Goal: Task Accomplishment & Management: Complete application form

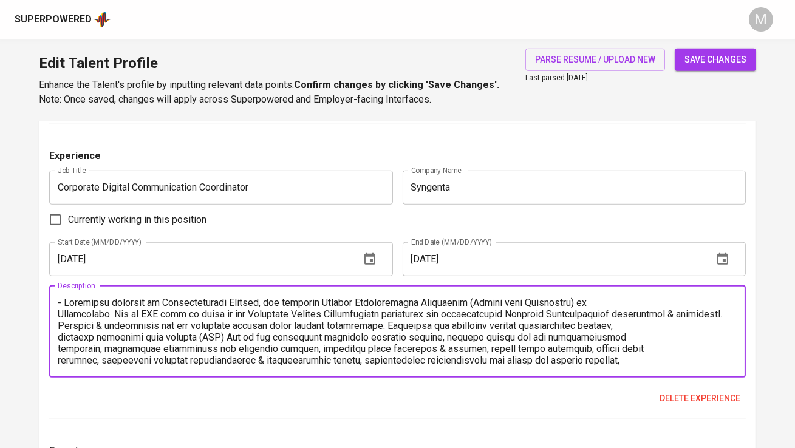
scroll to position [1675, 0]
click at [59, 326] on textarea at bounding box center [397, 330] width 679 height 69
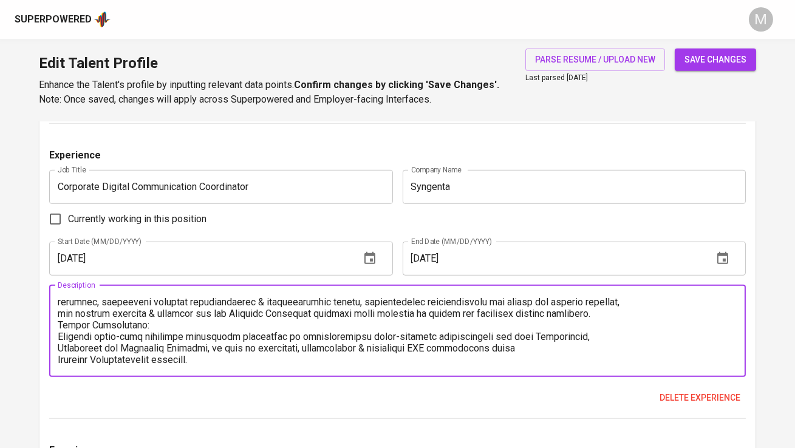
scroll to position [0, 0]
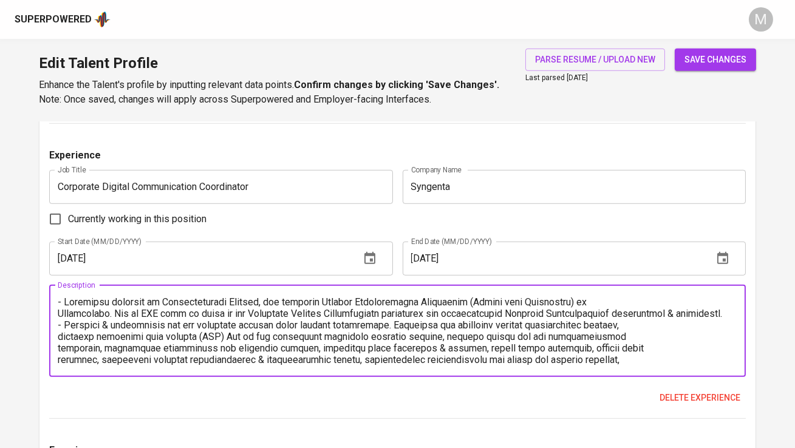
click at [118, 315] on textarea at bounding box center [397, 330] width 679 height 69
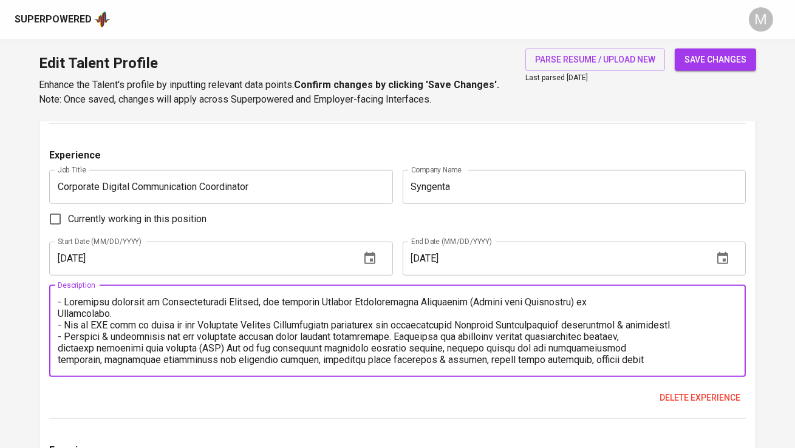
click at [385, 336] on textarea at bounding box center [397, 330] width 679 height 69
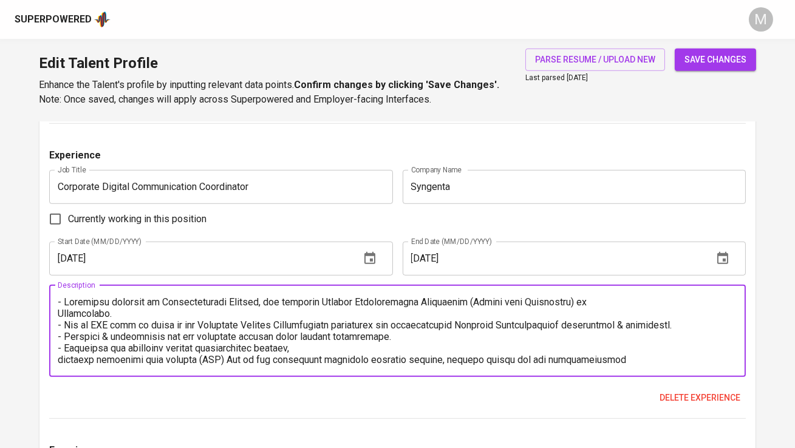
scroll to position [22, 0]
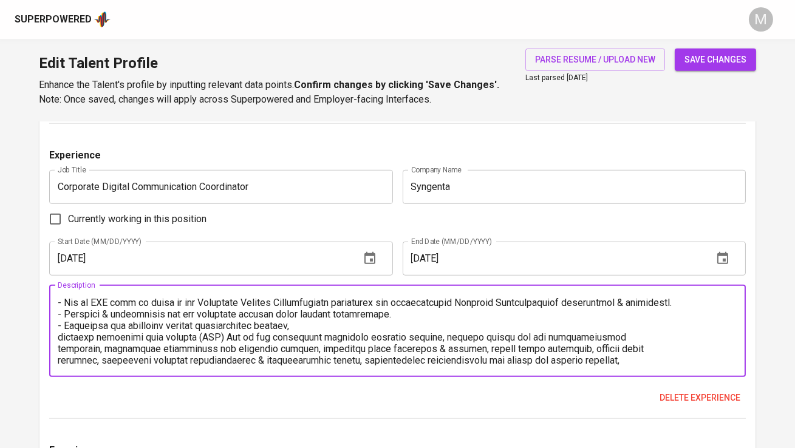
click at [62, 337] on textarea at bounding box center [397, 330] width 679 height 69
click at [301, 330] on textarea at bounding box center [397, 330] width 679 height 69
click at [301, 323] on textarea at bounding box center [397, 330] width 679 height 69
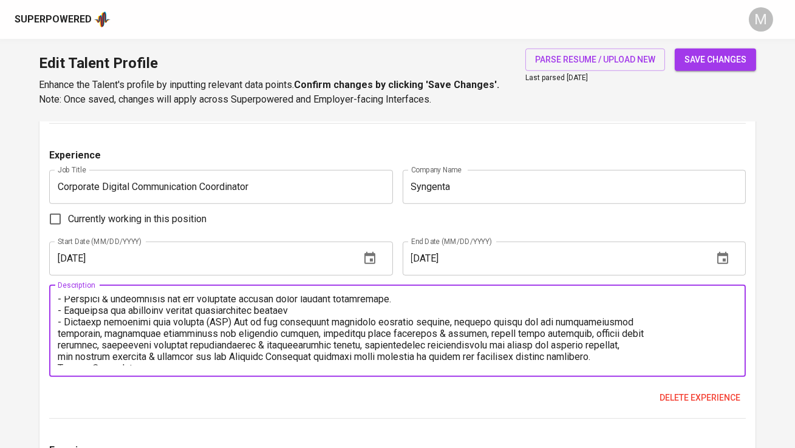
click at [108, 332] on textarea at bounding box center [397, 330] width 679 height 69
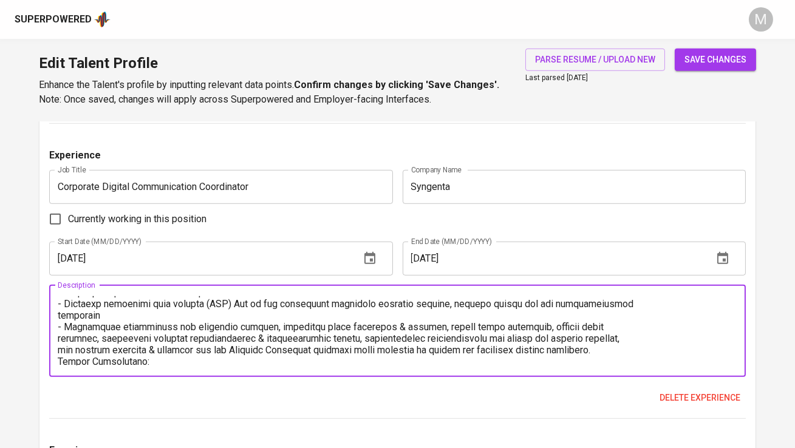
scroll to position [56, 0]
click at [630, 337] on textarea at bounding box center [397, 330] width 679 height 69
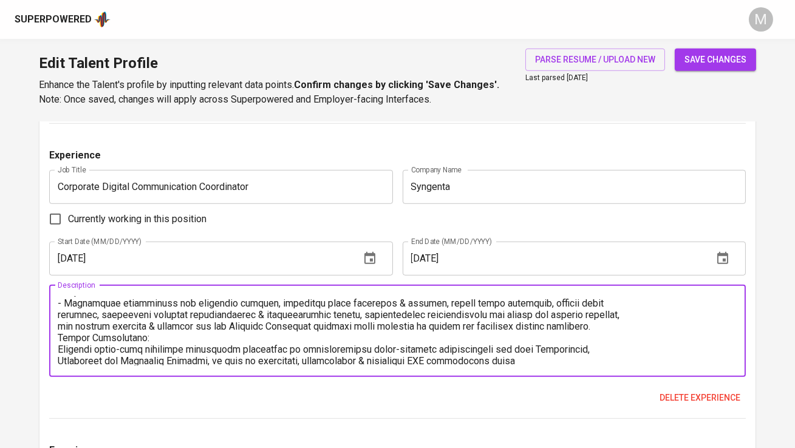
scroll to position [92, 0]
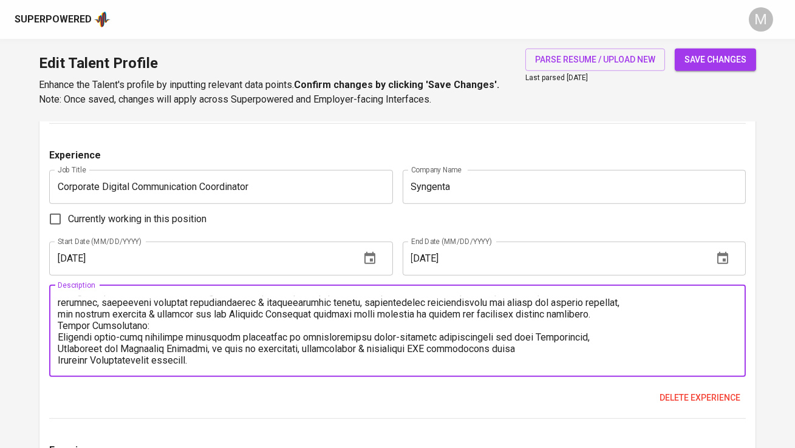
click at [623, 316] on textarea at bounding box center [397, 330] width 679 height 69
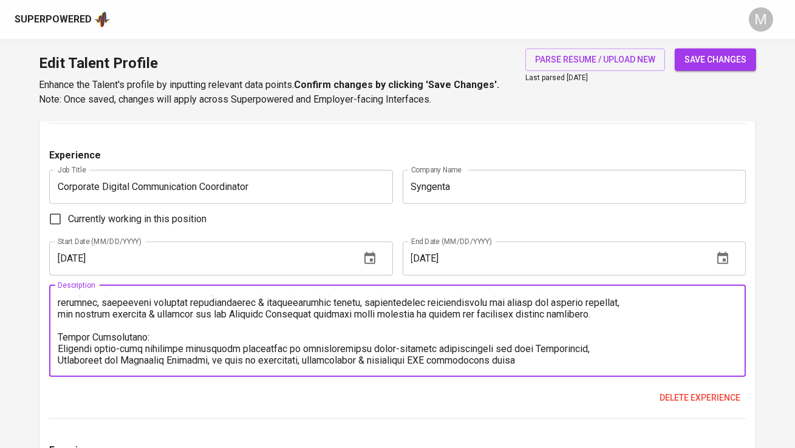
click at [59, 344] on textarea at bounding box center [397, 330] width 679 height 69
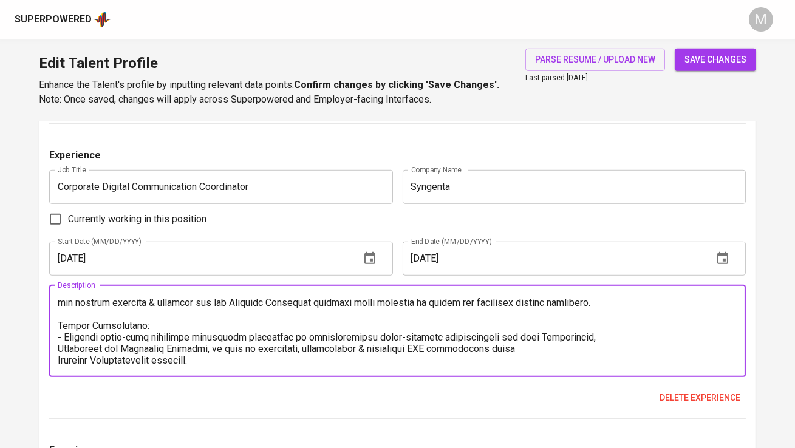
click at [60, 346] on textarea at bounding box center [397, 330] width 679 height 69
click at [57, 357] on div "Description" at bounding box center [397, 331] width 696 height 92
click at [60, 358] on textarea at bounding box center [397, 330] width 679 height 69
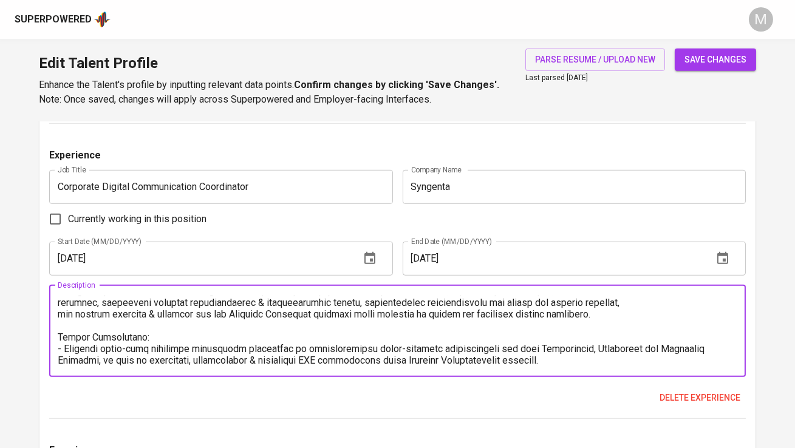
scroll to position [0, 0]
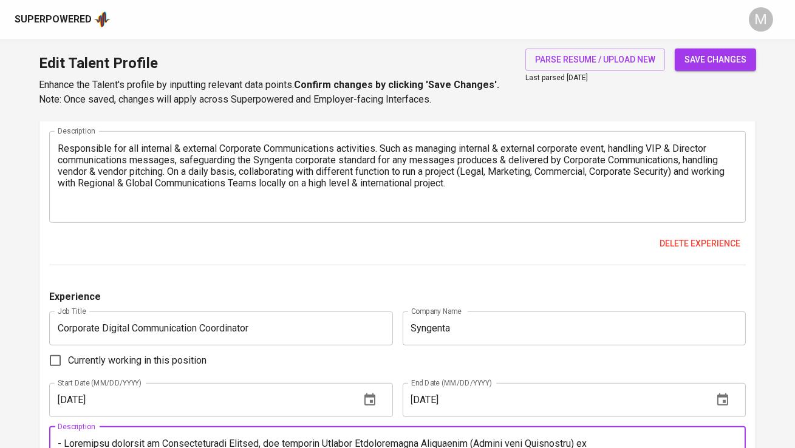
type textarea "- Reporting directly to Sustainability Manager, and managing Digital Communicat…"
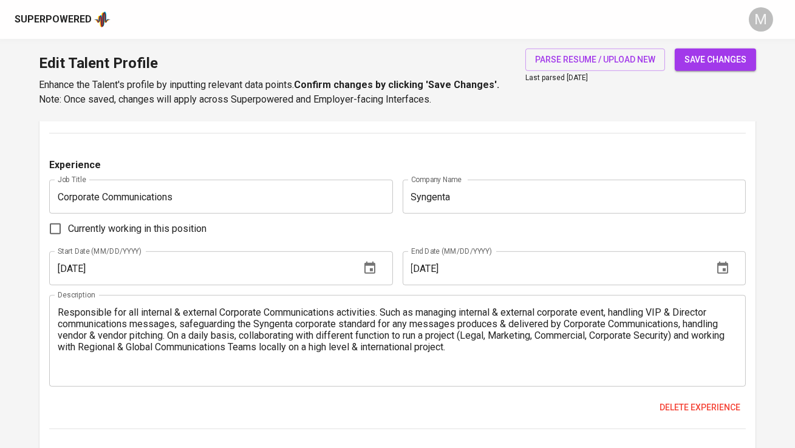
scroll to position [1370, 0]
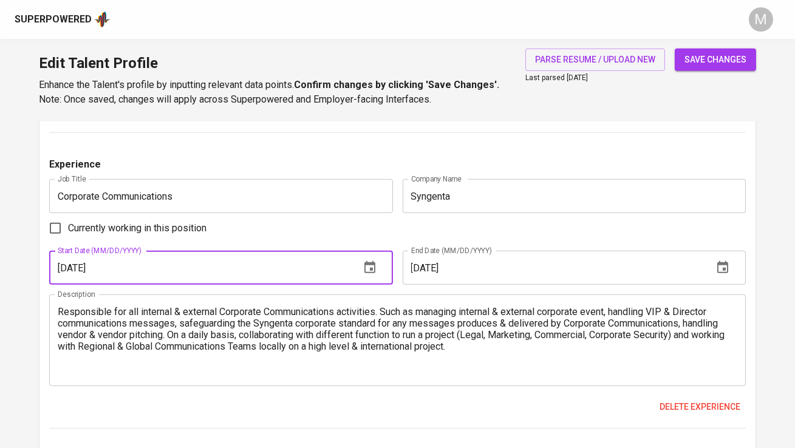
click at [152, 275] on input "01/01/2019" at bounding box center [199, 268] width 301 height 34
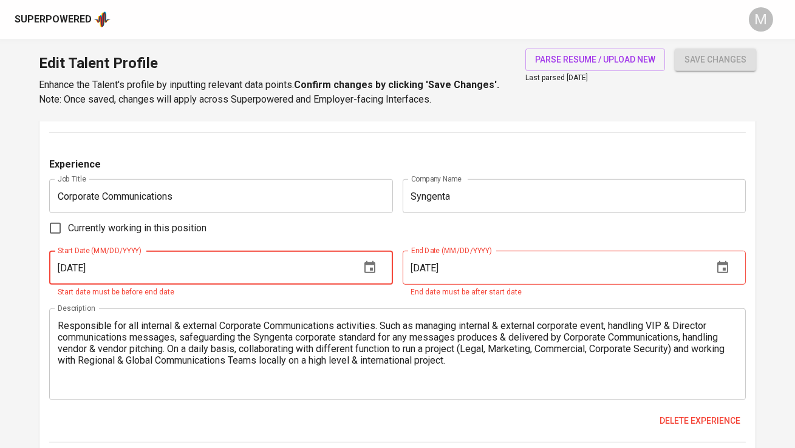
type input "04/02/2024"
click at [455, 265] on input "12/01/2019" at bounding box center [553, 268] width 301 height 34
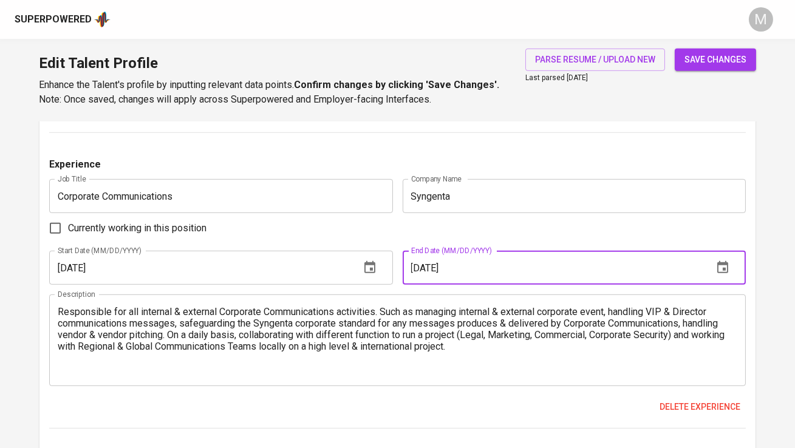
type input "02/01/2025"
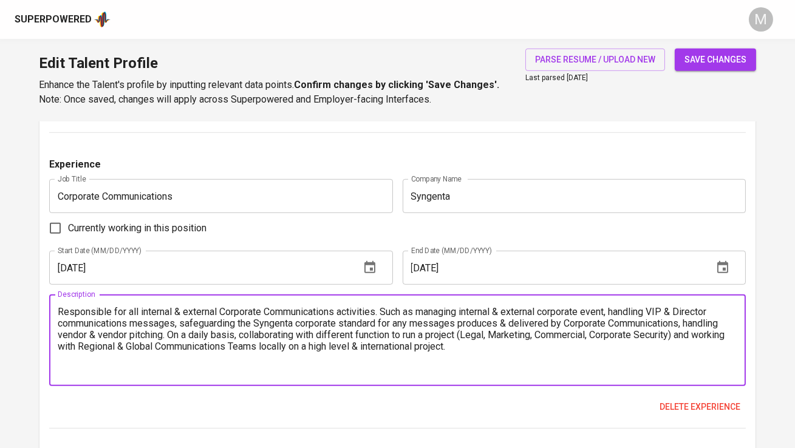
click at [408, 344] on textarea "Responsible for all internal & external Corporate Communications activities. Su…" at bounding box center [397, 340] width 679 height 69
click at [60, 313] on textarea "Responsible for all internal & external Corporate Communications activities. Su…" at bounding box center [397, 340] width 679 height 69
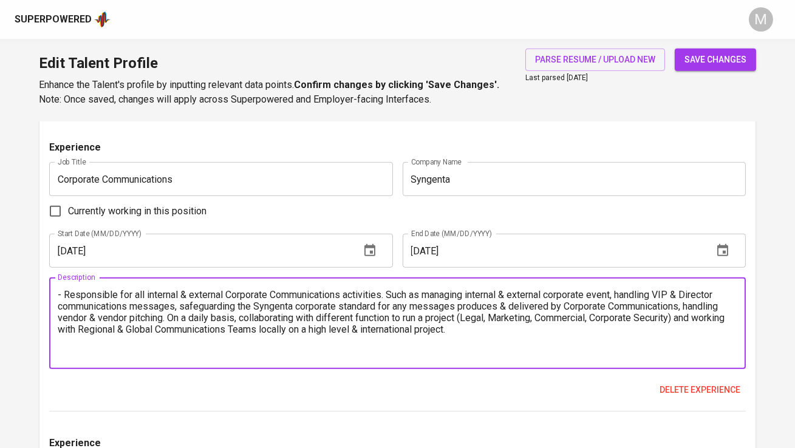
scroll to position [1388, 0]
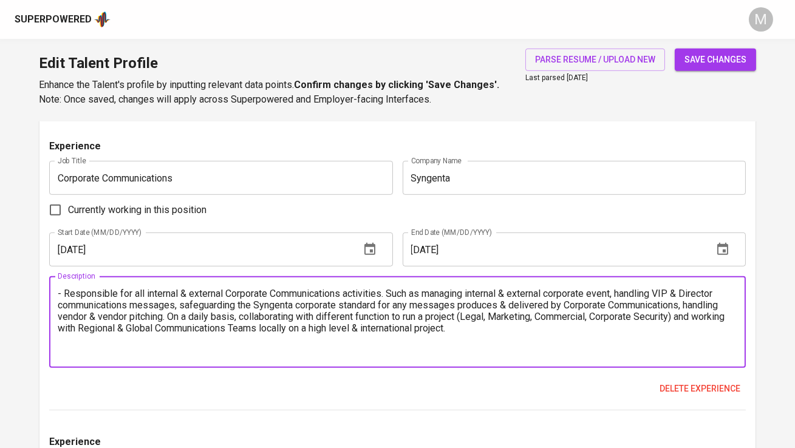
click at [526, 335] on textarea "- Responsible for all internal & external Corporate Communications activities. …" at bounding box center [397, 322] width 679 height 69
paste textarea "Latest Achievement: Handling first-time Syngenta Group CEO visit to Indonesia i…"
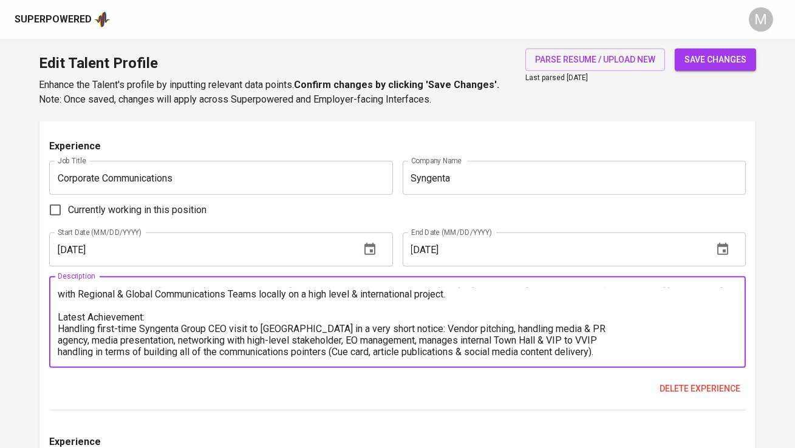
click at [58, 328] on textarea "- Responsible for all internal & external Corporate Communications activities. …" at bounding box center [397, 322] width 679 height 69
click at [412, 327] on textarea "- Responsible for all internal & external Corporate Communications activities. …" at bounding box center [397, 322] width 679 height 69
click at [409, 327] on textarea "- Responsible for all internal & external Corporate Communications activities. …" at bounding box center [397, 322] width 679 height 69
click at [58, 339] on textarea "- Responsible for all internal & external Corporate Communications activities. …" at bounding box center [397, 322] width 679 height 69
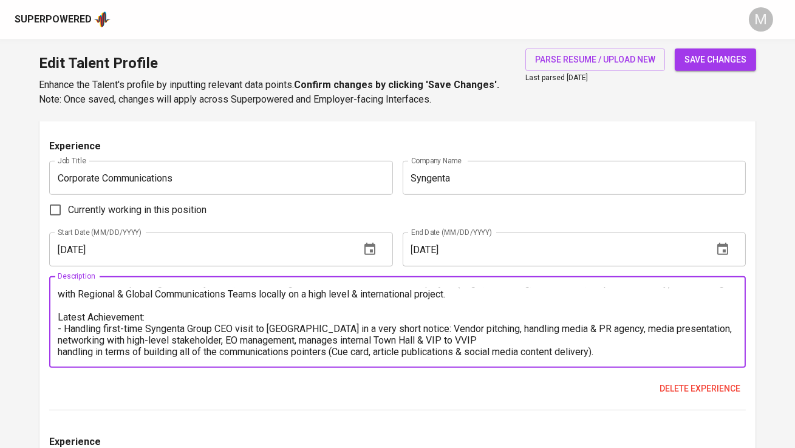
click at [60, 349] on textarea "- Responsible for all internal & external Corporate Communications activities. …" at bounding box center [397, 322] width 679 height 69
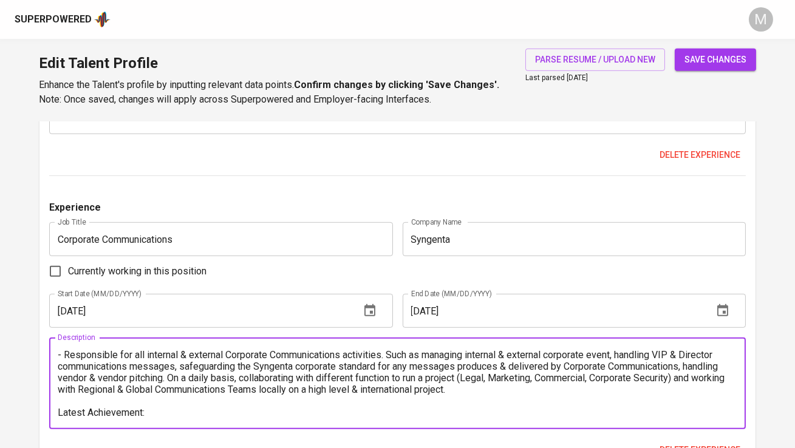
scroll to position [1302, 0]
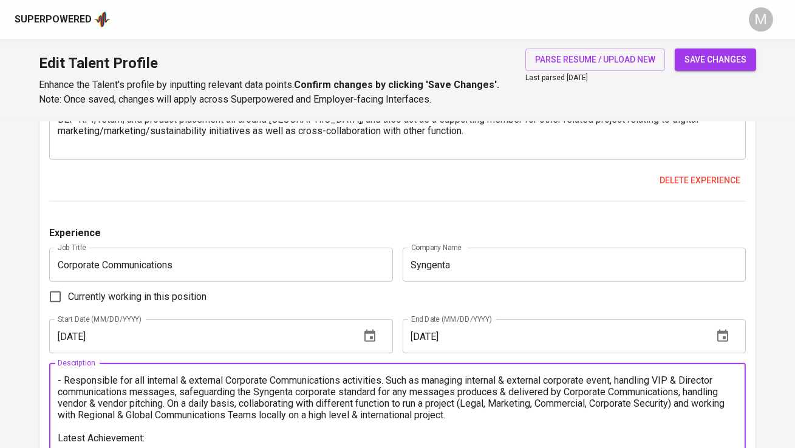
click at [392, 378] on textarea "- Responsible for all internal & external Corporate Communications activities. …" at bounding box center [397, 409] width 679 height 69
click at [692, 392] on textarea "- Responsible for all internal & external Corporate Communications activities, …" at bounding box center [397, 409] width 679 height 69
click at [216, 401] on textarea "- Responsible for all internal & external Corporate Communications activities, …" at bounding box center [397, 409] width 679 height 69
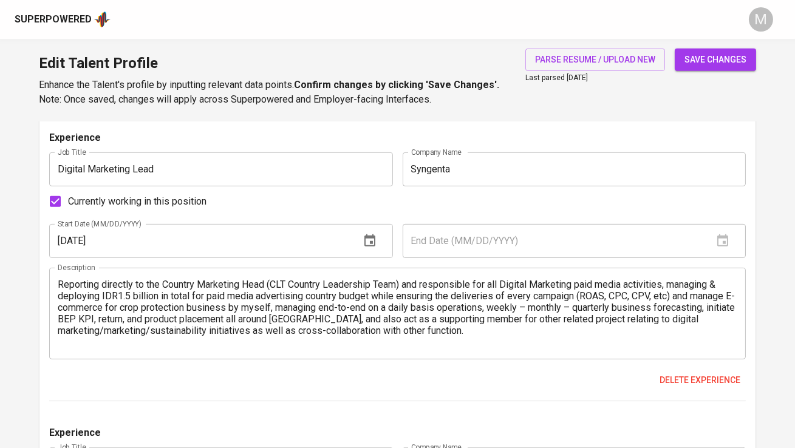
scroll to position [1077, 0]
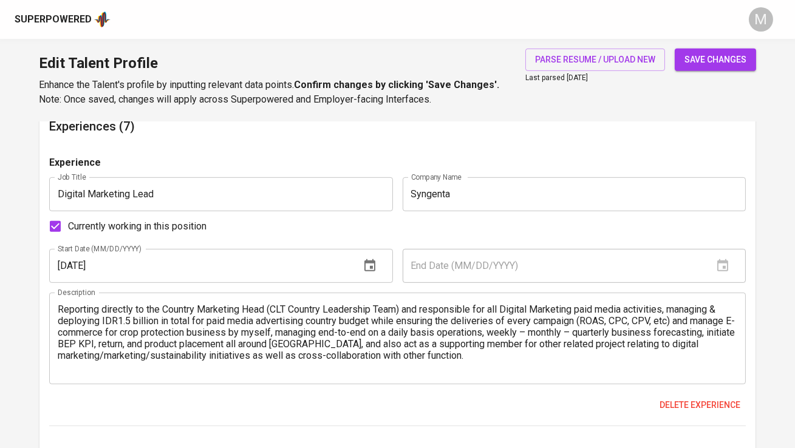
type textarea "- Responsible for all internal & external Corporate Communications activities, …"
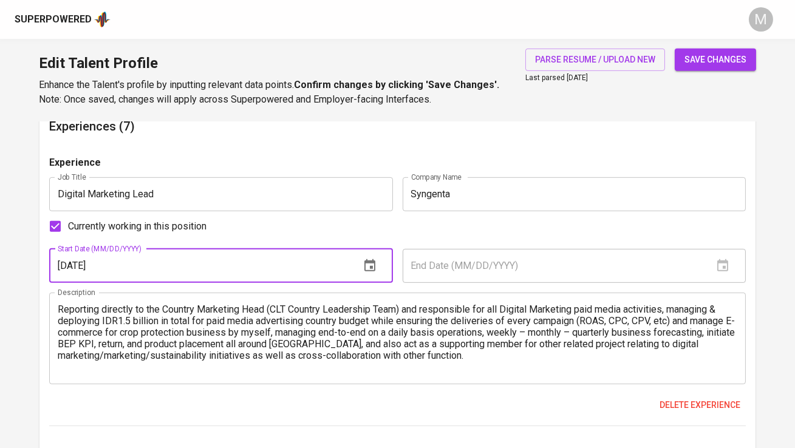
click at [174, 268] on input "01/01/2020" at bounding box center [199, 266] width 301 height 34
type input "02/01/2025"
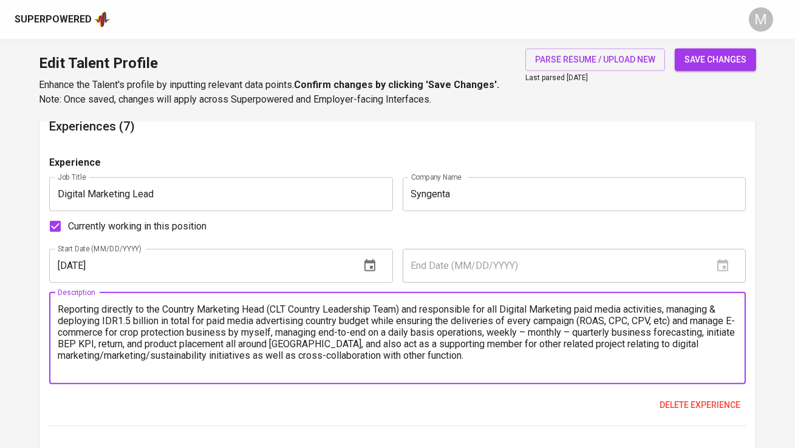
click at [179, 323] on textarea "Reporting directly to the Country Marketing Head (CLT Country Leadership Team) …" at bounding box center [397, 338] width 679 height 69
click at [61, 305] on textarea "Reporting directly to the Country Marketing Head (CLT Country Leadership Team) …" at bounding box center [397, 338] width 679 height 69
click at [694, 320] on textarea "- Reporting directly to the Country Marketing Head (CLT Country Leadership Team…" at bounding box center [397, 338] width 679 height 69
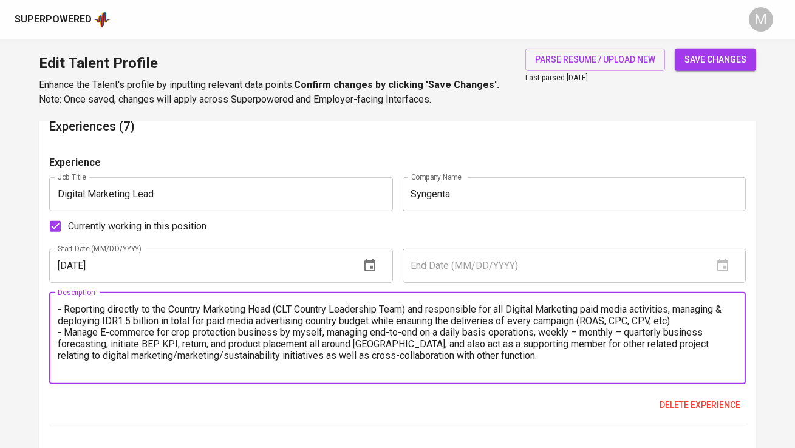
click at [444, 344] on textarea "- Reporting directly to the Country Marketing Head (CLT Country Leadership Team…" at bounding box center [397, 338] width 679 height 69
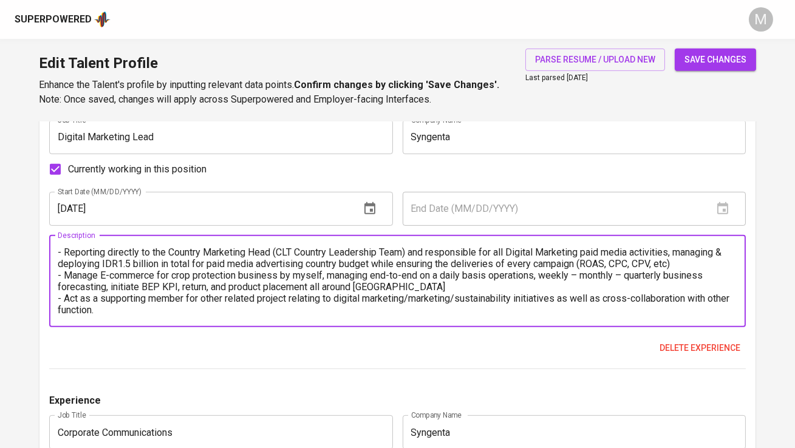
scroll to position [1161, 0]
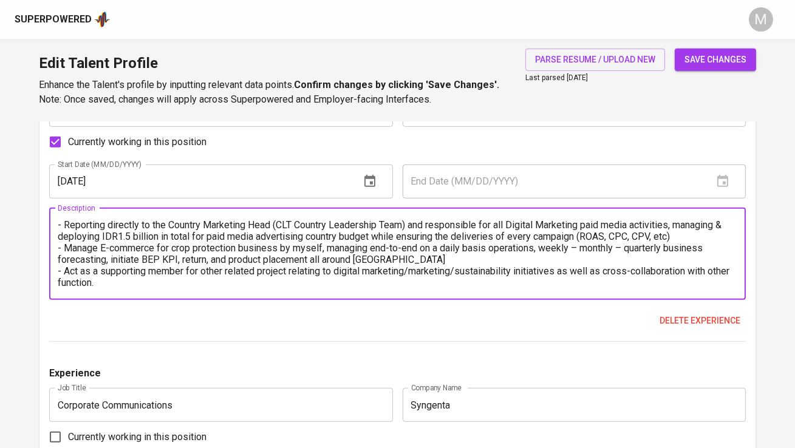
click at [222, 282] on textarea "- Reporting directly to the Country Marketing Head (CLT Country Leadership Team…" at bounding box center [397, 253] width 679 height 69
paste textarea "Latest Achievement: Manage & fully responsible to deploy IDR1.5 Billion digital…"
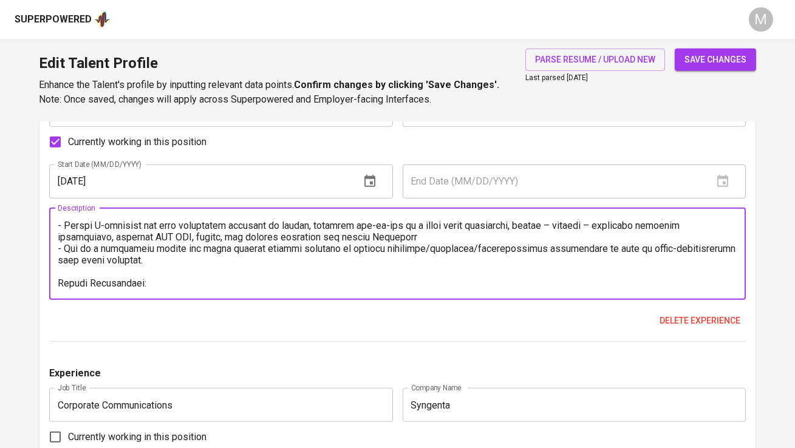
scroll to position [69, 0]
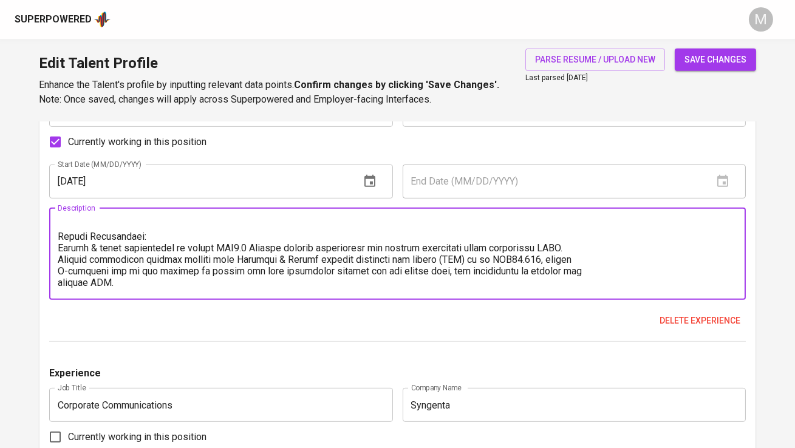
click at [58, 243] on textarea at bounding box center [397, 253] width 679 height 69
click at [58, 259] on textarea at bounding box center [397, 253] width 679 height 69
click at [58, 274] on textarea at bounding box center [397, 253] width 679 height 69
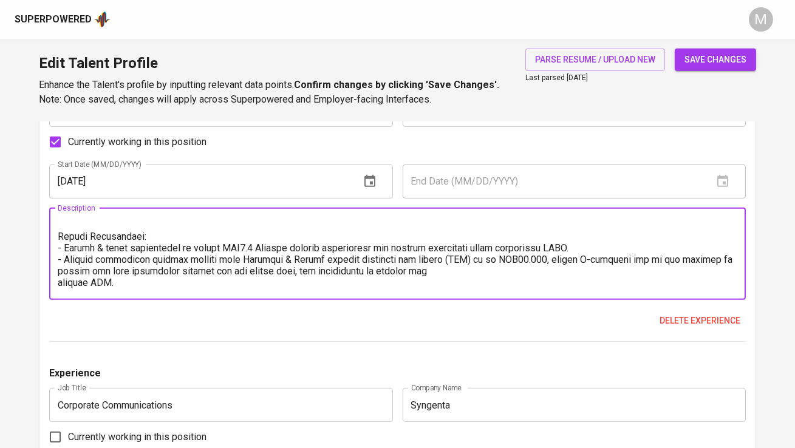
click at [59, 282] on textarea at bounding box center [397, 253] width 679 height 69
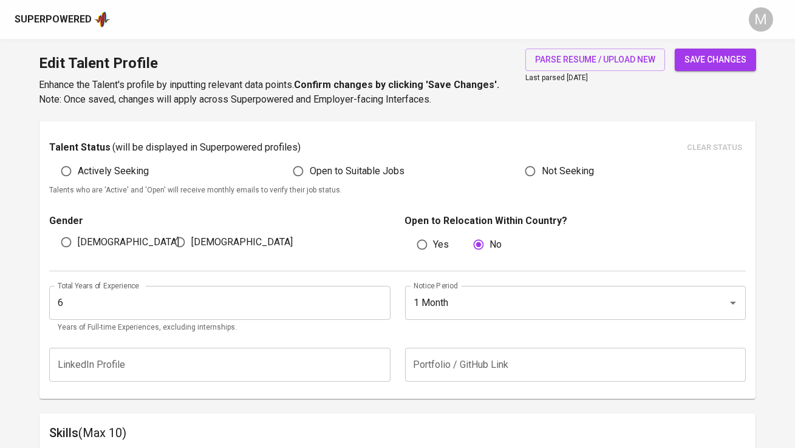
scroll to position [305, 0]
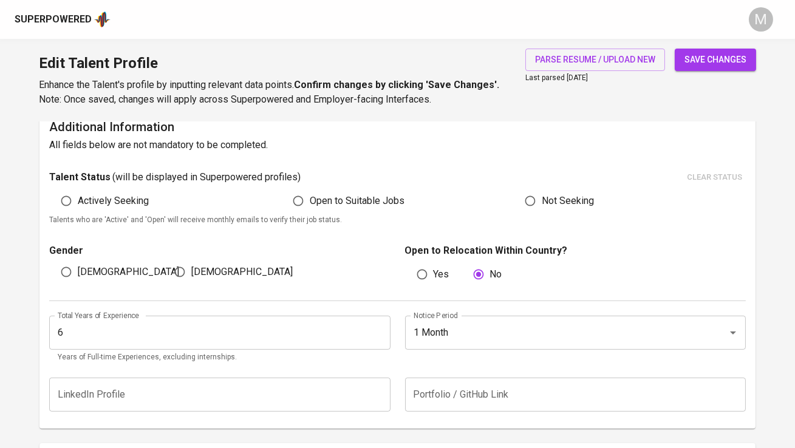
type textarea "- Reporting directly to the Country Marketing Head (CLT Country Leadership Team…"
click at [725, 56] on span "save changes" at bounding box center [716, 59] width 62 height 15
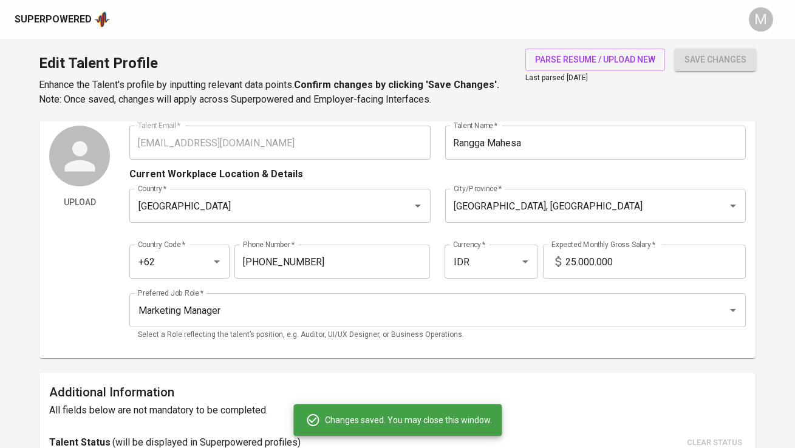
scroll to position [0, 0]
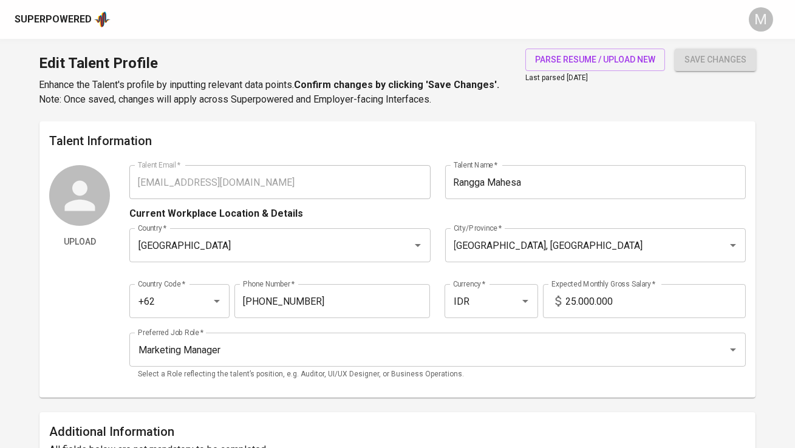
click at [79, 20] on div "Superpowered" at bounding box center [53, 20] width 77 height 14
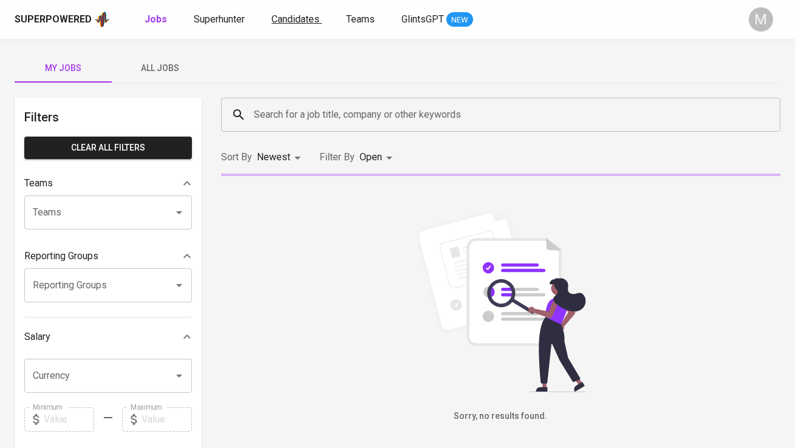
click at [291, 22] on span "Candidates" at bounding box center [296, 19] width 48 height 12
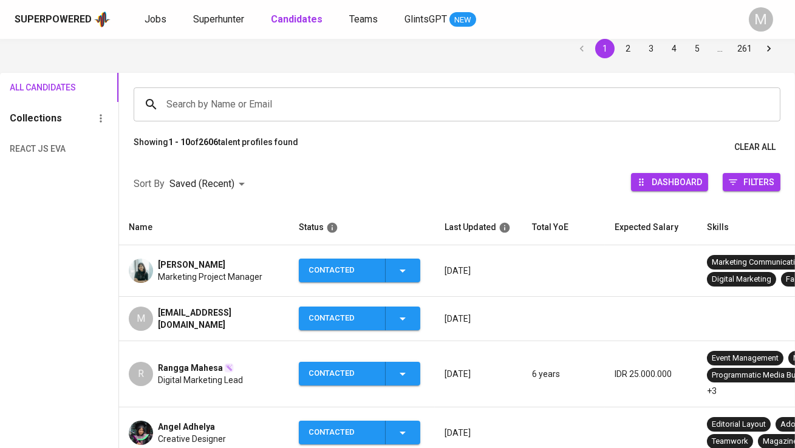
scroll to position [63, 0]
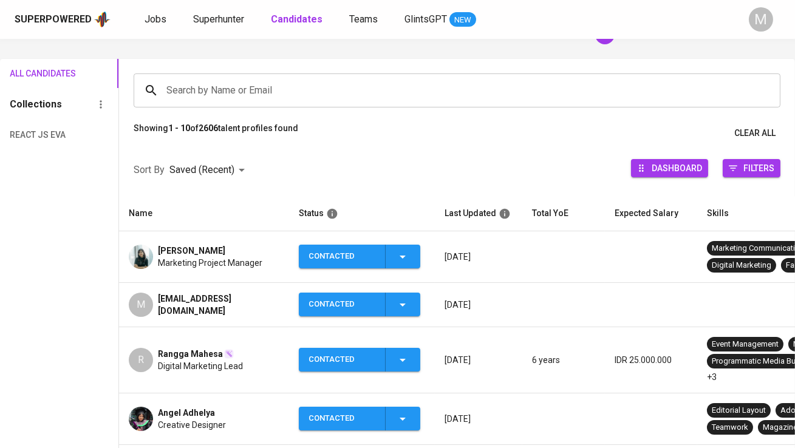
click at [225, 245] on span "Nadya Rima Damayanti" at bounding box center [191, 251] width 67 height 12
click at [224, 298] on span "meisvianthi@gmail.com" at bounding box center [218, 305] width 121 height 24
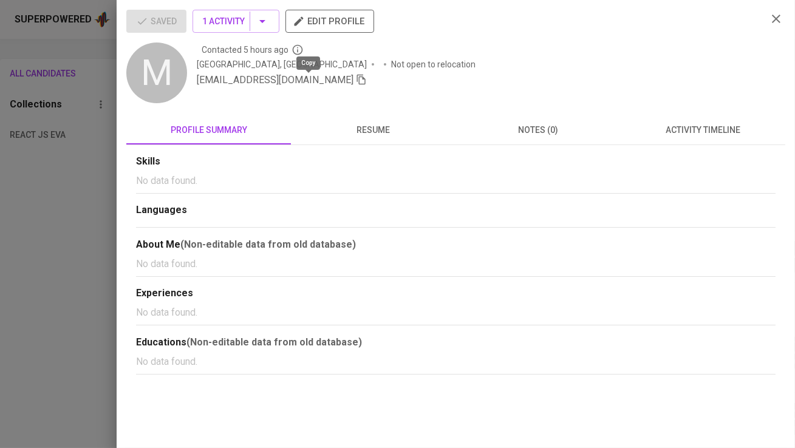
click at [356, 78] on icon "button" at bounding box center [361, 79] width 11 height 11
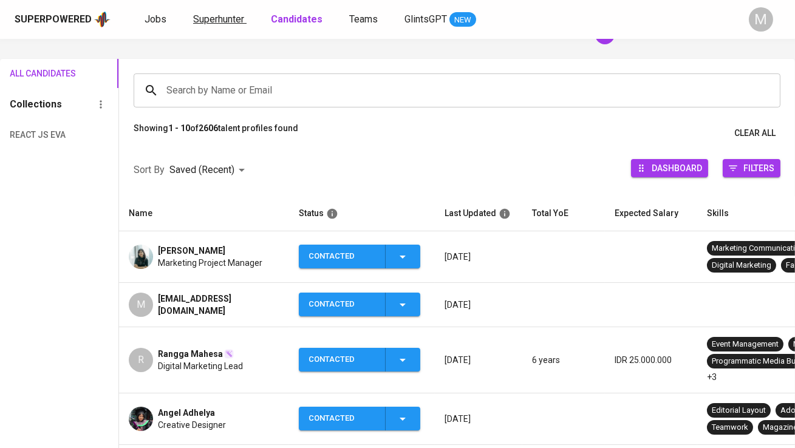
click at [237, 21] on span "Superhunter" at bounding box center [218, 19] width 51 height 12
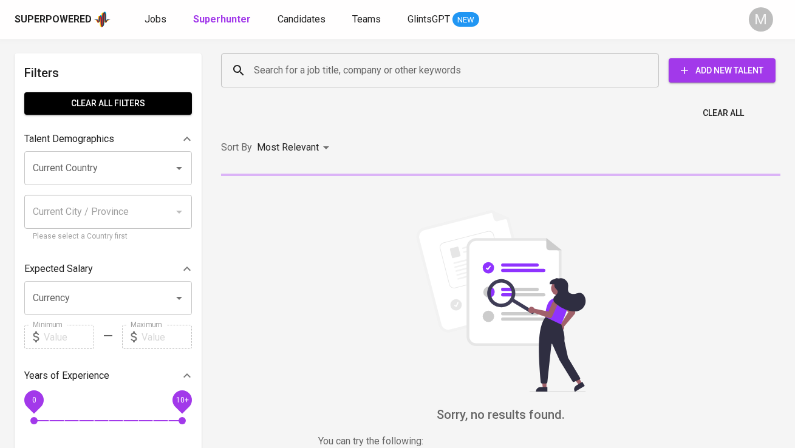
click at [284, 66] on input "Search for a job title, company or other keywords" at bounding box center [443, 70] width 384 height 23
paste input "meisvianthi@gmail.com"
type input "meisvianthi@gmail.com"
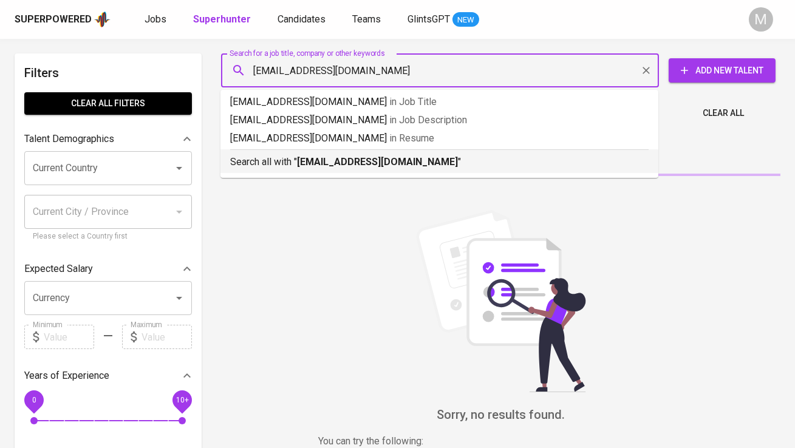
click at [302, 153] on div "Search all with " meisvianthi@gmail.com "" at bounding box center [439, 159] width 418 height 20
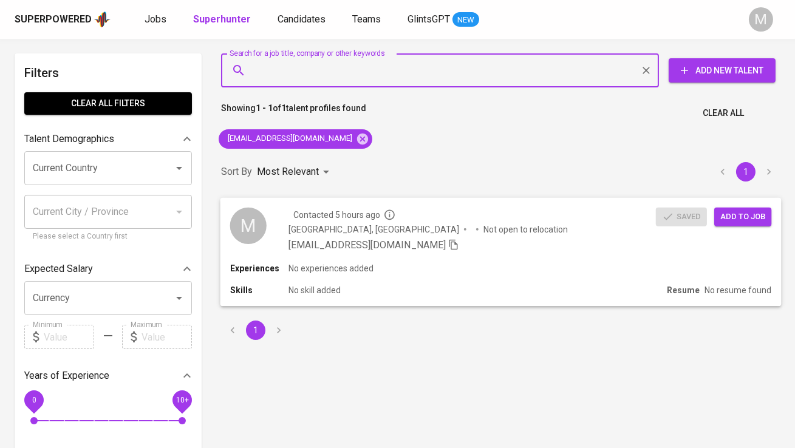
click at [739, 225] on button "Add to job" at bounding box center [742, 216] width 57 height 19
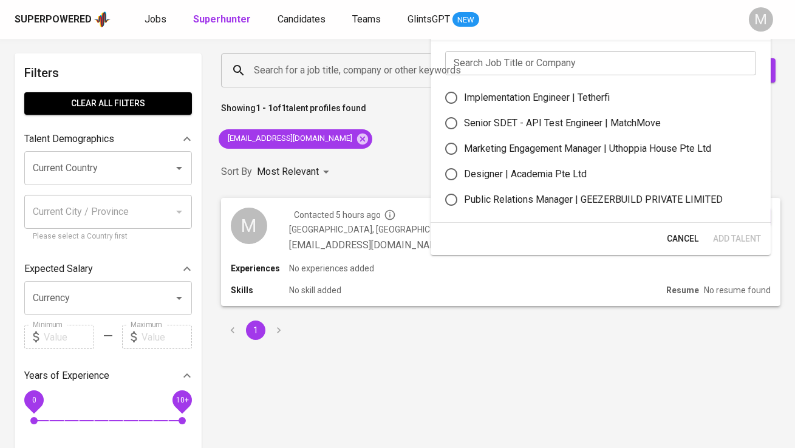
click at [508, 70] on input "text" at bounding box center [600, 63] width 311 height 24
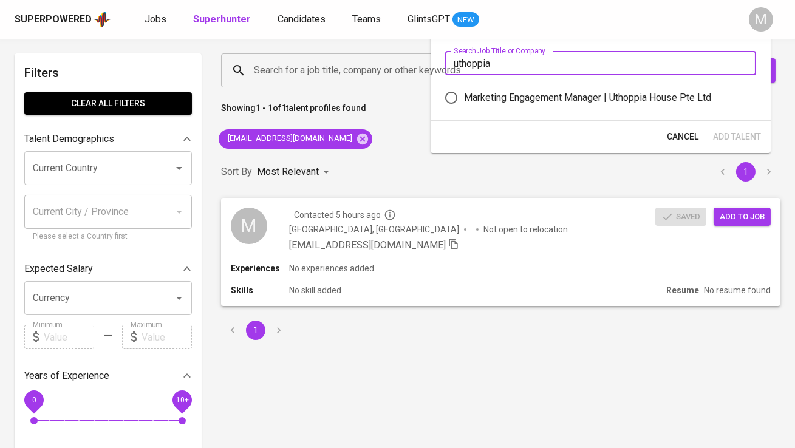
type input "uthoppia"
click at [545, 97] on div "Marketing Engagement Manager | Uthoppia House Pte Ltd" at bounding box center [587, 98] width 247 height 15
click at [464, 97] on input "Marketing Engagement Manager | Uthoppia House Pte Ltd" at bounding box center [452, 98] width 26 height 26
radio input "true"
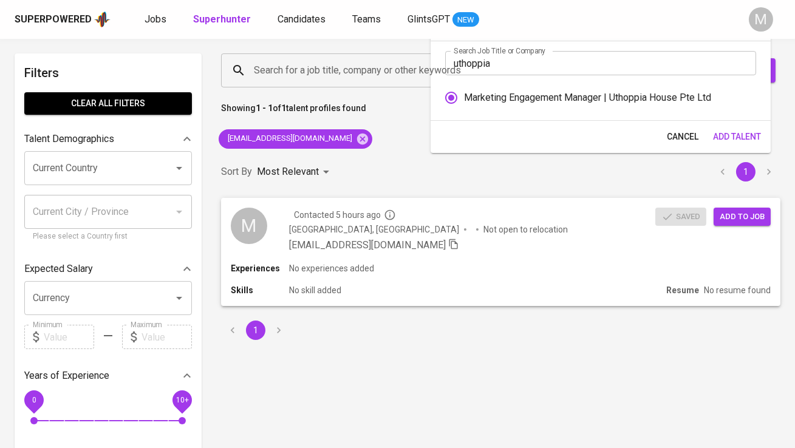
click at [756, 133] on span "Add Talent" at bounding box center [737, 136] width 48 height 15
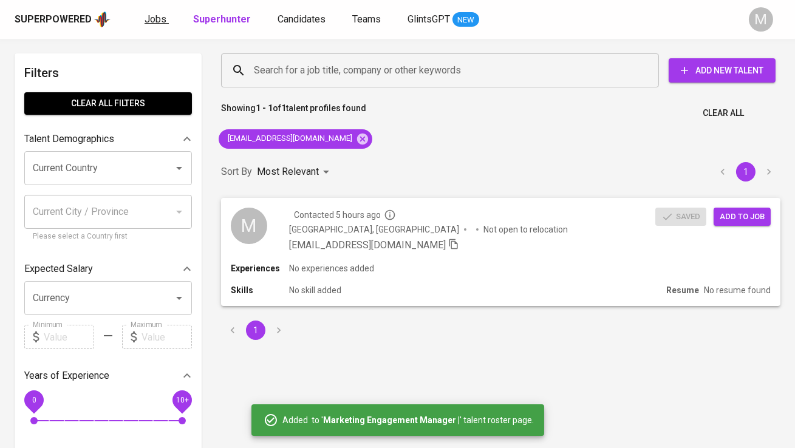
click at [154, 21] on span "Jobs" at bounding box center [156, 19] width 22 height 12
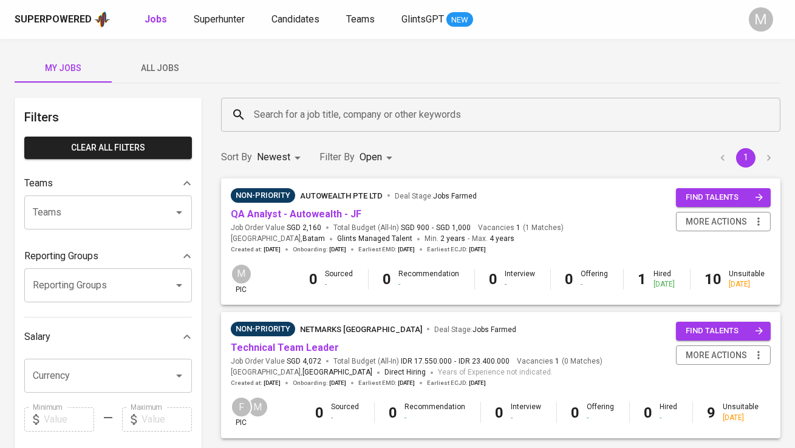
click at [154, 68] on span "All Jobs" at bounding box center [160, 68] width 83 height 15
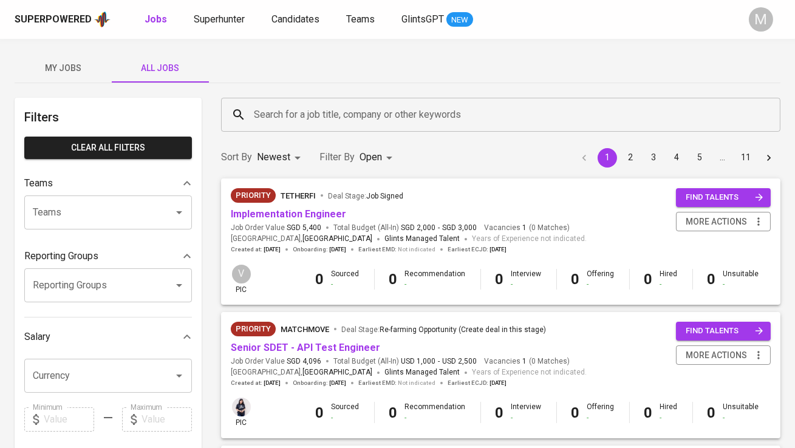
click at [315, 114] on input "Search for a job title, company or other keywords" at bounding box center [504, 114] width 506 height 23
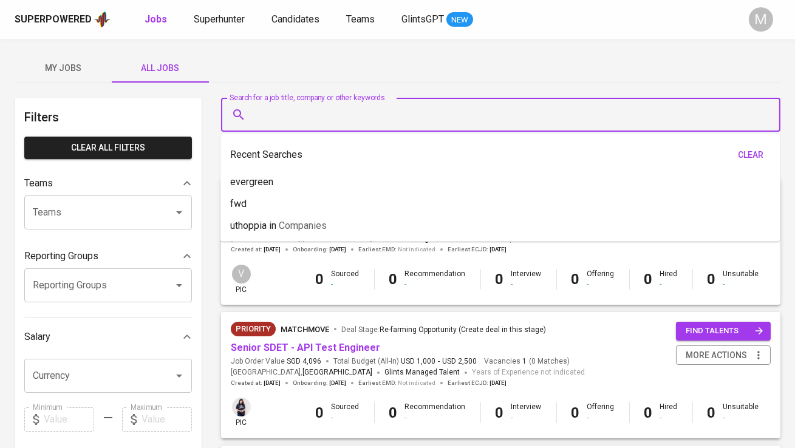
click at [303, 63] on div "My Jobs All Jobs" at bounding box center [398, 67] width 766 height 29
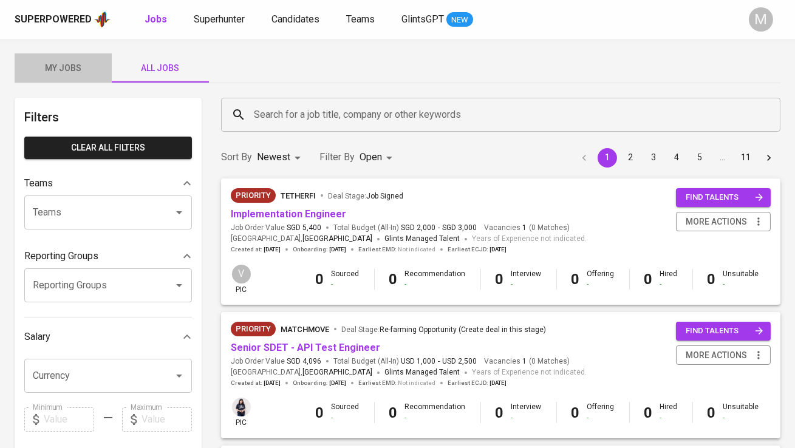
click at [70, 73] on span "My Jobs" at bounding box center [63, 68] width 83 height 15
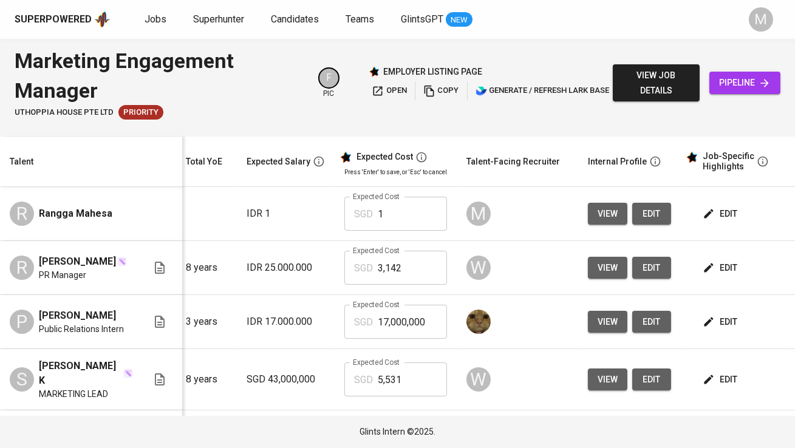
scroll to position [0, 140]
click at [725, 216] on span "edit" at bounding box center [721, 214] width 32 height 15
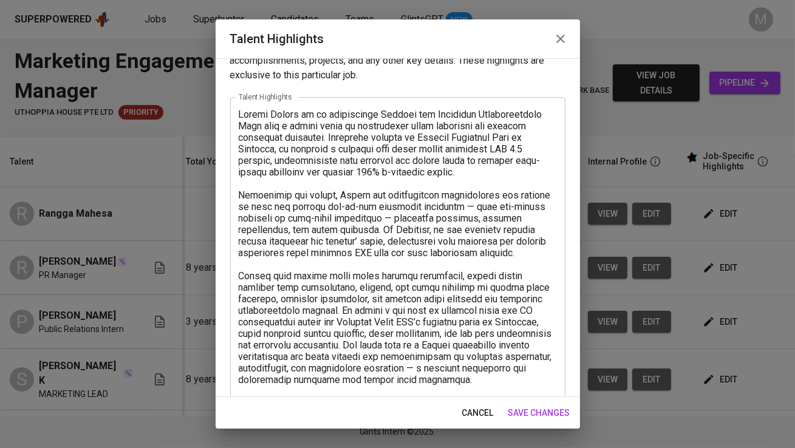
scroll to position [51, 0]
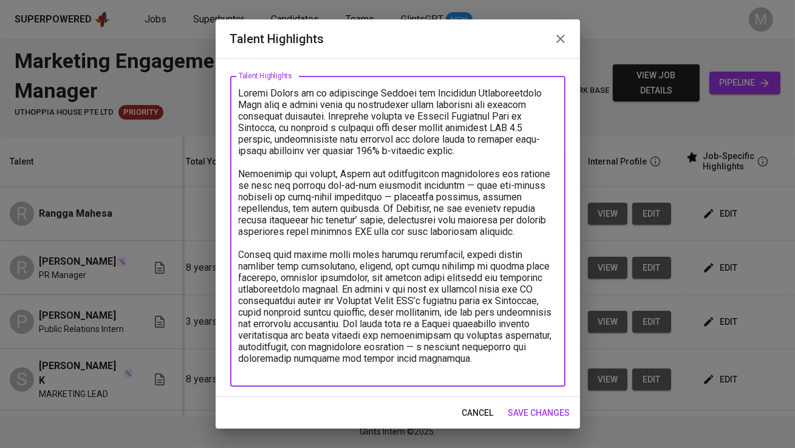
click at [514, 371] on textarea at bounding box center [398, 231] width 318 height 289
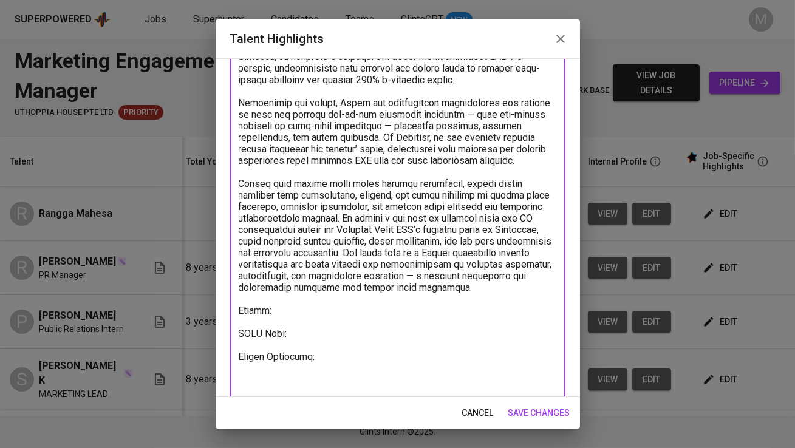
scroll to position [134, 0]
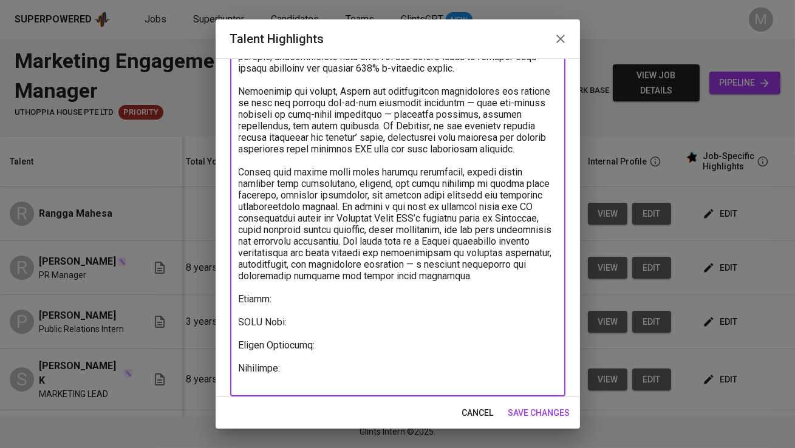
type textarea "Rangga Mahesa is an experienced Digital and Corporate Communications Lead with …"
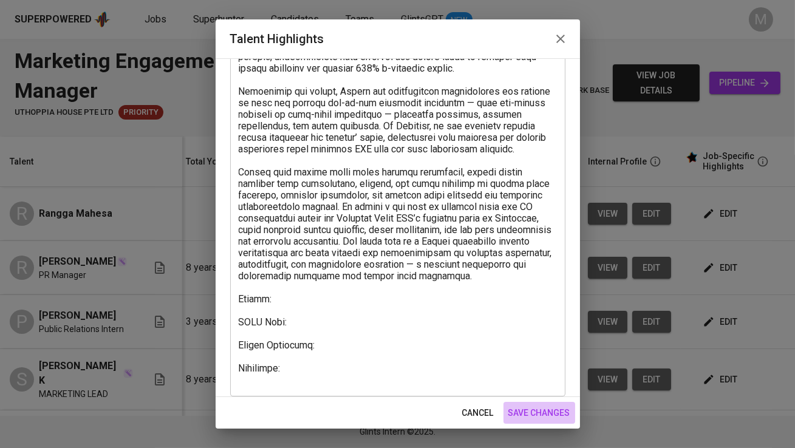
click at [558, 410] on span "save changes" at bounding box center [539, 413] width 62 height 15
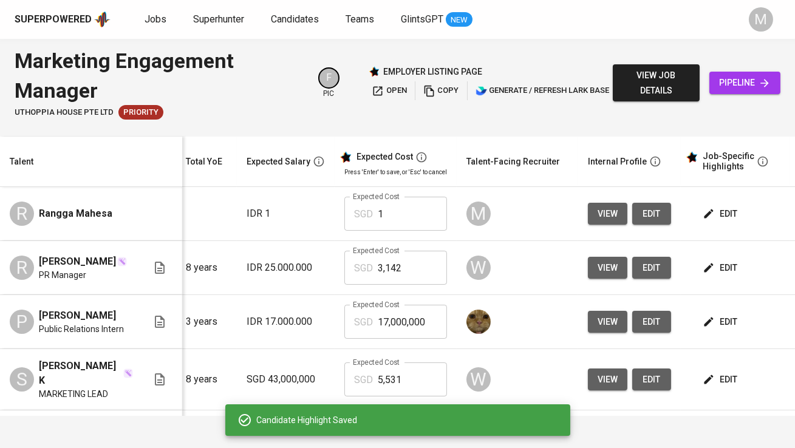
click at [720, 216] on span "edit" at bounding box center [721, 214] width 32 height 15
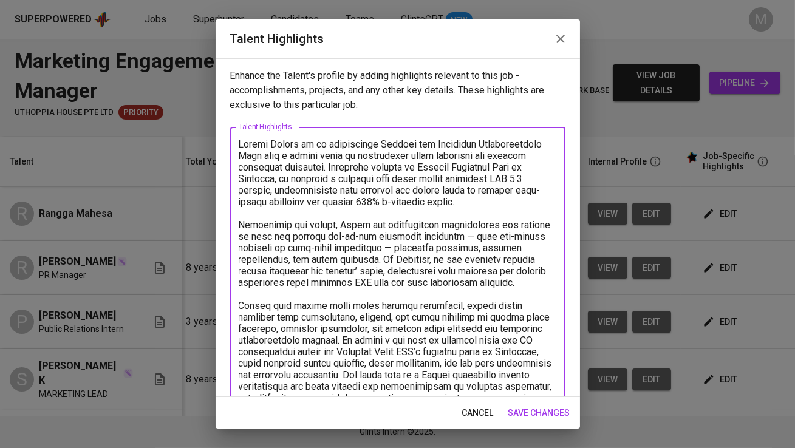
click at [335, 142] on textarea at bounding box center [398, 328] width 318 height 381
click at [329, 169] on textarea at bounding box center [398, 328] width 318 height 381
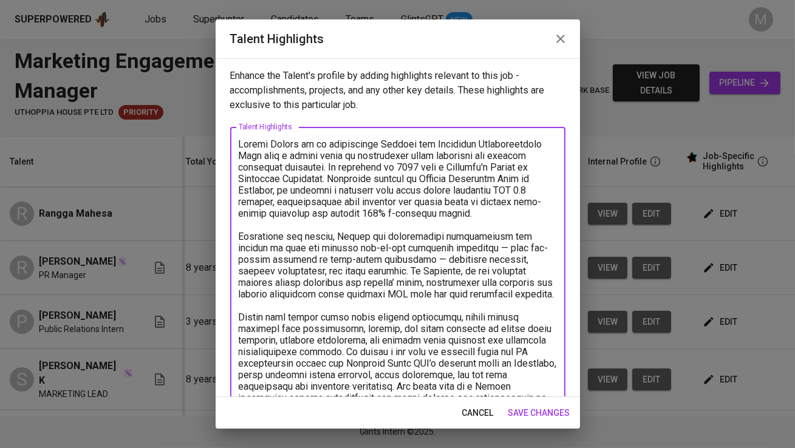
drag, startPoint x: 329, startPoint y: 180, endPoint x: 233, endPoint y: 184, distance: 96.0
click at [233, 184] on div "x Talent Highlights" at bounding box center [397, 334] width 335 height 415
click at [241, 184] on textarea at bounding box center [398, 334] width 318 height 392
type textarea "Rangga Mahesa is an experienced Digital and Corporate Communications Lead with …"
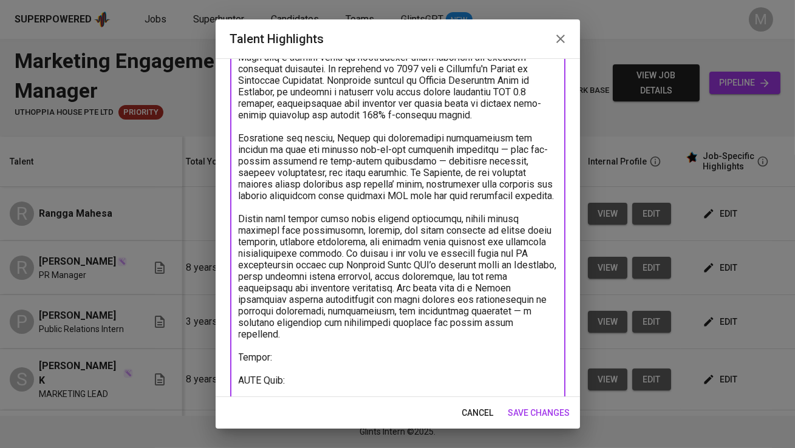
scroll to position [155, 0]
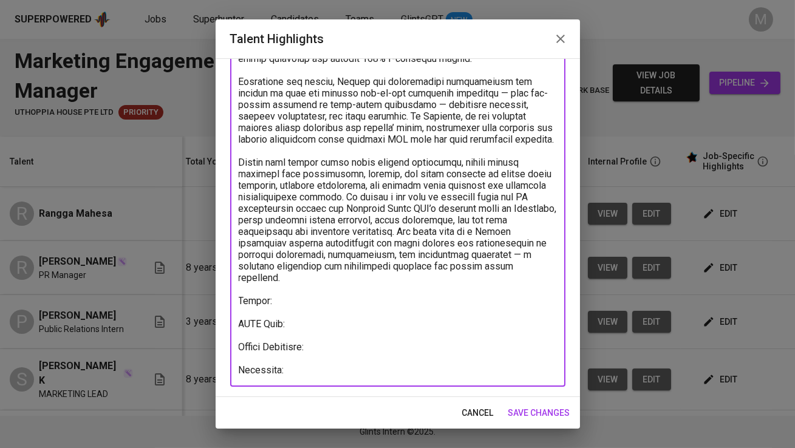
click at [553, 413] on span "save changes" at bounding box center [539, 413] width 62 height 15
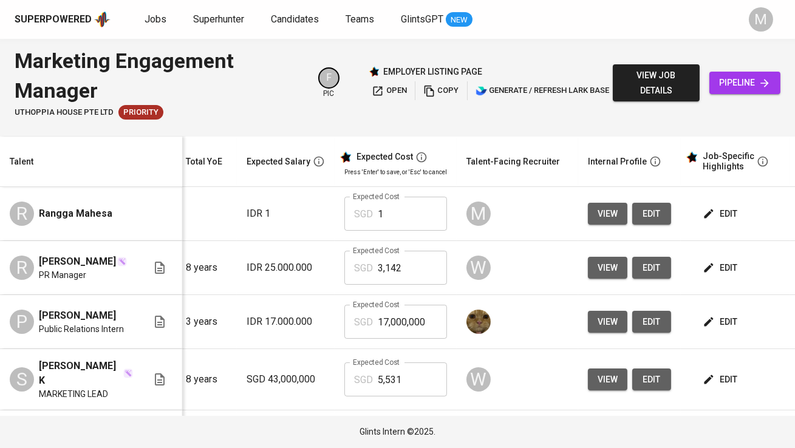
click at [729, 214] on span "edit" at bounding box center [721, 214] width 32 height 15
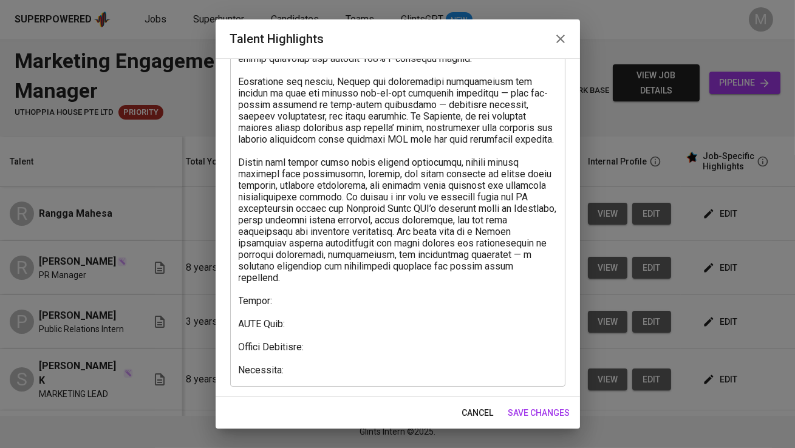
click at [285, 309] on textarea at bounding box center [398, 180] width 318 height 392
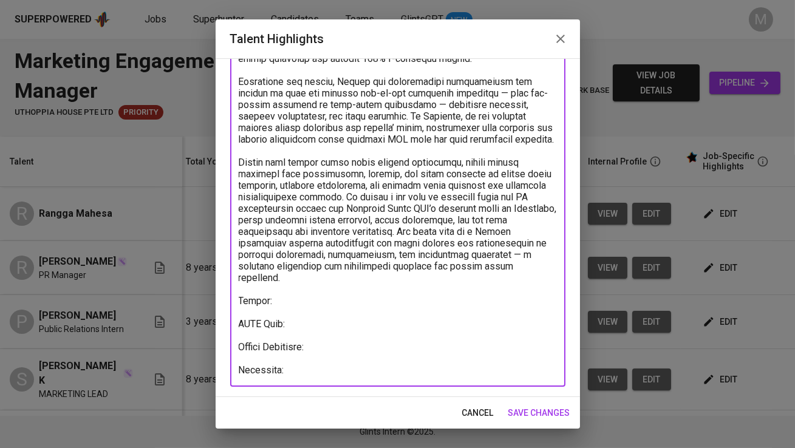
paste textarea "https://glints.sg.larksuite.com/wiki/AdNIwY832i6eoBkuRwqlCpEMgdg?from=from_copy…"
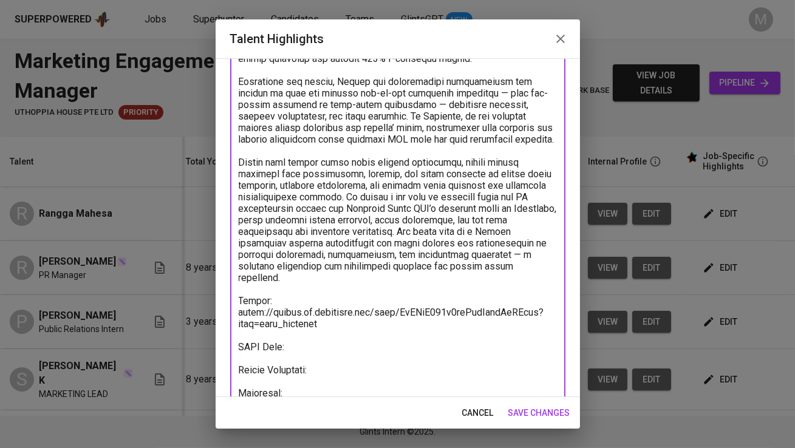
click at [300, 350] on textarea at bounding box center [398, 191] width 318 height 415
paste textarea "https://glints.sg.larksuite.com/wiki/ZZuqw0JH6iloorkmWGClYLlEghc?from=from_copy…"
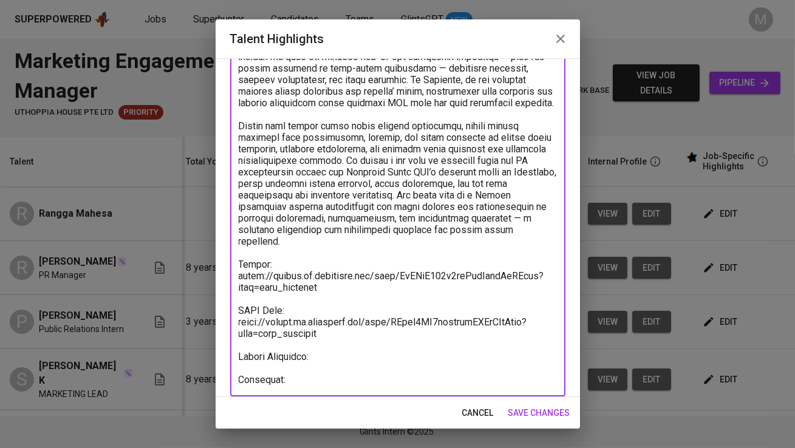
scroll to position [200, 0]
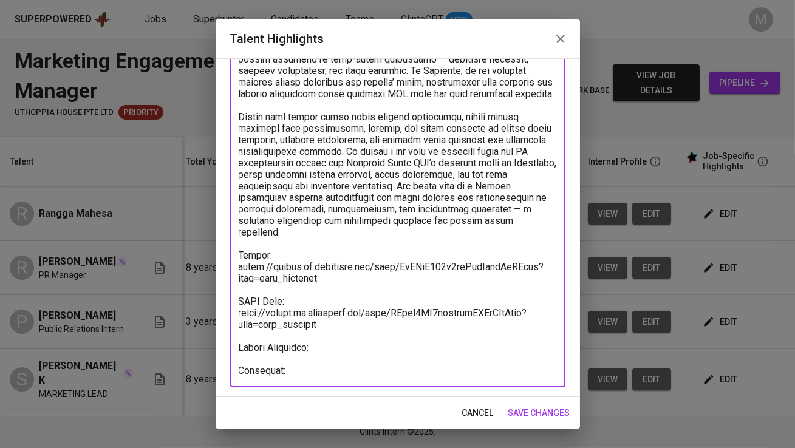
click at [295, 370] on textarea at bounding box center [398, 157] width 318 height 439
paste textarea "https://glints.sg.larksuite.com/minutes/obsghl8gqhk34jd1hfi82m56?from=from_copy…"
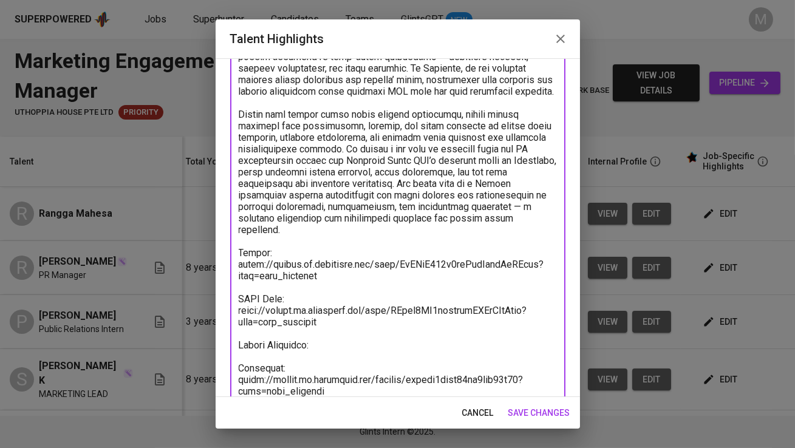
scroll to position [224, 0]
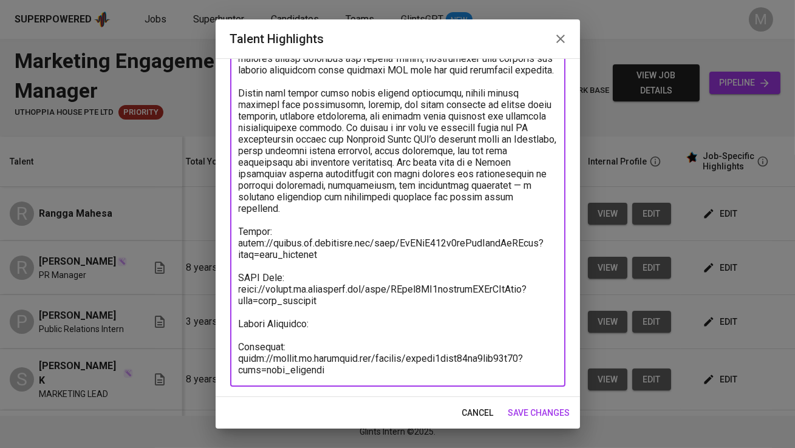
type textarea "Rangga Mahesa is an experienced Digital and Corporate Communications Lead with …"
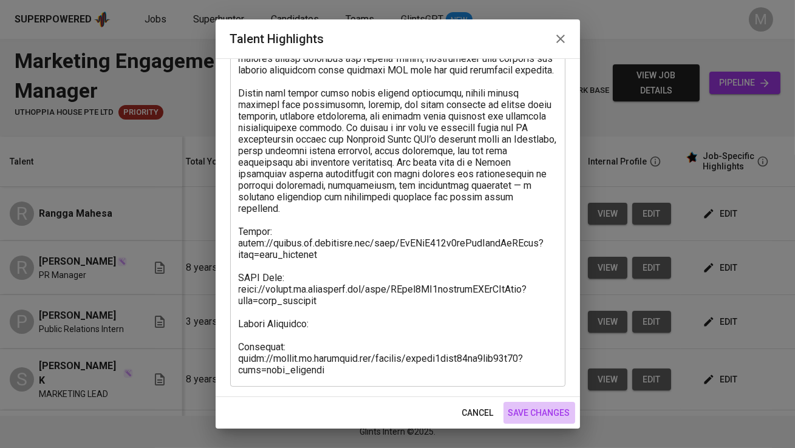
click at [544, 414] on span "save changes" at bounding box center [539, 413] width 62 height 15
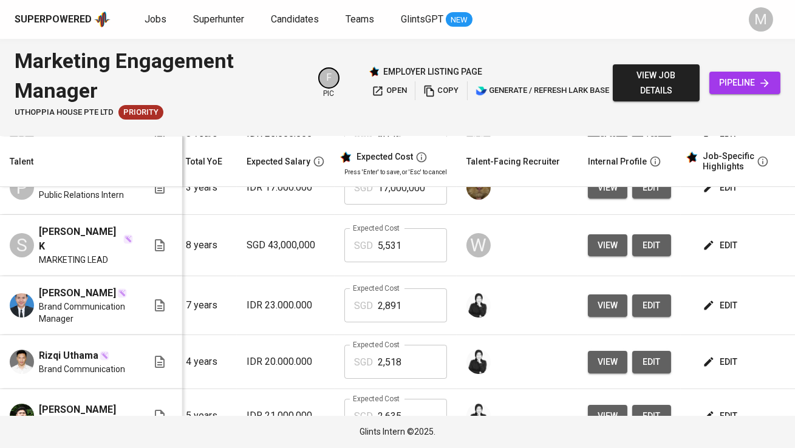
scroll to position [134, 140]
click at [719, 247] on span "edit" at bounding box center [721, 246] width 32 height 15
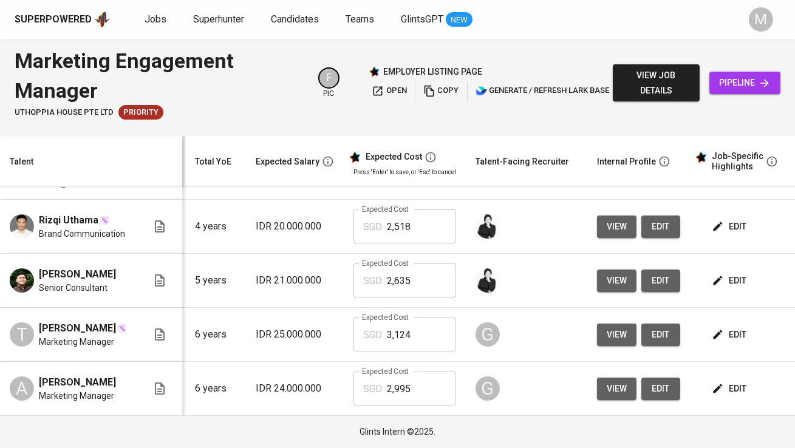
scroll to position [0, 0]
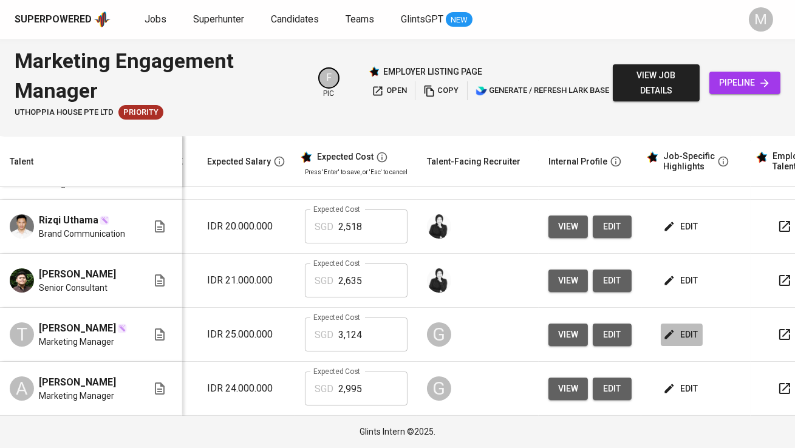
click at [688, 329] on span "edit" at bounding box center [682, 334] width 32 height 15
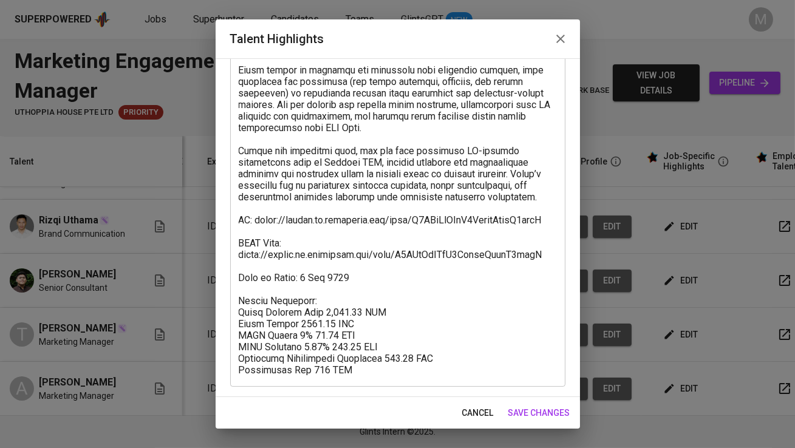
click at [563, 41] on icon "button" at bounding box center [560, 39] width 9 height 9
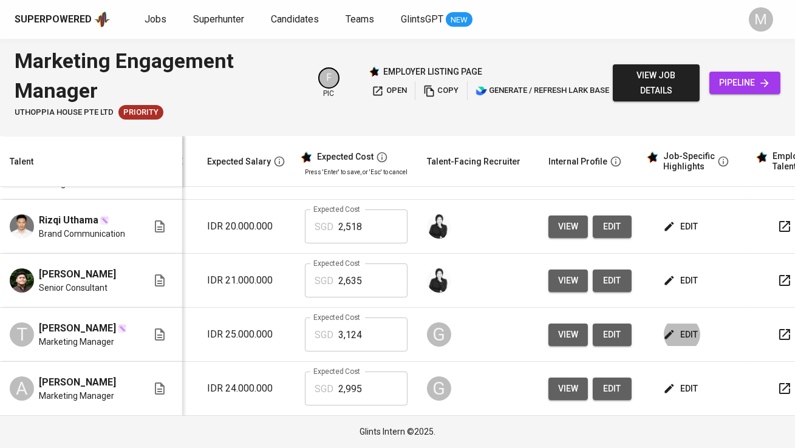
click at [670, 329] on icon "button" at bounding box center [669, 335] width 12 height 12
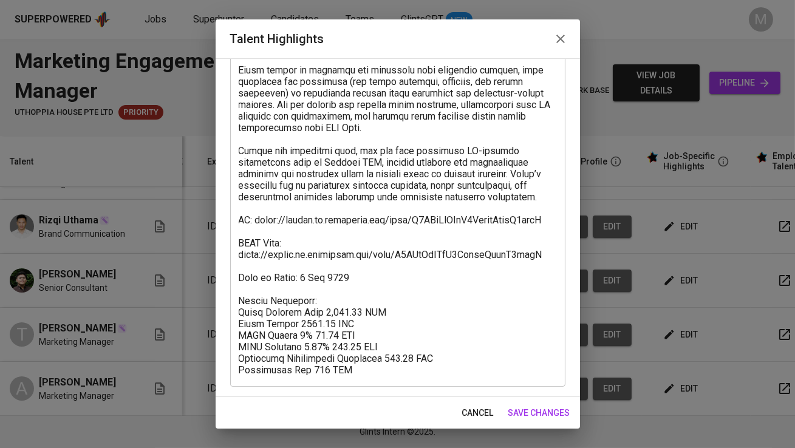
click at [562, 44] on icon "button" at bounding box center [560, 39] width 15 height 15
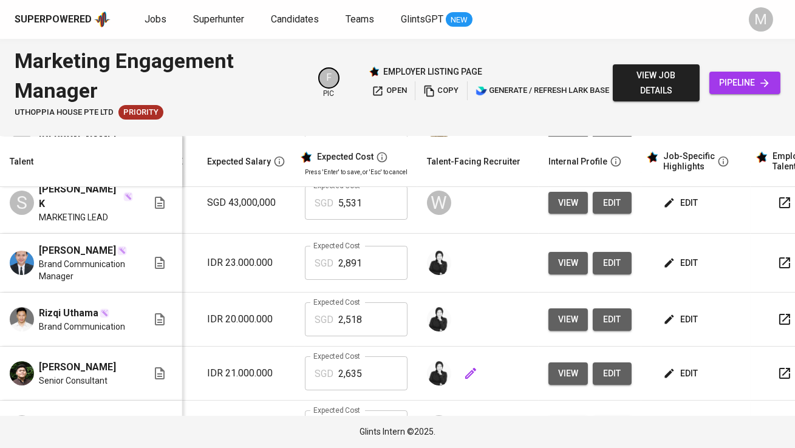
scroll to position [0, 180]
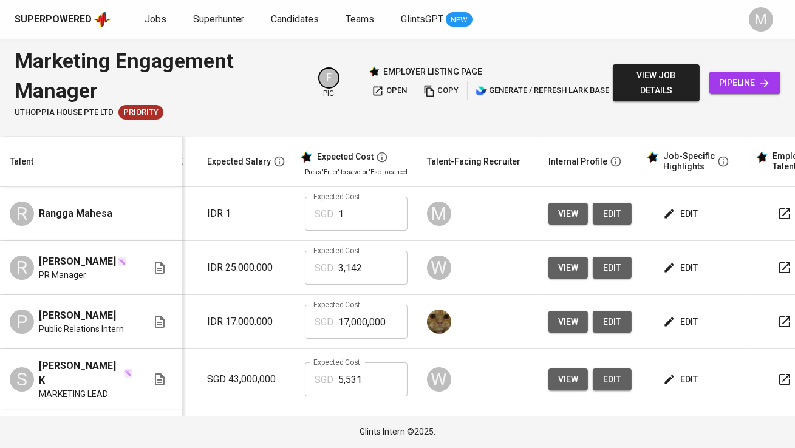
click at [684, 211] on span "edit" at bounding box center [682, 214] width 32 height 15
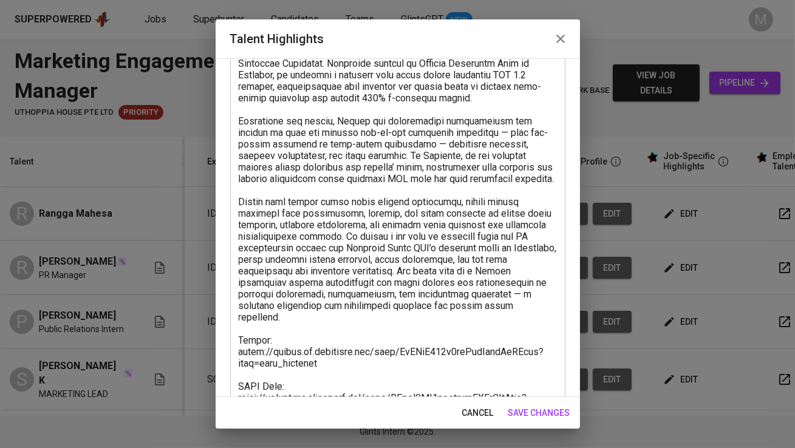
scroll to position [224, 0]
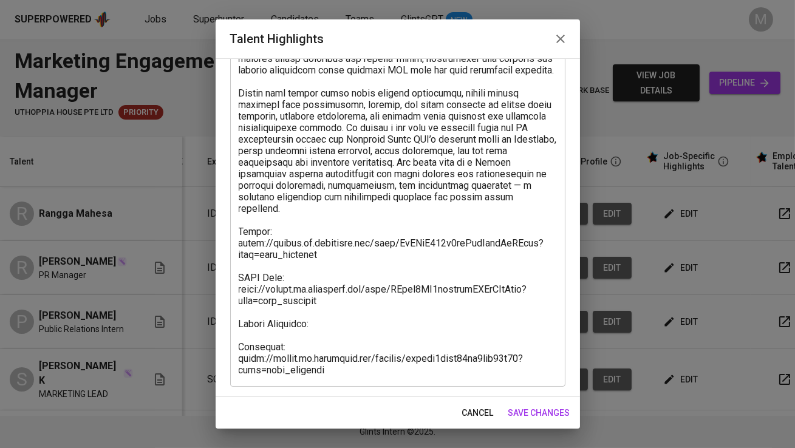
click at [336, 295] on textarea at bounding box center [398, 145] width 318 height 462
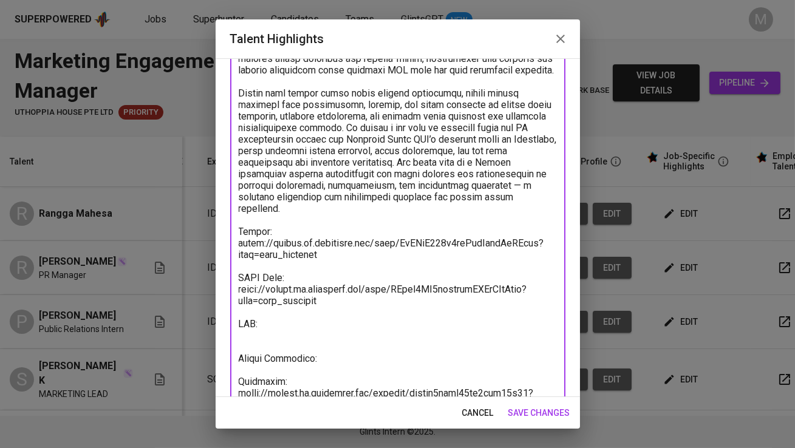
paste textarea "https://glints.sg.larksuite.com/minutes/obsghl8gqhk34jd1hfi82m56?from=from_copy…"
click at [413, 370] on textarea at bounding box center [398, 162] width 318 height 496
type textarea "Rangga Mahesa is an experienced Digital and Corporate Communications Lead with …"
click at [549, 416] on span "save changes" at bounding box center [539, 413] width 62 height 15
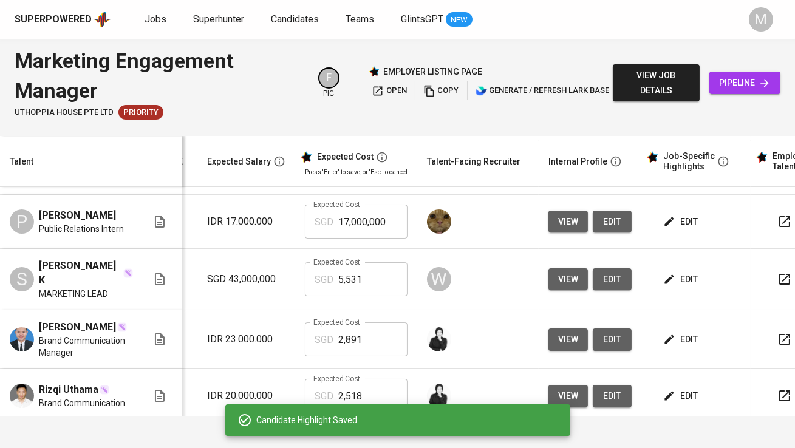
scroll to position [284, 180]
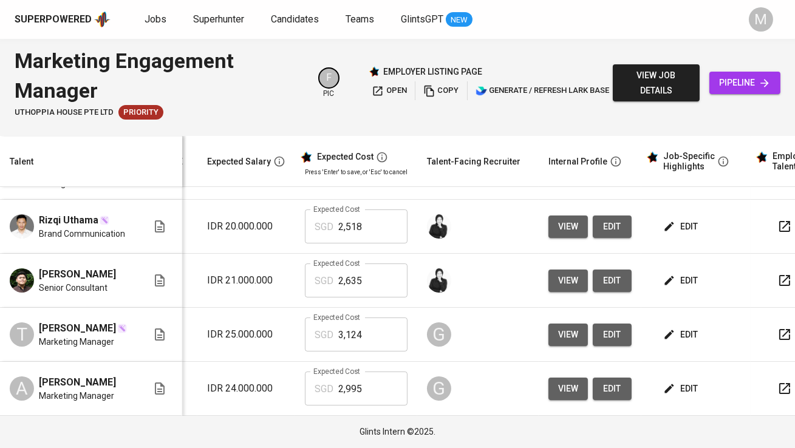
click at [683, 333] on span "edit" at bounding box center [682, 334] width 32 height 15
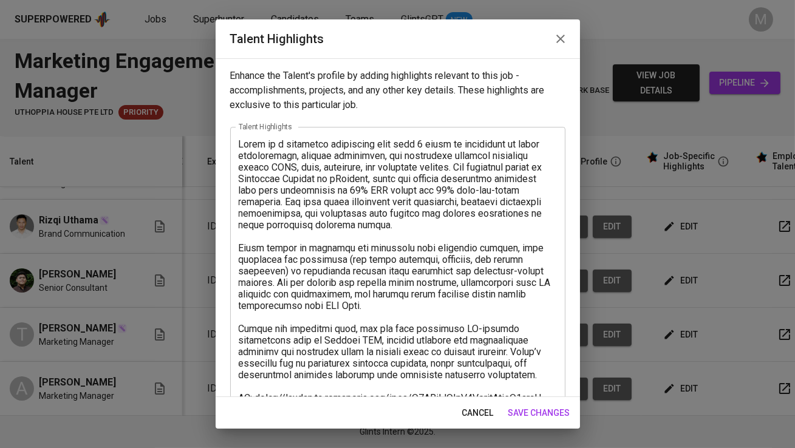
scroll to position [178, 0]
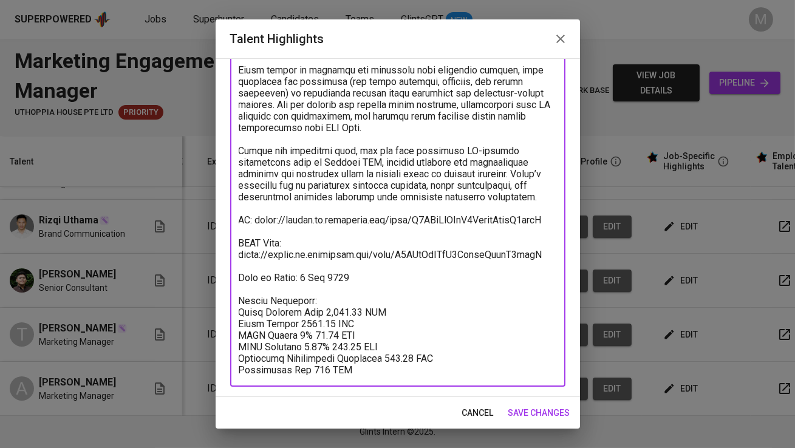
drag, startPoint x: 371, startPoint y: 371, endPoint x: 234, endPoint y: 301, distance: 153.5
click at [234, 301] on div "x Talent Highlights" at bounding box center [397, 168] width 335 height 438
click at [558, 34] on icon "button" at bounding box center [560, 39] width 15 height 15
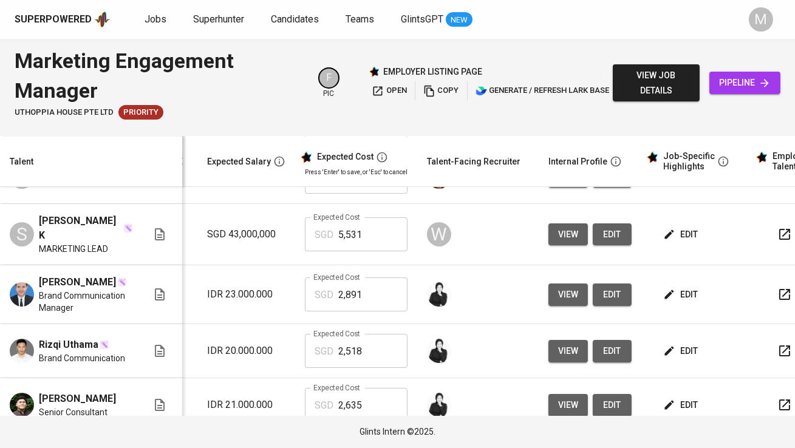
scroll to position [0, 180]
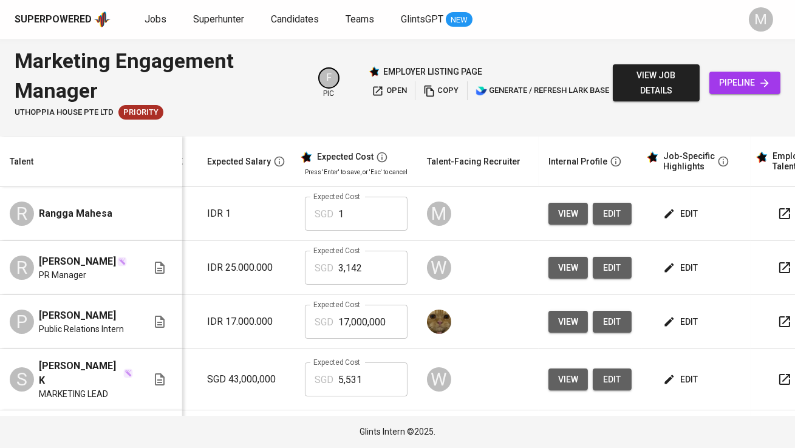
click at [353, 219] on input "1" at bounding box center [372, 214] width 69 height 34
type input "3,124"
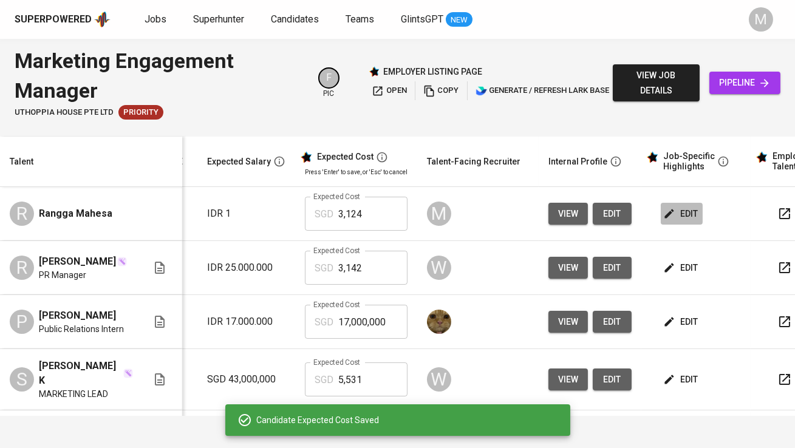
click at [680, 207] on span "edit" at bounding box center [682, 214] width 32 height 15
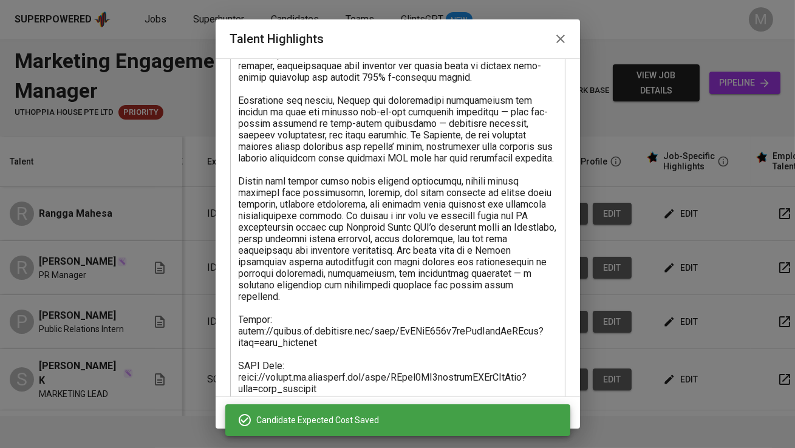
scroll to position [258, 0]
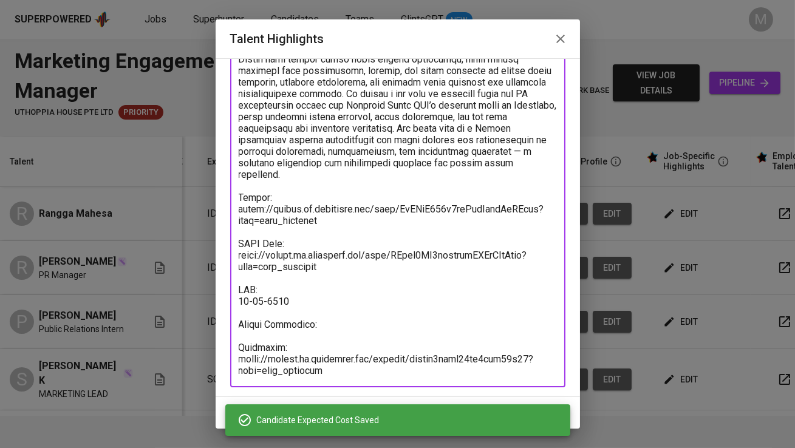
click at [325, 323] on textarea at bounding box center [398, 128] width 318 height 496
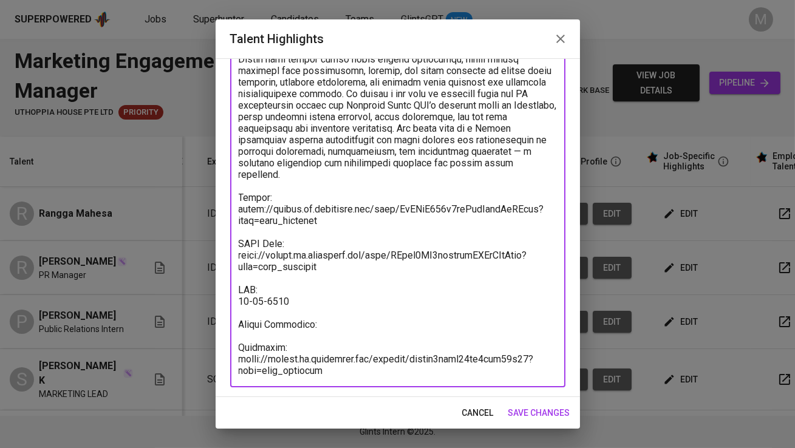
paste textarea "Salary Breakdown: Total Payroll Cost 3,123.11 SGD Basic Salary 2469.68 SGD BPJS…"
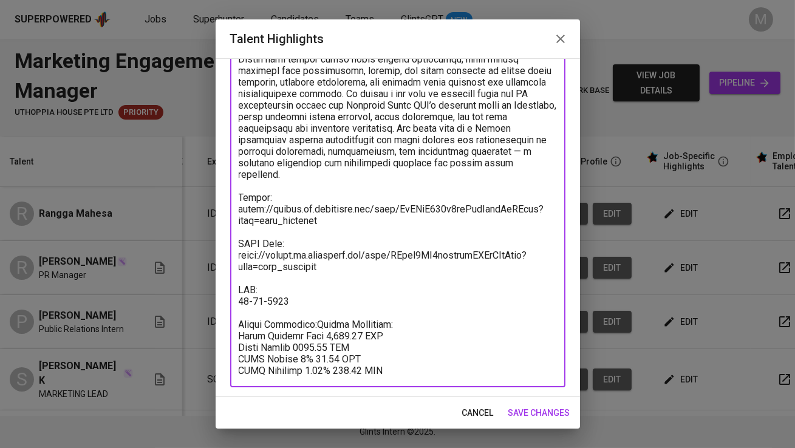
scroll to position [261, 0]
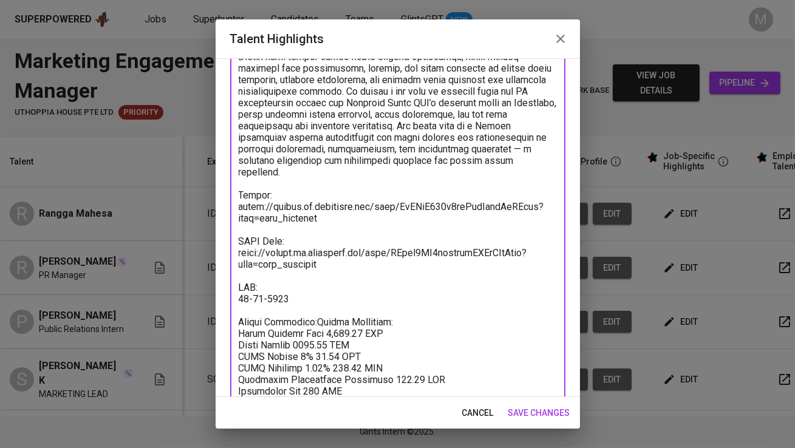
drag, startPoint x: 316, startPoint y: 319, endPoint x: 236, endPoint y: 321, distance: 80.2
click at [236, 321] on div "x Talent Highlights" at bounding box center [397, 160] width 335 height 588
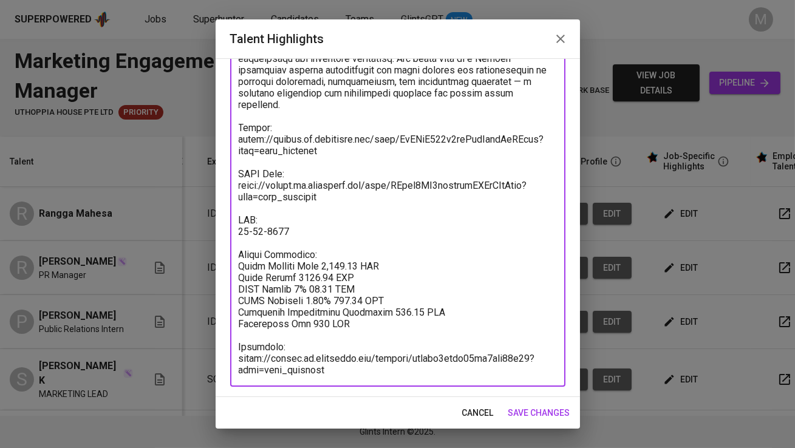
type textarea "Rangga Mahesa is an experienced Digital and Corporate Communications Lead with …"
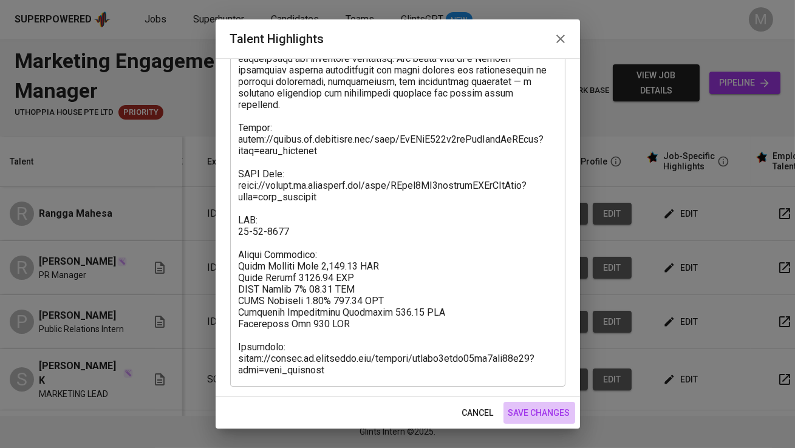
click at [548, 410] on span "save changes" at bounding box center [539, 413] width 62 height 15
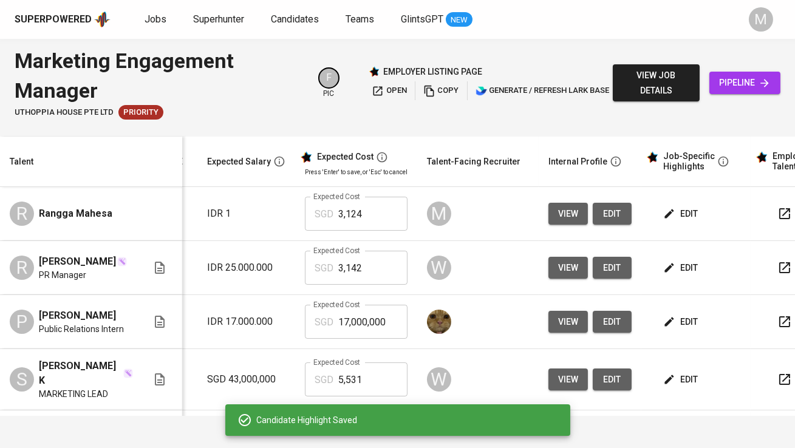
click at [613, 210] on span "edit" at bounding box center [612, 214] width 19 height 15
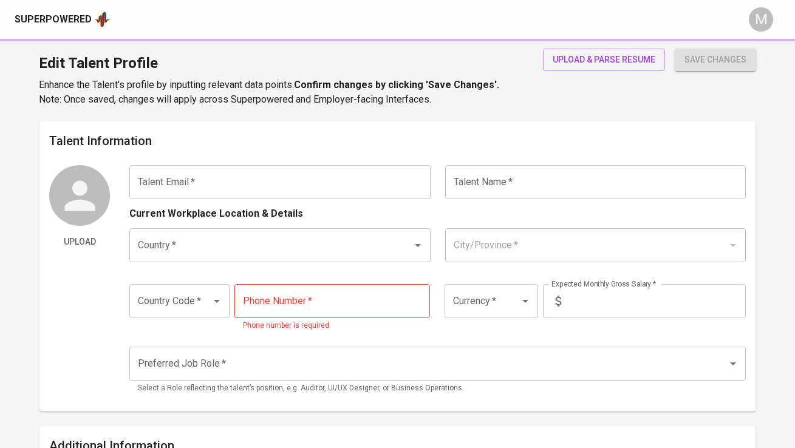
type input "[EMAIL_ADDRESS][DOMAIN_NAME]"
type input "Rangga Mahesa"
type input "[GEOGRAPHIC_DATA]"
type input "[GEOGRAPHIC_DATA], [GEOGRAPHIC_DATA]"
type input "+62"
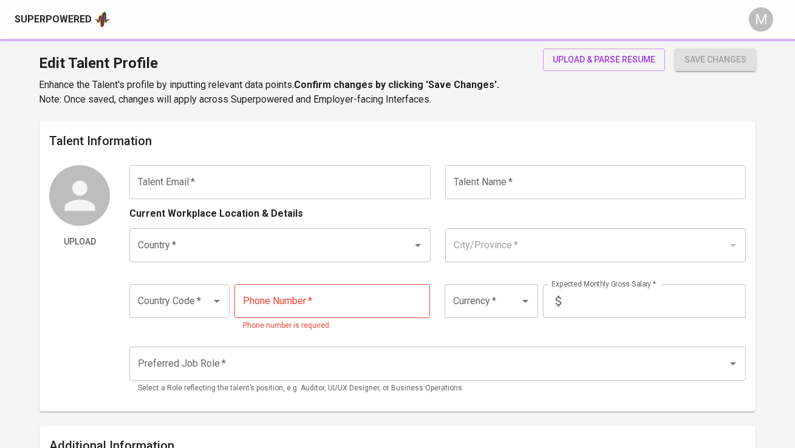
type input "[PHONE_NUMBER]"
type input "IDR"
type input "Marketing Manager"
type input "6"
type input "1 Month"
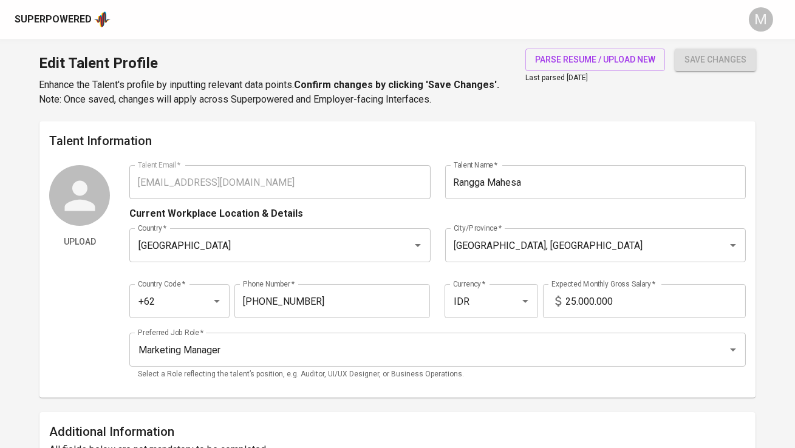
scroll to position [21, 0]
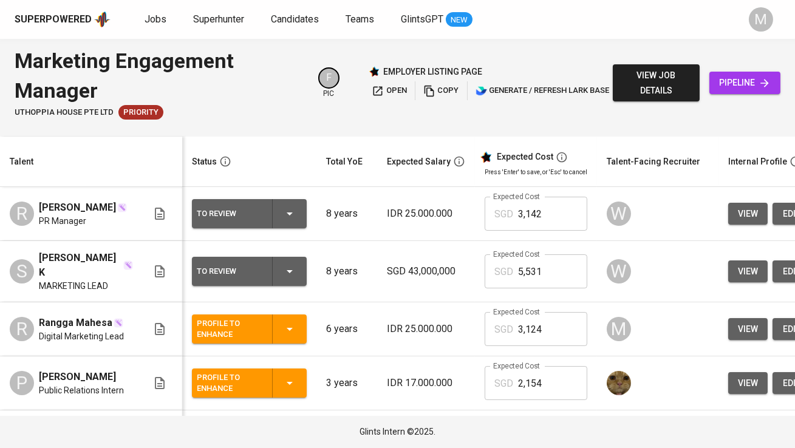
click at [241, 212] on div "To Review" at bounding box center [230, 214] width 66 height 16
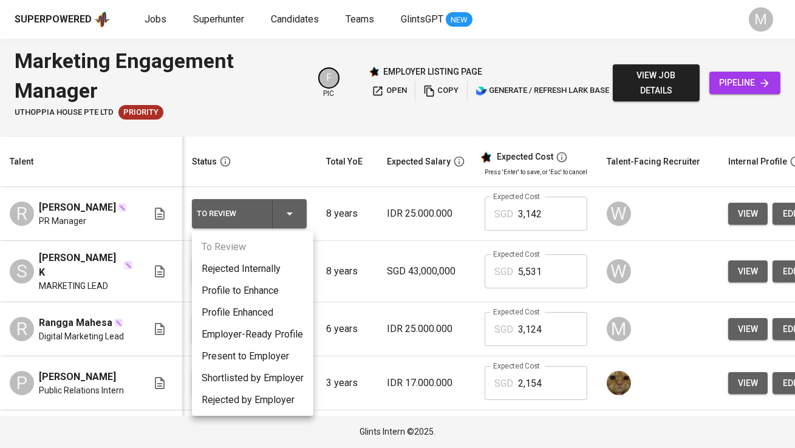
click at [258, 309] on li "Profile Enhanced" at bounding box center [252, 313] width 121 height 22
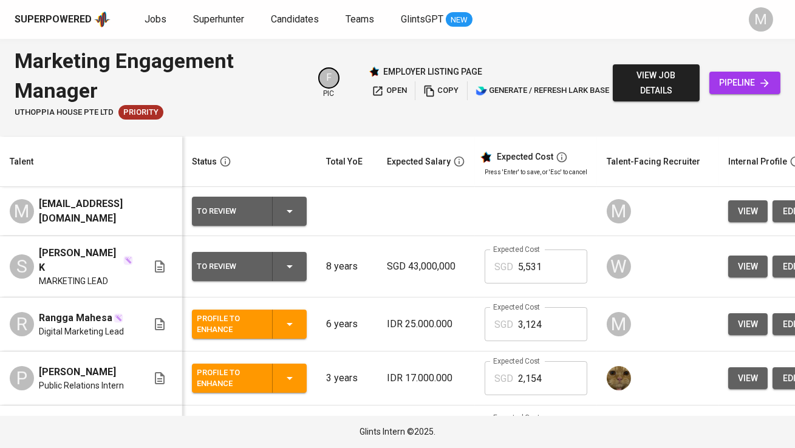
click at [262, 219] on div "To Review" at bounding box center [230, 211] width 66 height 16
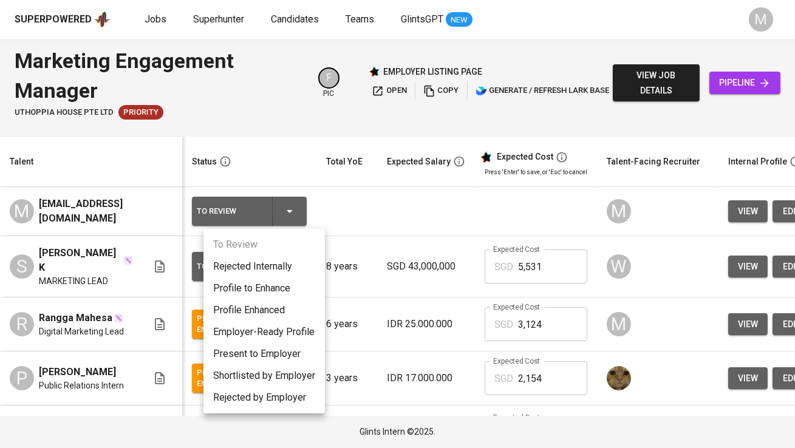
click at [279, 293] on li "Profile to Enhance" at bounding box center [263, 289] width 121 height 22
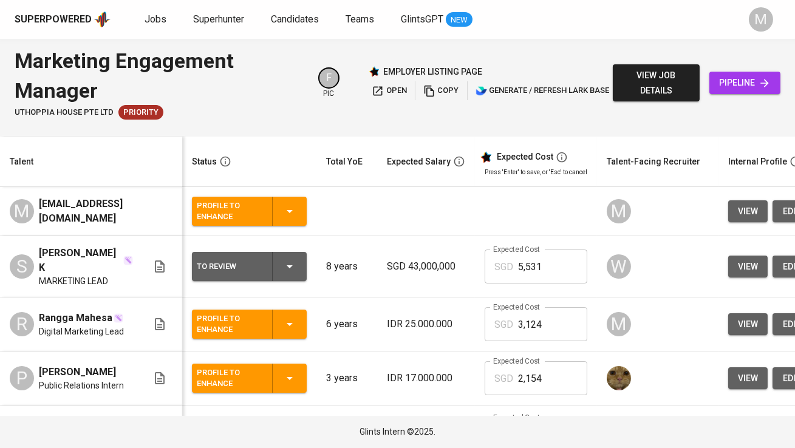
scroll to position [24, 0]
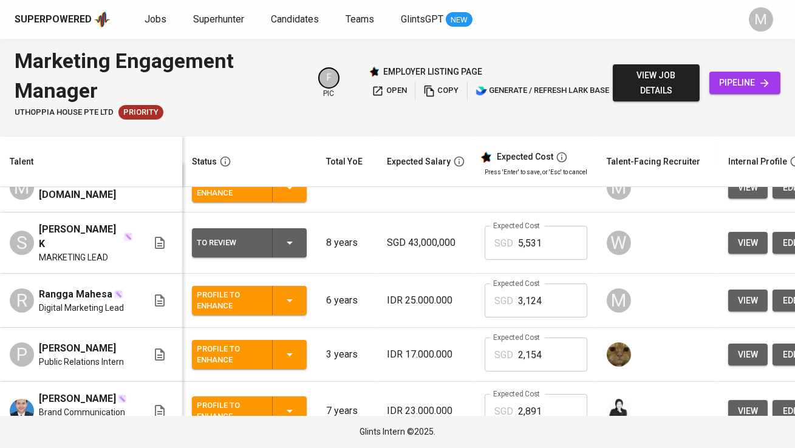
click at [292, 298] on div "Profile to Enhance" at bounding box center [249, 300] width 105 height 29
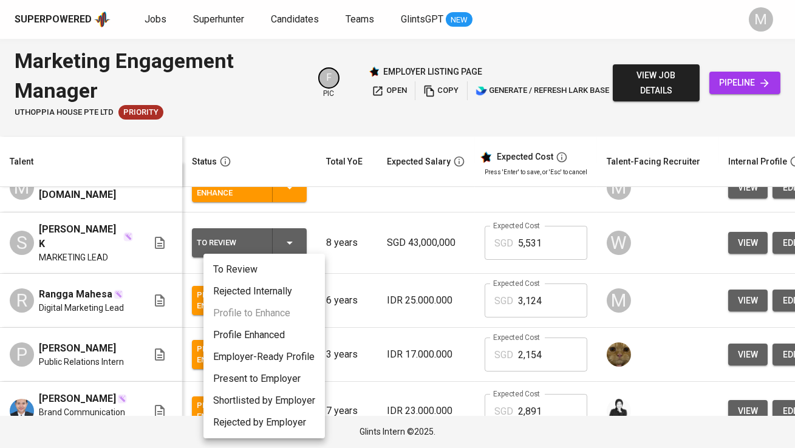
click at [291, 336] on li "Profile Enhanced" at bounding box center [263, 335] width 121 height 22
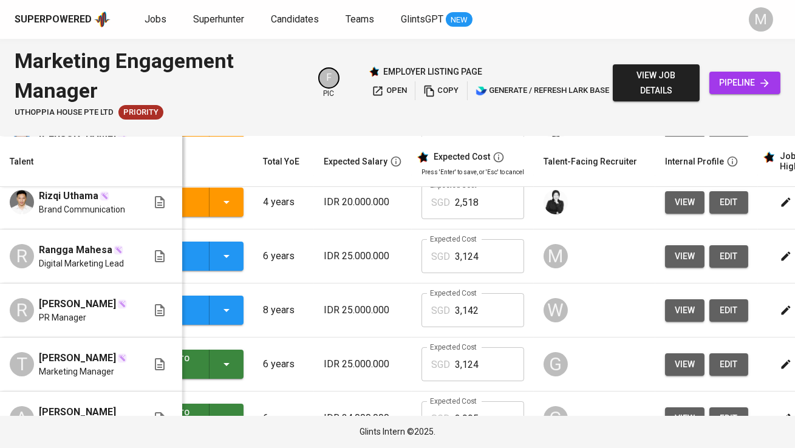
scroll to position [0, 244]
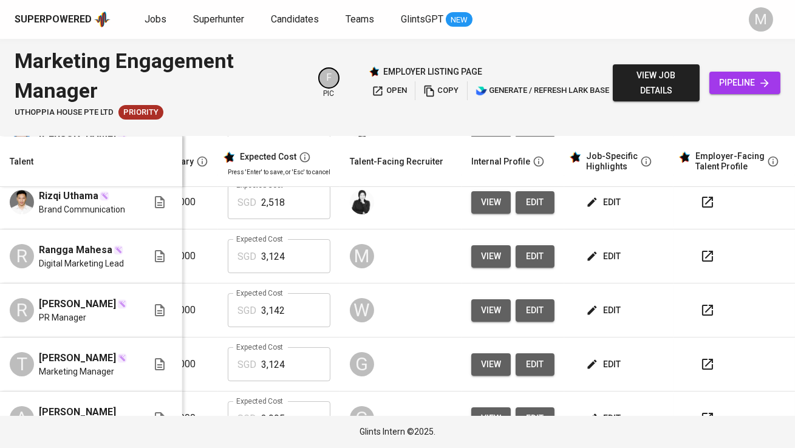
click at [702, 251] on icon "button" at bounding box center [707, 256] width 11 height 11
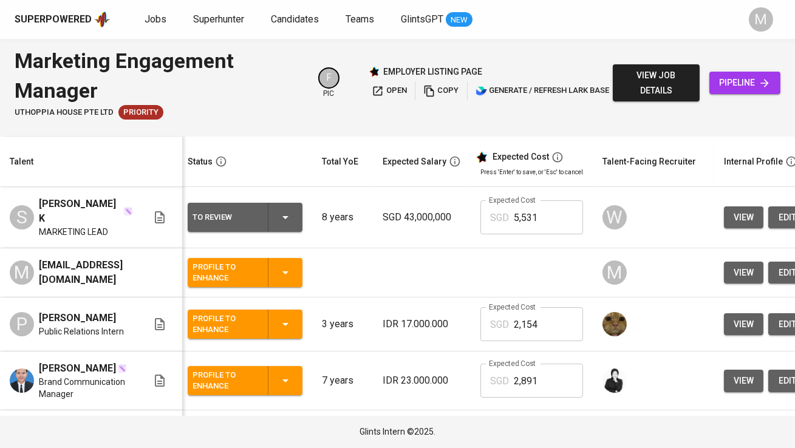
scroll to position [0, 0]
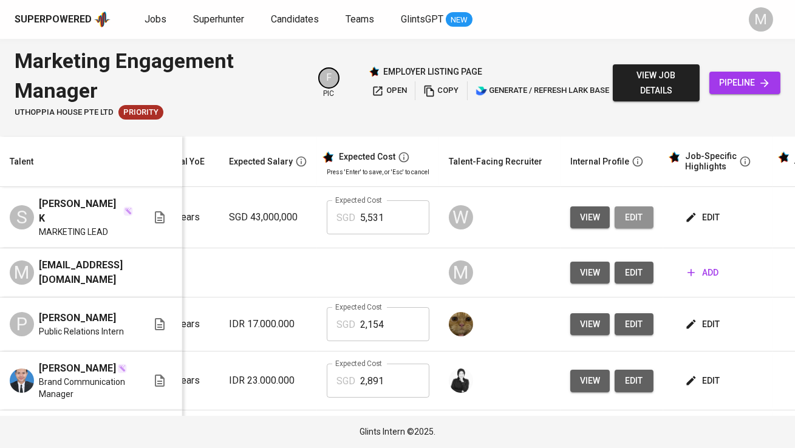
click at [644, 217] on span "edit" at bounding box center [633, 217] width 19 height 15
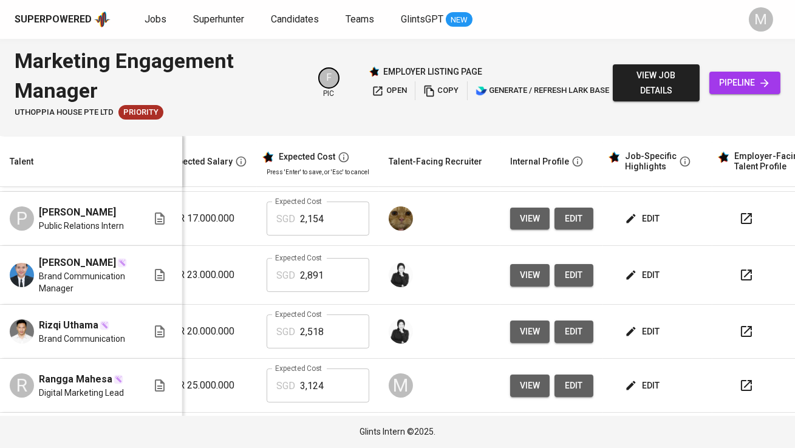
scroll to position [0, 234]
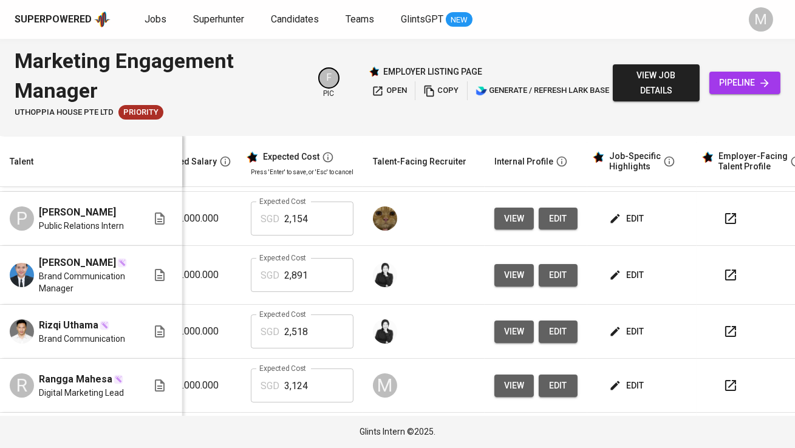
click at [737, 378] on icon "button" at bounding box center [730, 385] width 15 height 15
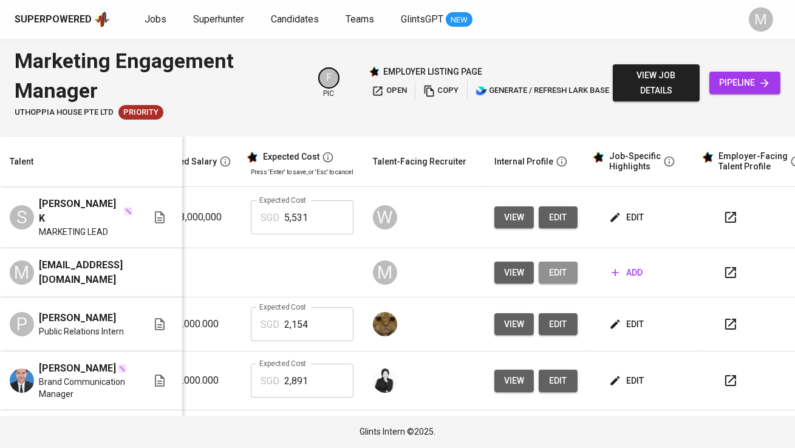
click at [568, 265] on span "edit" at bounding box center [557, 272] width 19 height 15
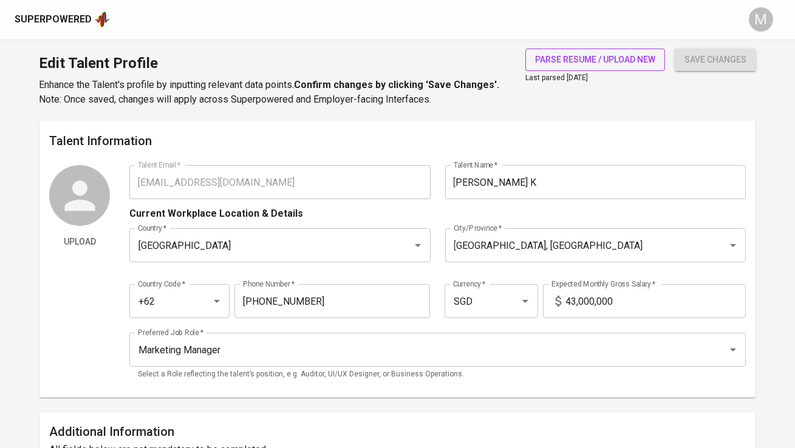
click at [595, 59] on span "parse resume / upload new" at bounding box center [595, 59] width 120 height 15
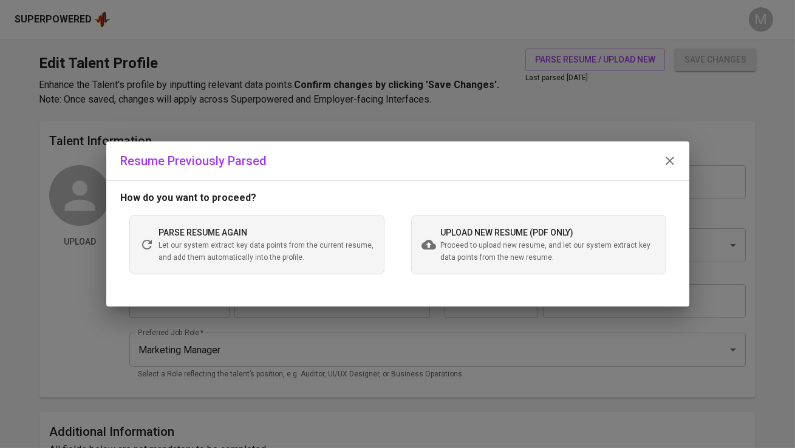
click at [291, 242] on span "Let our system extract key data points from the current resume, and add them au…" at bounding box center [266, 252] width 215 height 24
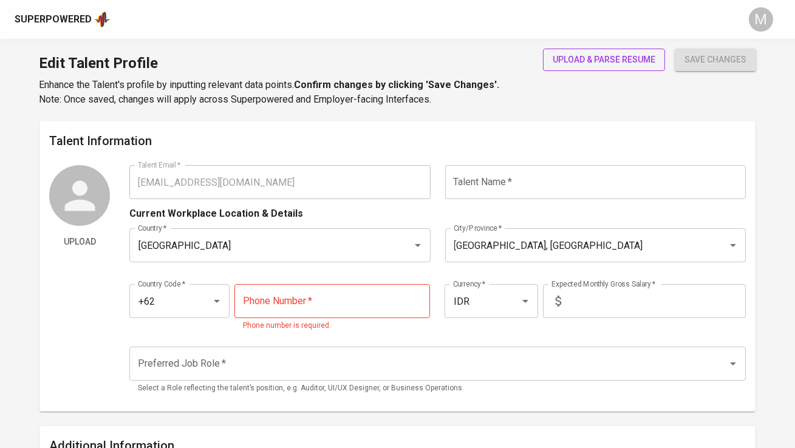
click at [603, 63] on span "upload & parse resume" at bounding box center [604, 59] width 103 height 15
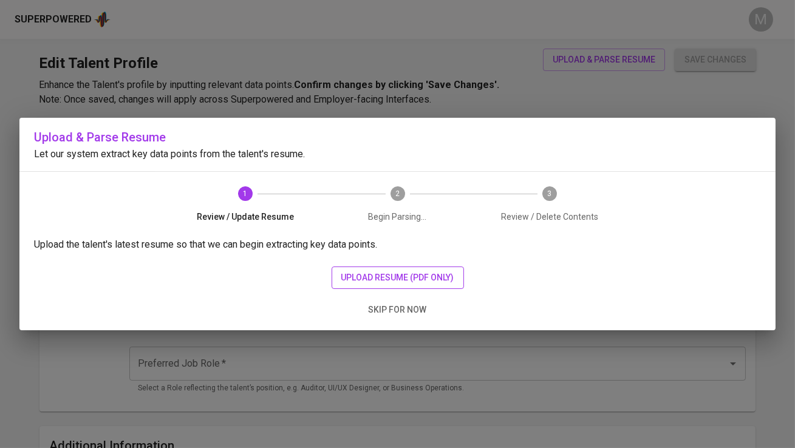
click at [391, 276] on span "upload resume (pdf only)" at bounding box center [397, 277] width 113 height 15
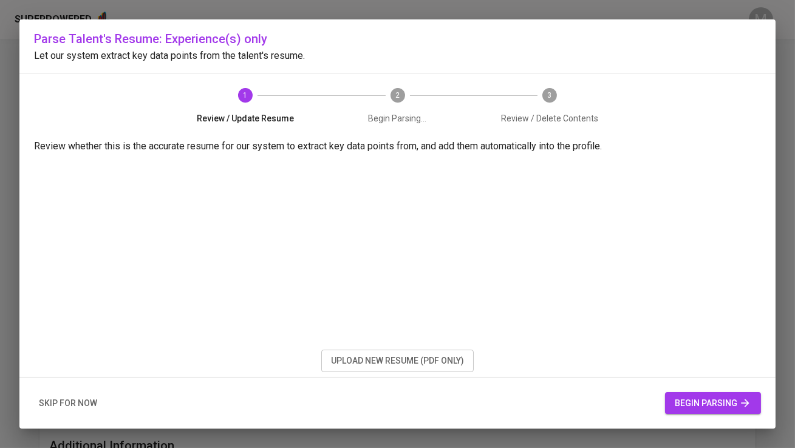
click at [693, 392] on button "begin parsing" at bounding box center [713, 403] width 96 height 22
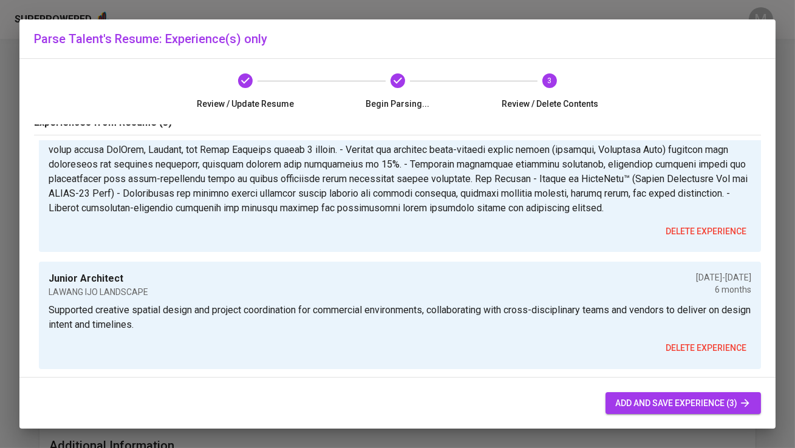
scroll to position [39, 0]
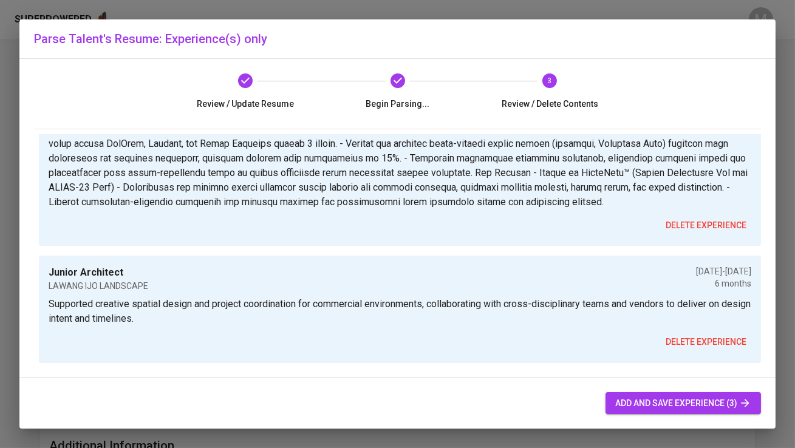
click at [681, 400] on span "add and save experience (3)" at bounding box center [683, 403] width 136 height 15
type input "+62"
type input "IDR"
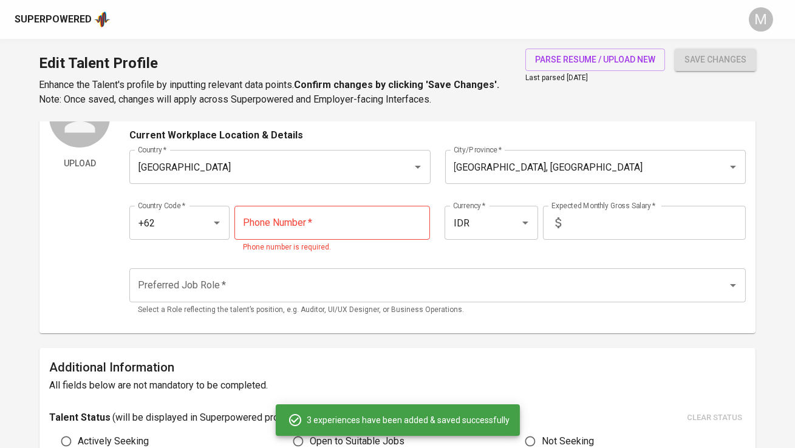
scroll to position [75, 0]
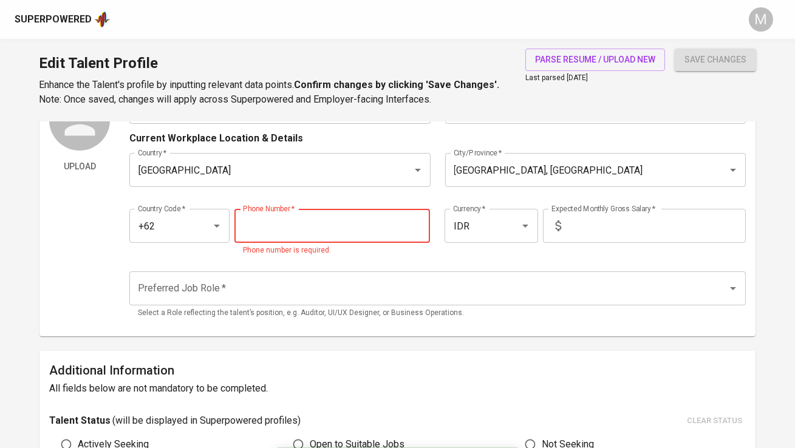
click at [347, 209] on input "tel" at bounding box center [332, 226] width 196 height 34
paste input "[PHONE_NUMBER]"
type input "821-2240-7381"
click at [582, 234] on input "text" at bounding box center [656, 226] width 180 height 34
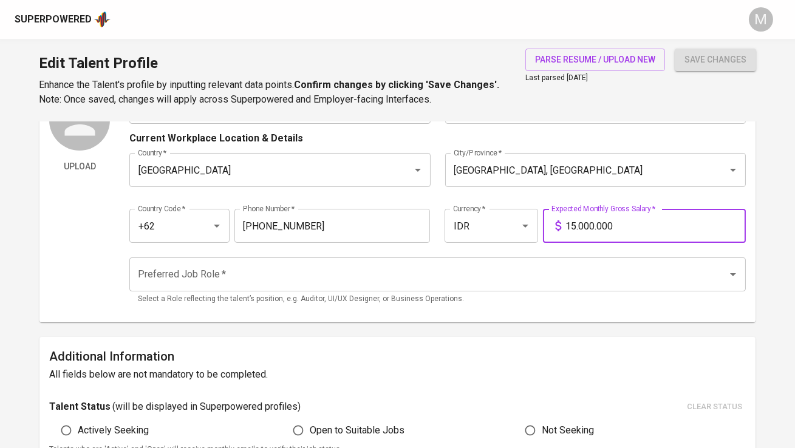
type input "15.000.000"
click at [477, 265] on input "Preferred Job Role   *" at bounding box center [420, 274] width 571 height 23
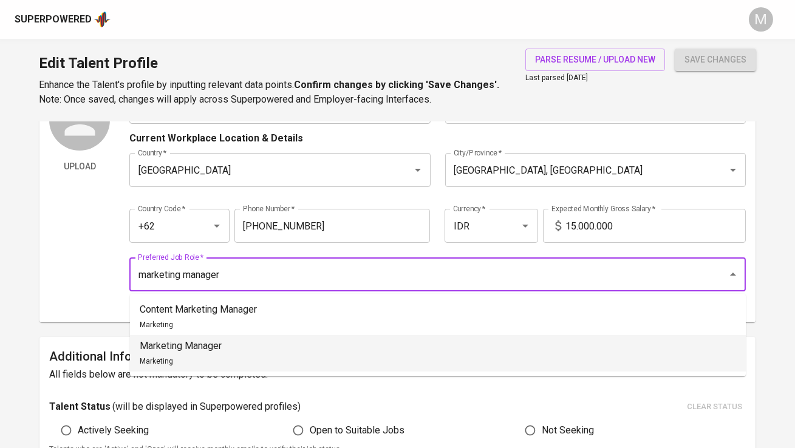
click at [396, 341] on li "Marketing Manager Marketing" at bounding box center [438, 353] width 616 height 36
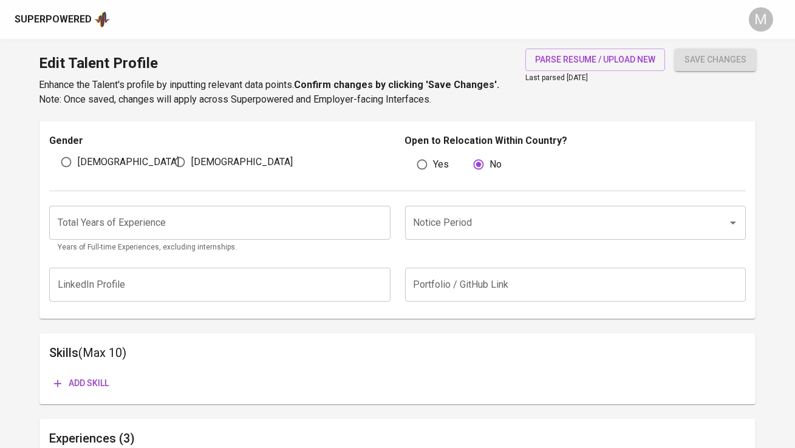
scroll to position [415, 0]
type input "Marketing Manager"
click at [319, 228] on input "number" at bounding box center [219, 222] width 341 height 34
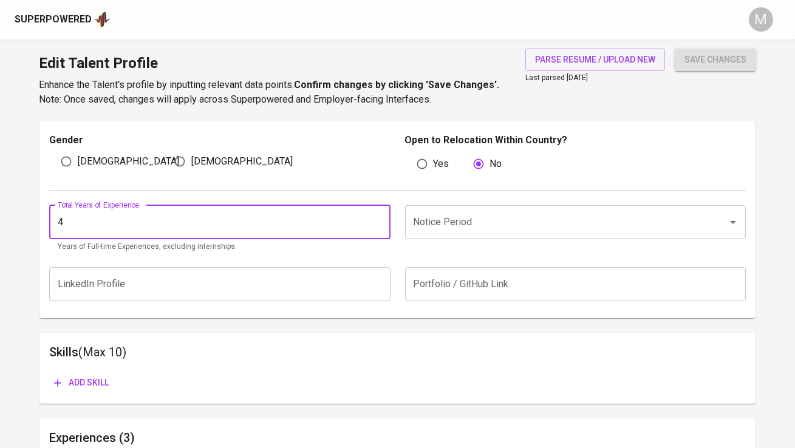
type input "4"
click at [675, 49] on button "save changes" at bounding box center [715, 60] width 81 height 22
type input "5"
click at [675, 49] on button "save changes" at bounding box center [715, 60] width 81 height 22
click at [568, 229] on input "Notice Period" at bounding box center [559, 222] width 296 height 23
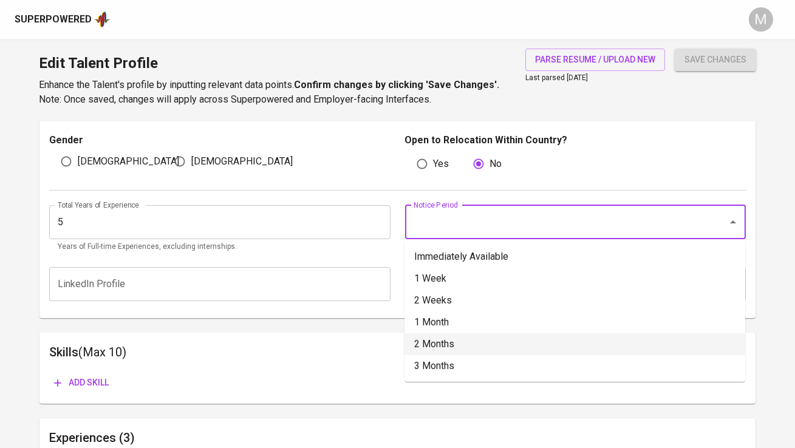
click at [550, 340] on li "2 Months" at bounding box center [575, 344] width 341 height 22
type input "2 Months"
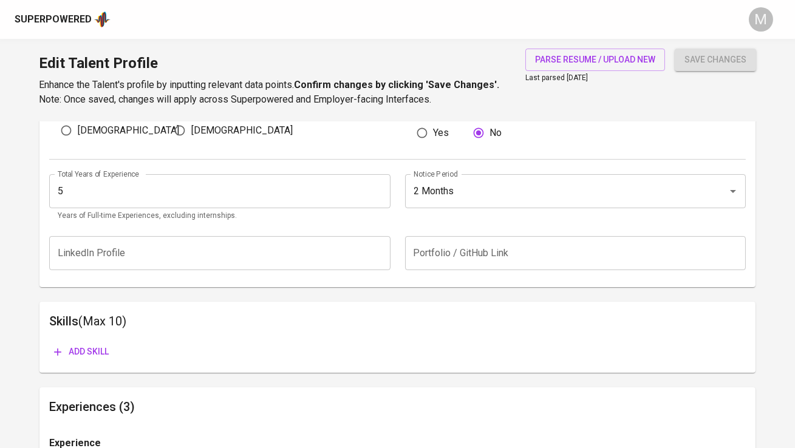
scroll to position [474, 0]
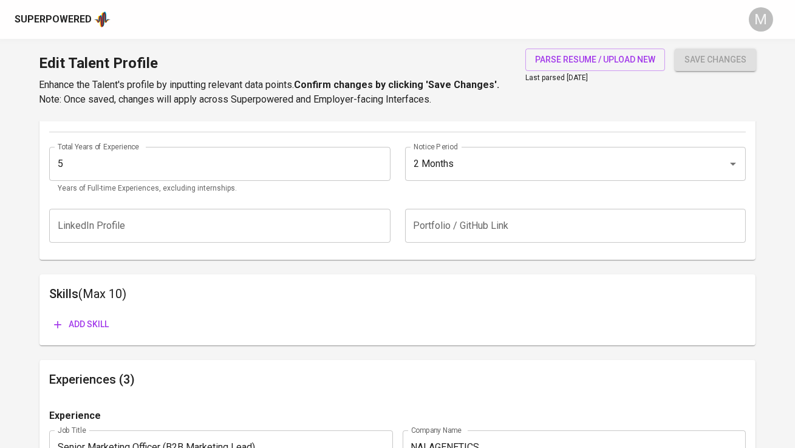
click at [100, 328] on span "Add skill" at bounding box center [81, 324] width 55 height 15
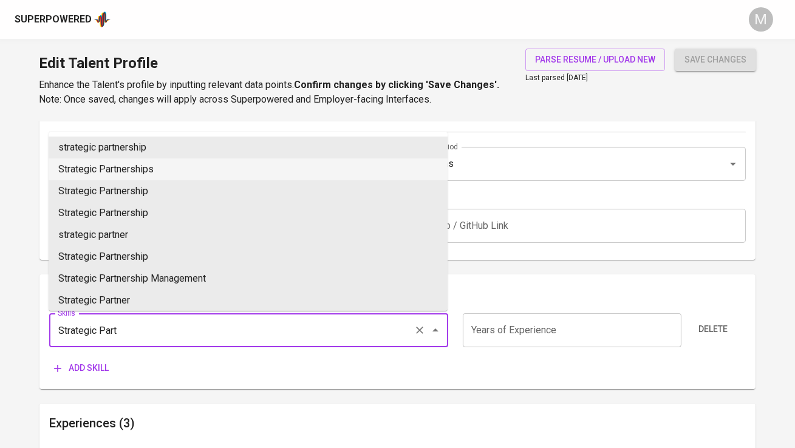
click at [151, 171] on li "Strategic Partnerships" at bounding box center [248, 170] width 399 height 22
type input "Strategic Partnerships"
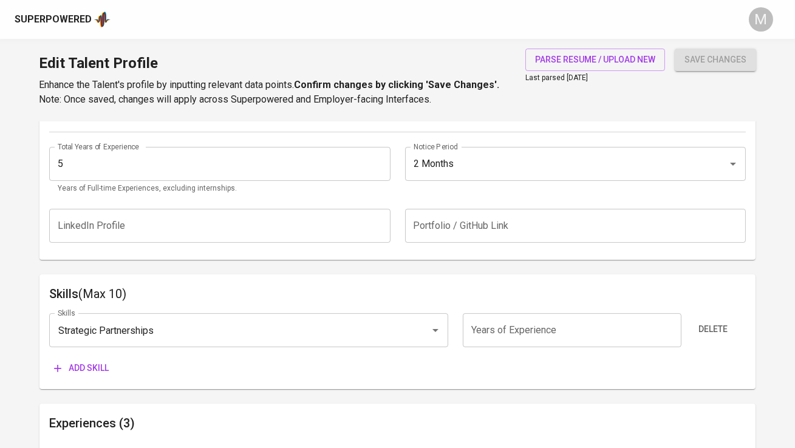
click at [94, 375] on span "Add skill" at bounding box center [81, 368] width 55 height 15
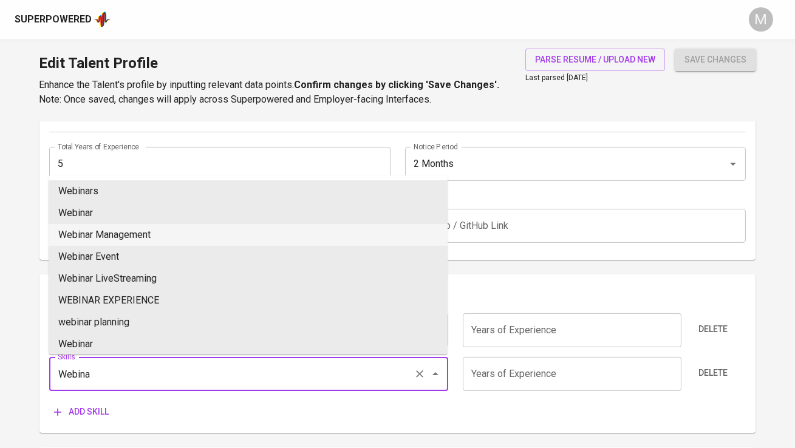
click at [139, 235] on li "Webinar Management" at bounding box center [248, 235] width 399 height 22
type input "Webinar Management"
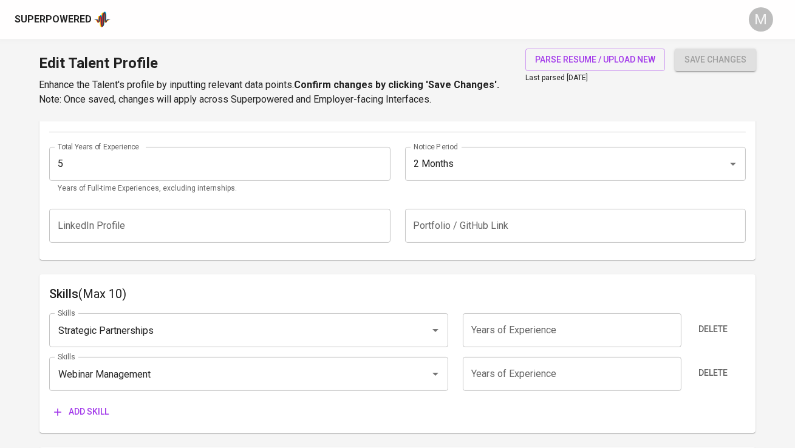
click at [88, 414] on span "Add skill" at bounding box center [81, 412] width 55 height 15
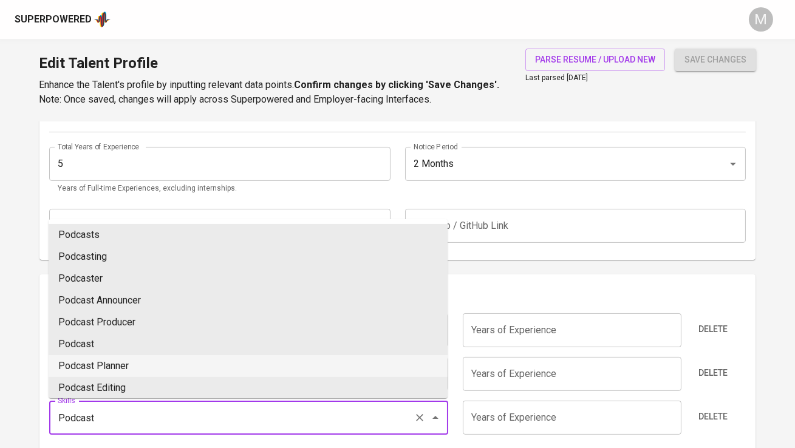
click at [145, 364] on li "Podcast Planner" at bounding box center [248, 366] width 399 height 22
type input "Podcast Planner"
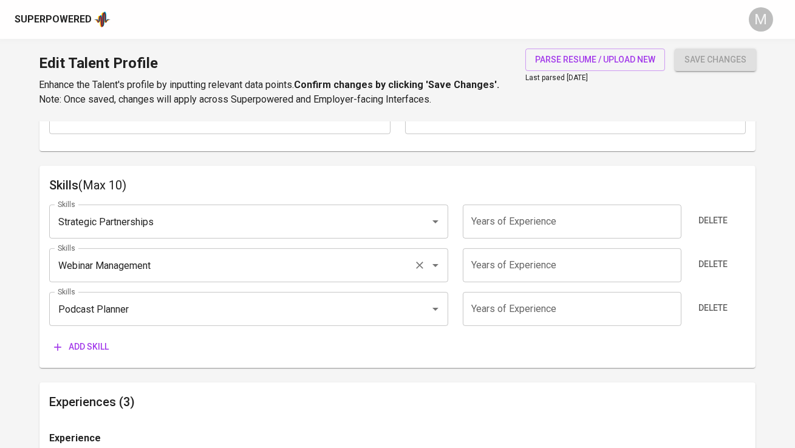
scroll to position [636, 0]
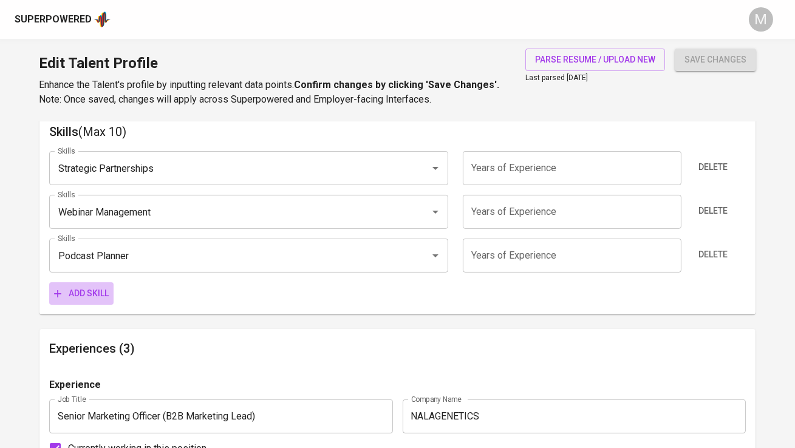
click at [83, 291] on span "Add skill" at bounding box center [81, 293] width 55 height 15
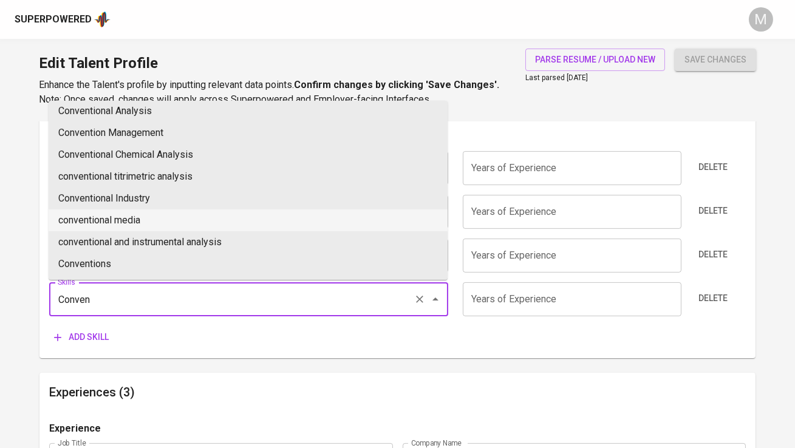
scroll to position [33, 0]
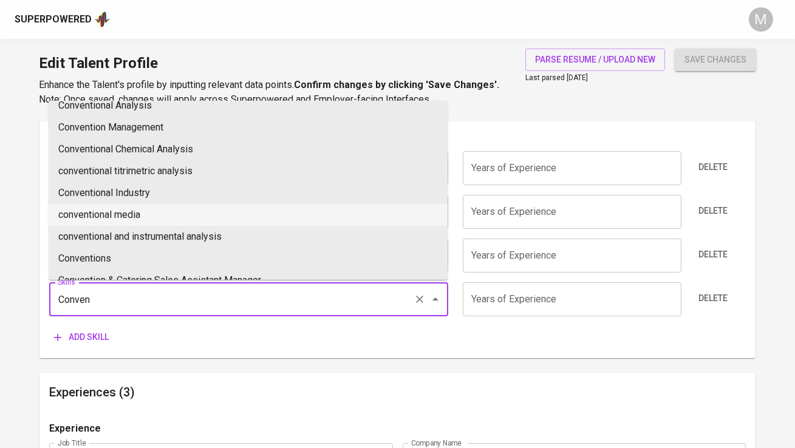
click at [157, 218] on li "conventional media" at bounding box center [248, 215] width 399 height 22
type input "conventional media"
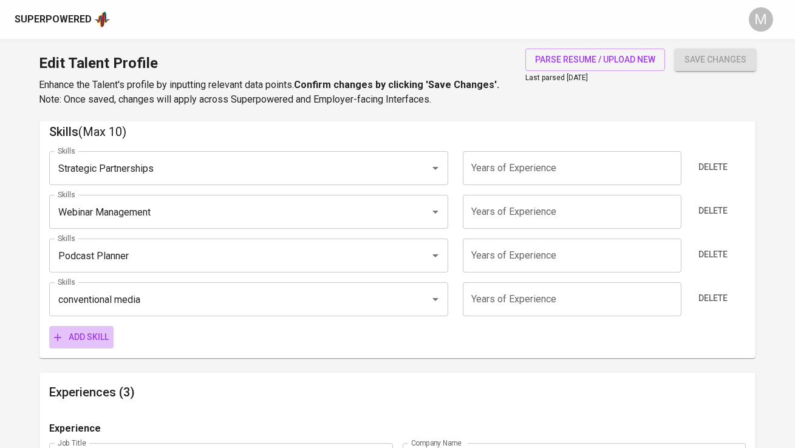
click at [89, 339] on span "Add skill" at bounding box center [81, 337] width 55 height 15
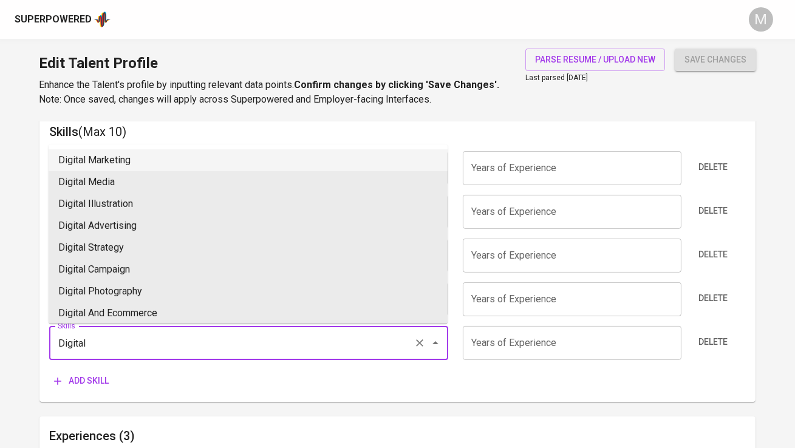
click at [131, 157] on li "Digital Marketing" at bounding box center [248, 160] width 399 height 22
type input "Digital Marketing"
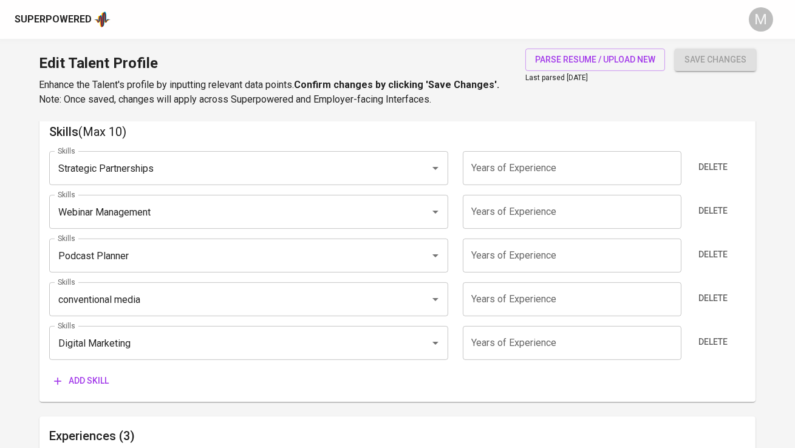
click at [81, 378] on span "Add skill" at bounding box center [81, 381] width 55 height 15
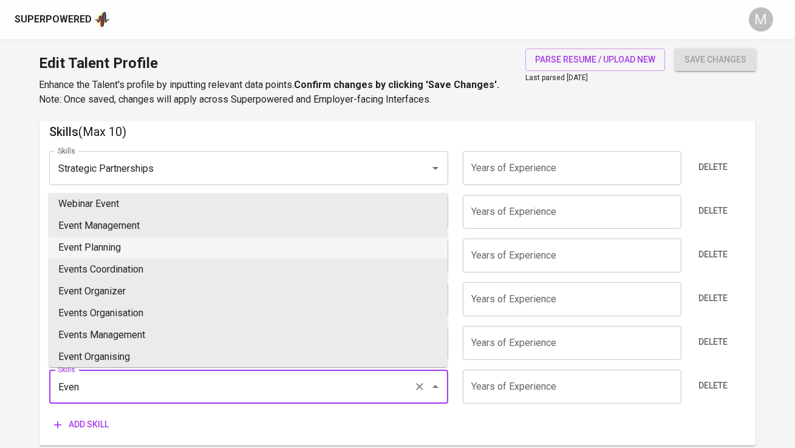
click at [163, 241] on li "Event Planning" at bounding box center [248, 248] width 399 height 22
type input "Event Planning"
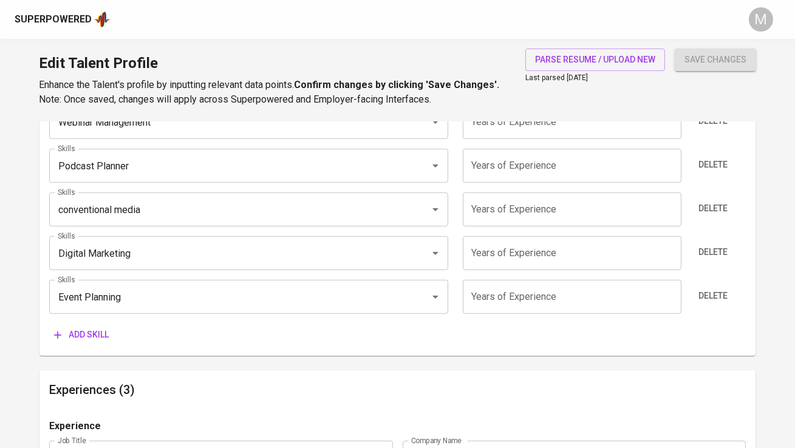
scroll to position [713, 0]
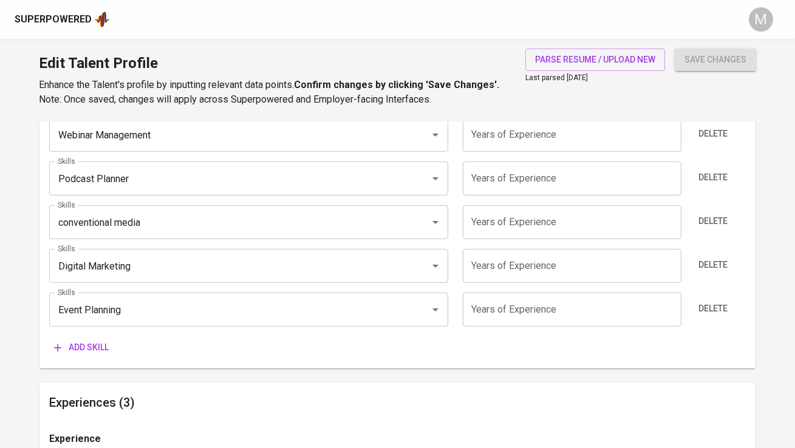
click at [99, 343] on span "Add skill" at bounding box center [81, 347] width 55 height 15
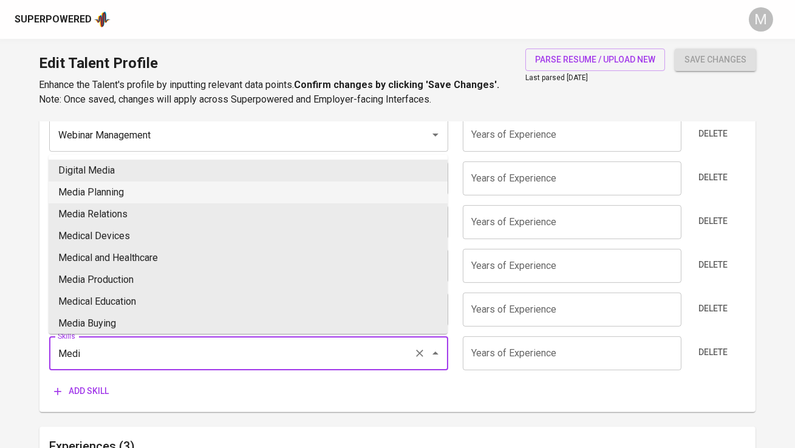
click at [127, 191] on li "Media Planning" at bounding box center [248, 193] width 399 height 22
type input "Media Planning"
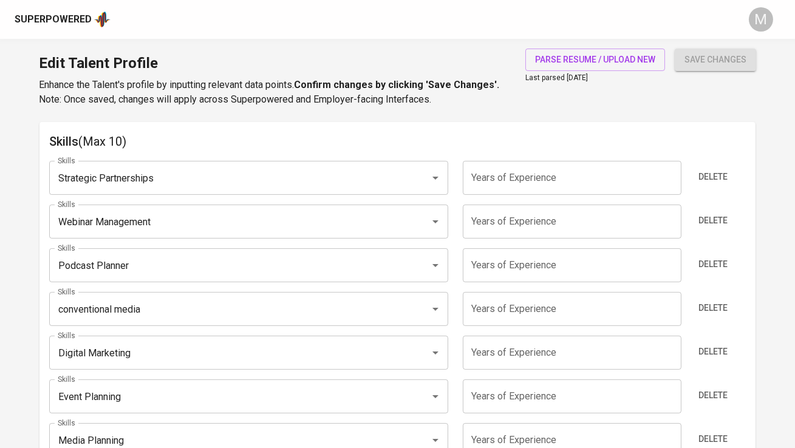
scroll to position [607, 0]
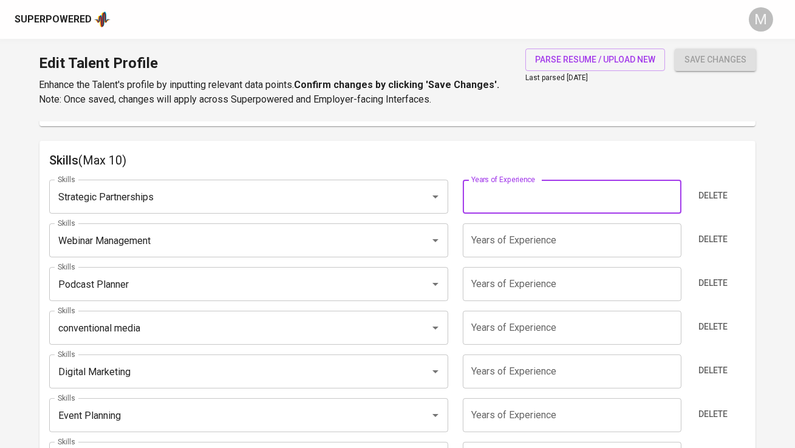
click at [517, 187] on input "number" at bounding box center [572, 197] width 219 height 34
type input "5"
click at [511, 242] on input "number" at bounding box center [572, 241] width 219 height 34
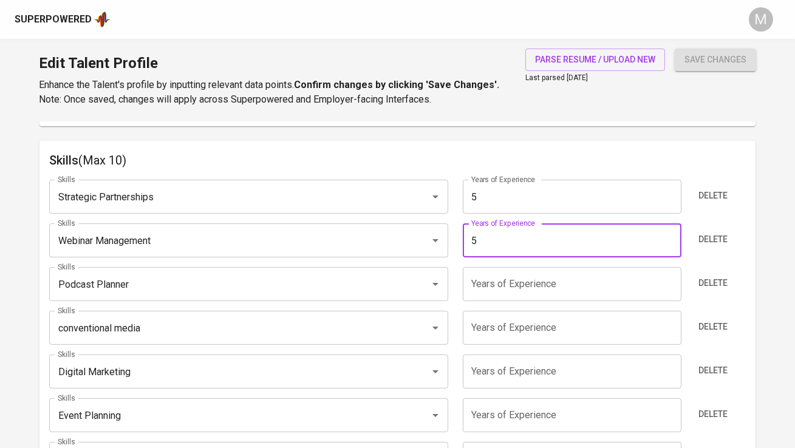
type input "5"
click at [509, 277] on input "number" at bounding box center [572, 284] width 219 height 34
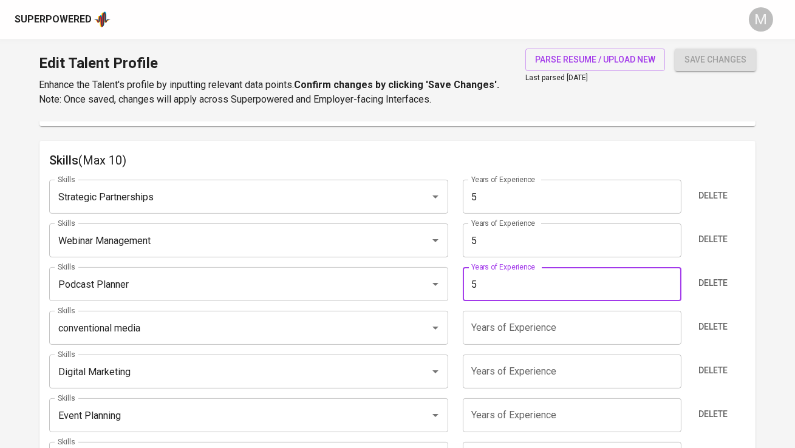
type input "5"
click at [509, 321] on input "number" at bounding box center [572, 328] width 219 height 34
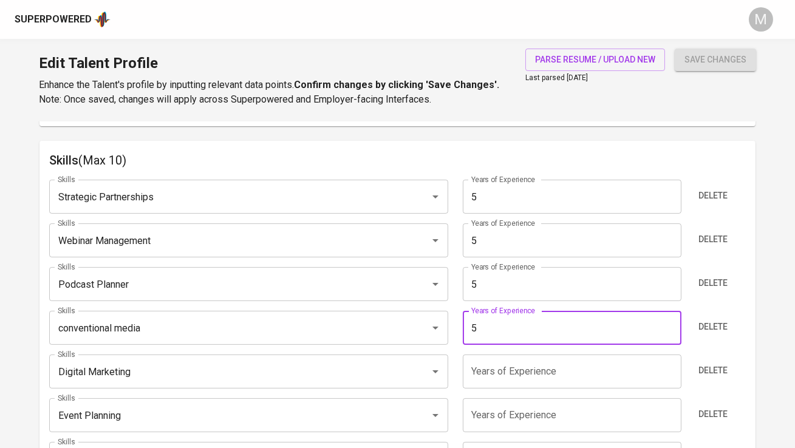
type input "5"
click at [509, 371] on input "number" at bounding box center [572, 372] width 219 height 34
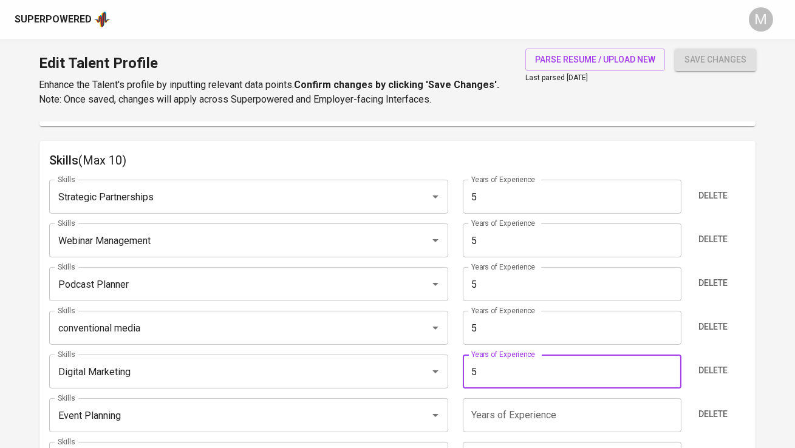
type input "5"
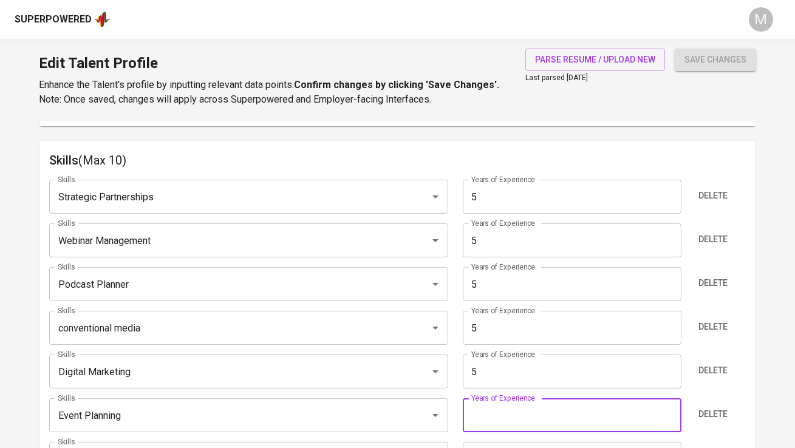
click at [508, 406] on input "number" at bounding box center [572, 415] width 219 height 34
type input "5"
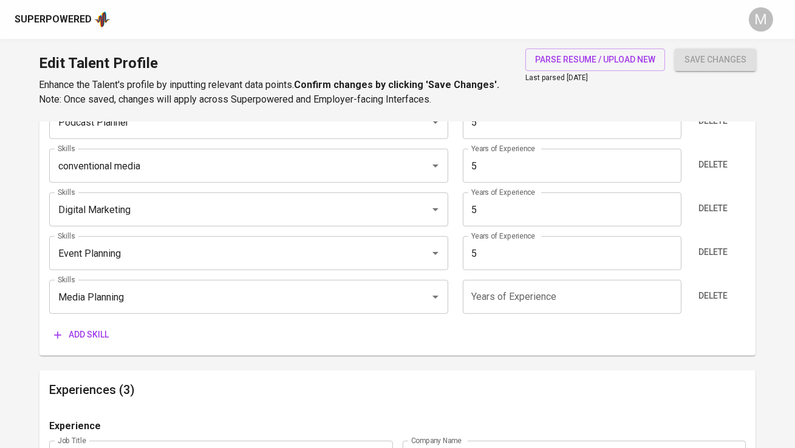
scroll to position [803, 0]
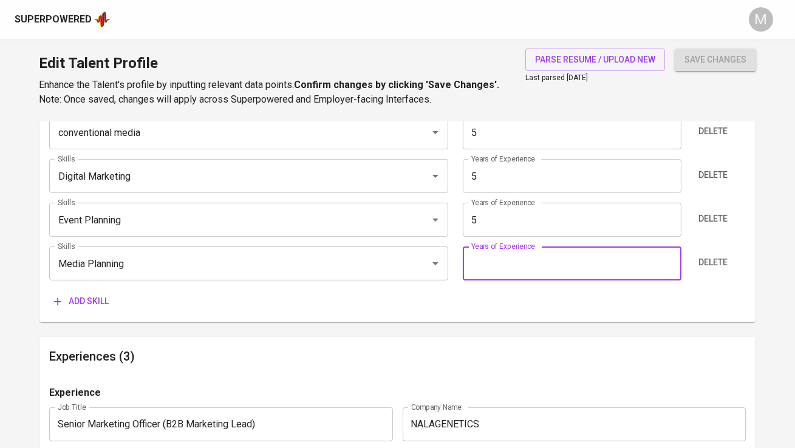
click at [503, 259] on input "number" at bounding box center [572, 264] width 219 height 34
type input "5"
click at [675, 49] on button "save changes" at bounding box center [715, 60] width 81 height 22
click at [483, 313] on div "Skills (Max 10) Skills Strategic Partnerships Skills Years of Experience 5 Year…" at bounding box center [396, 133] width 715 height 377
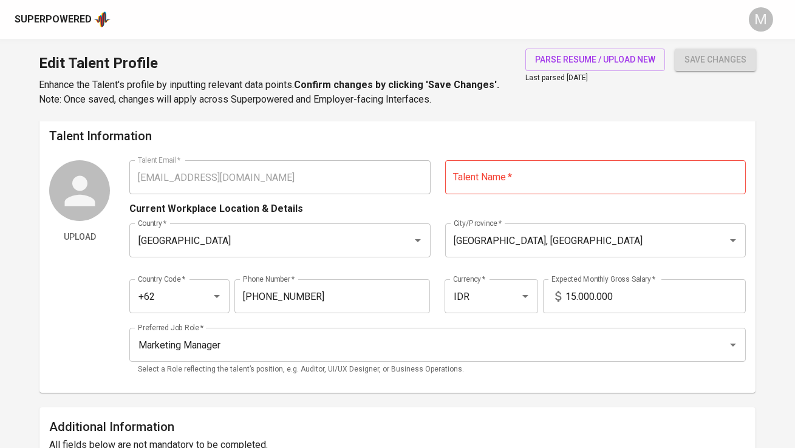
scroll to position [0, 0]
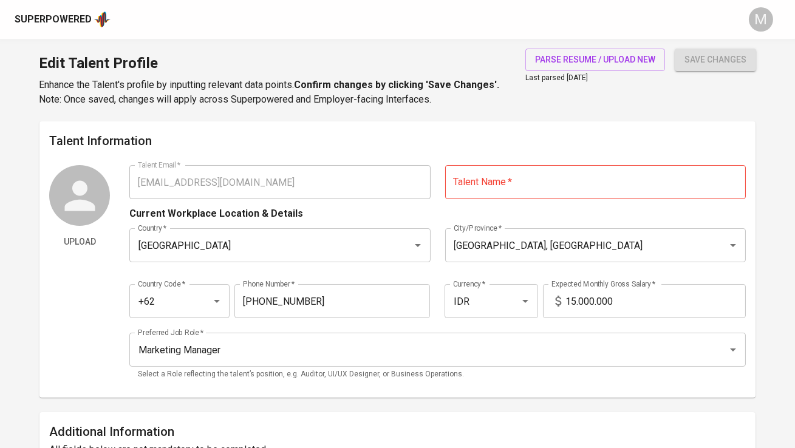
click at [598, 174] on input "text" at bounding box center [595, 182] width 301 height 34
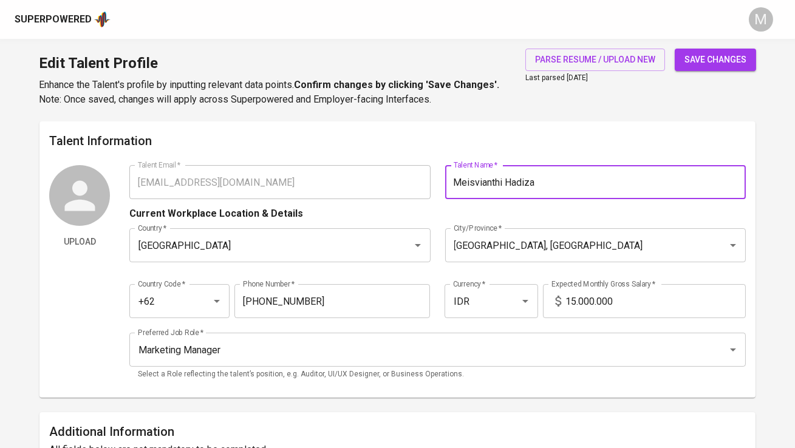
type input "Meisvianthi Hadiza"
click at [708, 54] on span "save changes" at bounding box center [716, 59] width 62 height 15
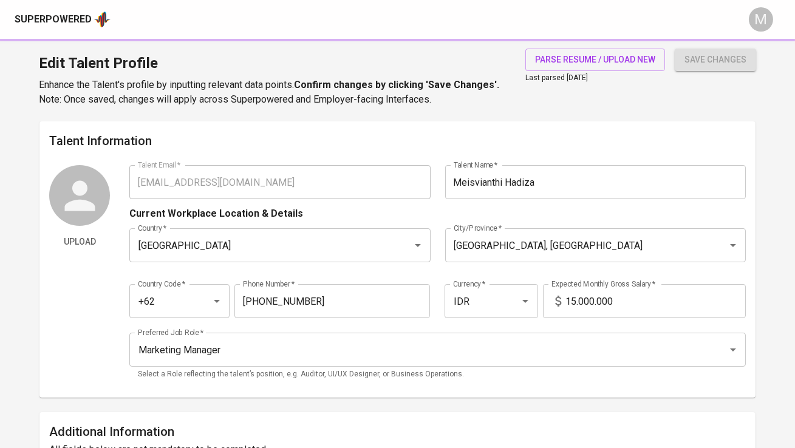
type input "Media Planning"
type input "Event Planning"
type input "Digital Marketing"
type input "Podcast Planner"
type input "Webinar Management"
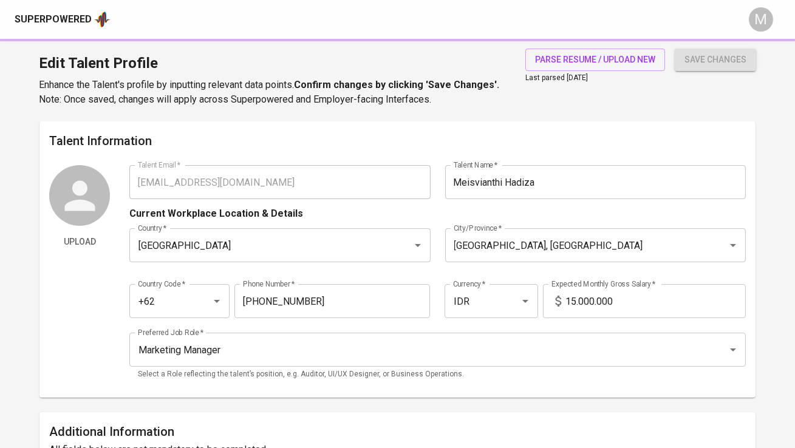
type input "Strategic Partnerships"
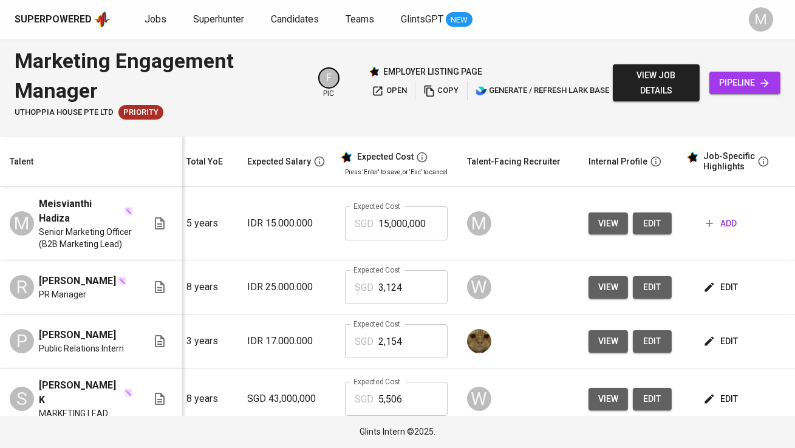
scroll to position [0, 141]
click at [726, 224] on span "add" at bounding box center [720, 223] width 31 height 15
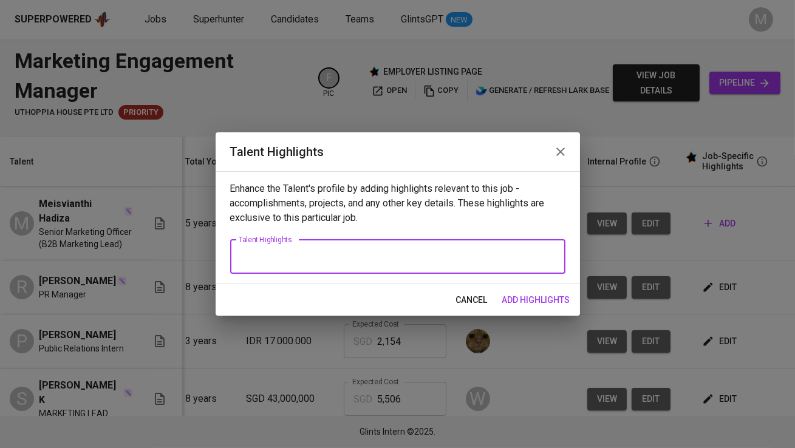
click at [444, 262] on textarea at bounding box center [398, 257] width 318 height 12
paste textarea "Meisvianthi (Mace) Hadiza is a results-driven Marketing & Brand Activation Spec…"
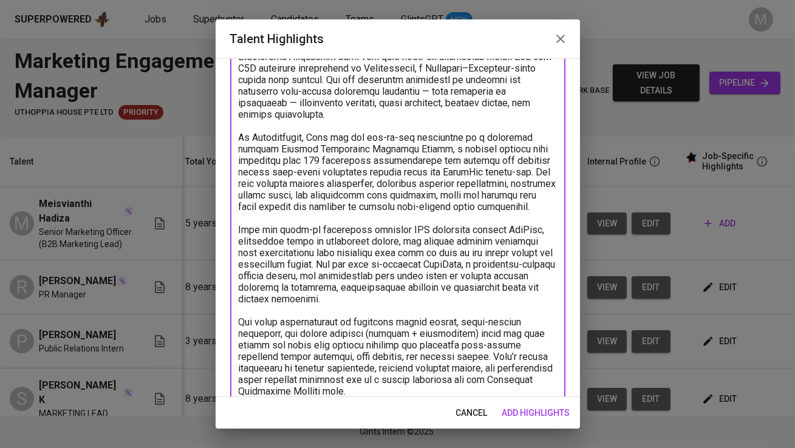
scroll to position [0, 0]
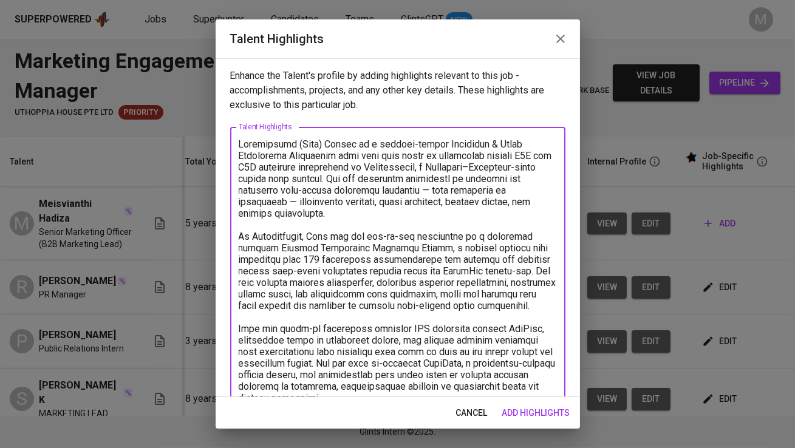
drag, startPoint x: 320, startPoint y: 143, endPoint x: 258, endPoint y: 146, distance: 62.0
click at [258, 146] on textarea at bounding box center [398, 317] width 318 height 358
drag, startPoint x: 291, startPoint y: 143, endPoint x: 261, endPoint y: 144, distance: 29.8
click at [261, 144] on textarea at bounding box center [398, 317] width 318 height 358
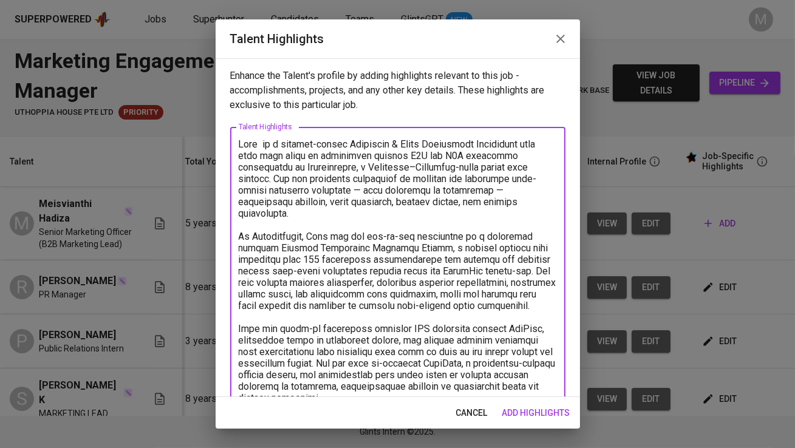
click at [555, 143] on textarea at bounding box center [398, 311] width 318 height 346
click at [296, 189] on textarea at bounding box center [398, 311] width 318 height 346
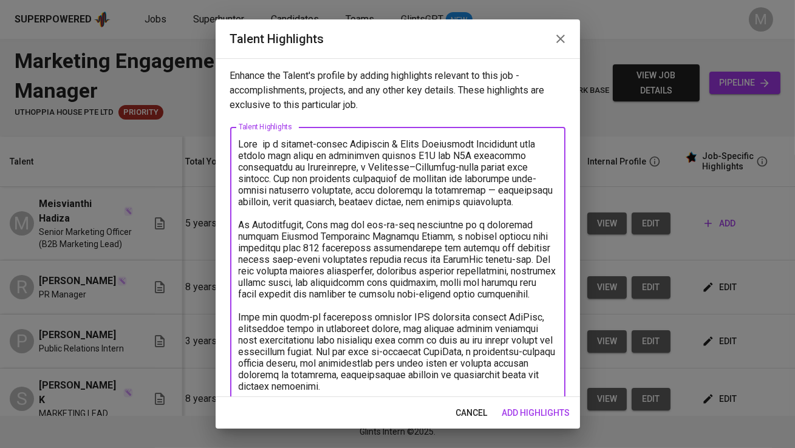
click at [432, 185] on textarea at bounding box center [398, 311] width 318 height 346
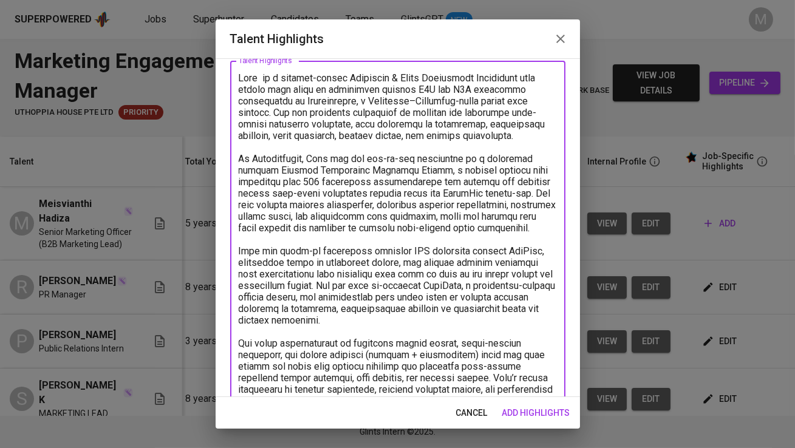
scroll to position [72, 0]
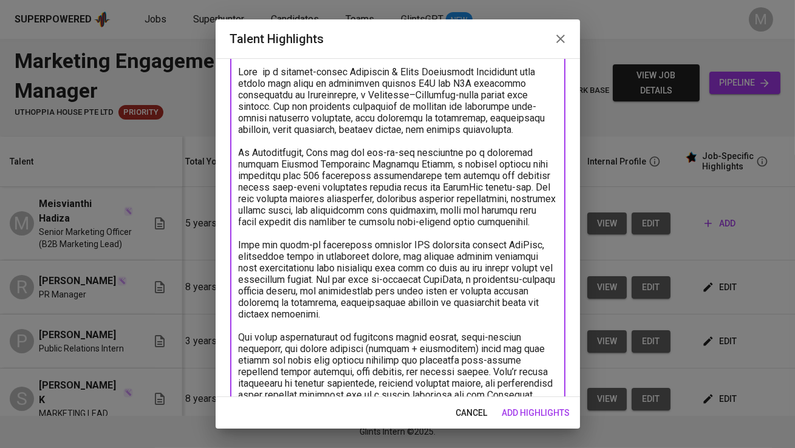
click at [335, 151] on textarea at bounding box center [398, 239] width 318 height 346
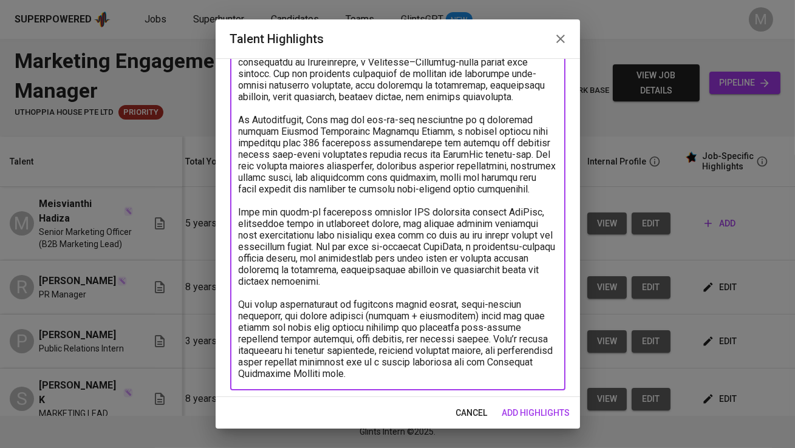
scroll to position [109, 0]
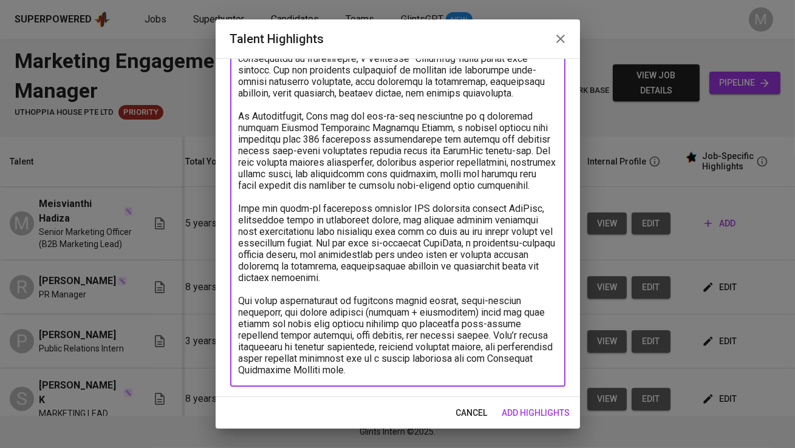
click at [260, 209] on textarea at bounding box center [398, 203] width 318 height 346
click at [478, 332] on textarea at bounding box center [398, 203] width 318 height 346
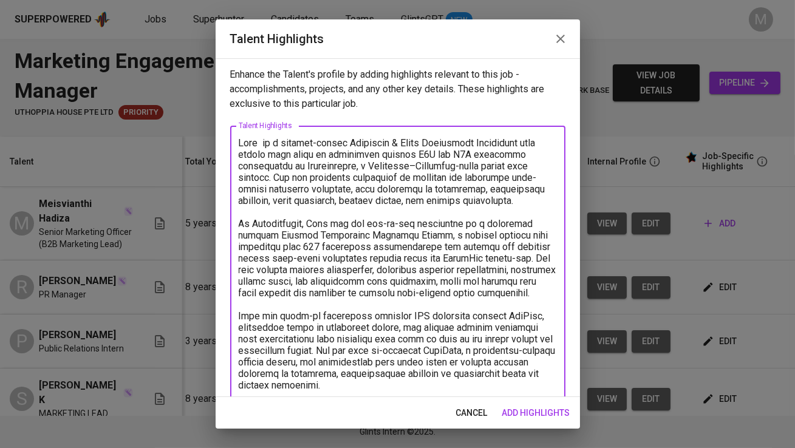
scroll to position [0, 0]
drag, startPoint x: 452, startPoint y: 197, endPoint x: 536, endPoint y: 163, distance: 90.7
click at [536, 163] on textarea at bounding box center [398, 311] width 318 height 346
paste textarea "a proven track record in planning and executing end-to-end marketing campaigns,…"
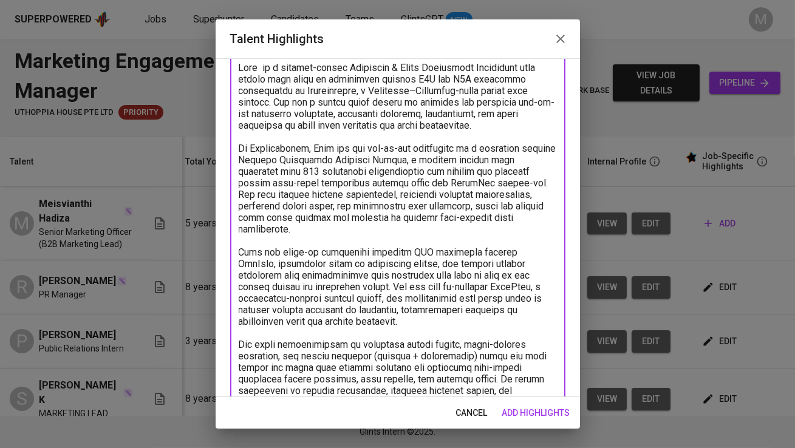
scroll to position [77, 0]
click at [432, 313] on textarea at bounding box center [398, 234] width 318 height 346
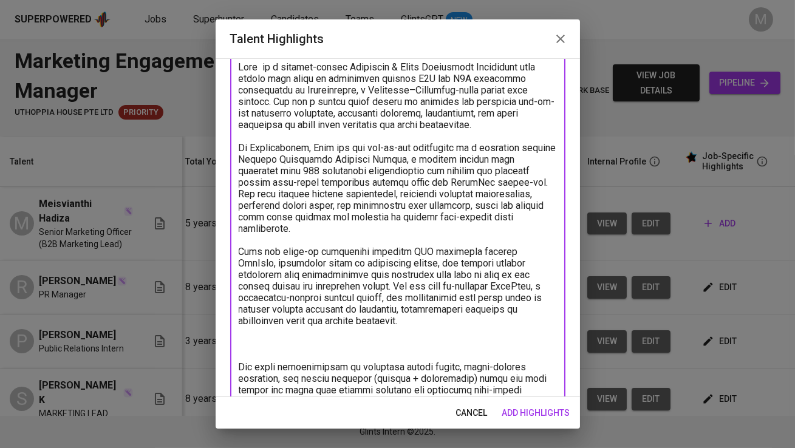
paste textarea "Her conventional marketing experience includes managing offline activations suc…"
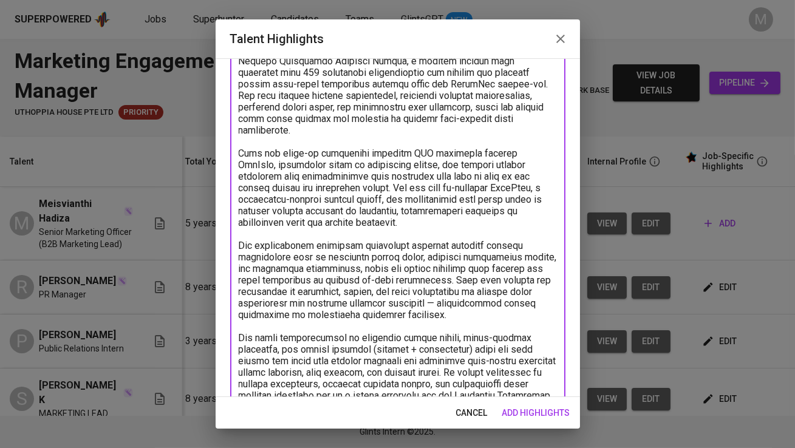
scroll to position [177, 0]
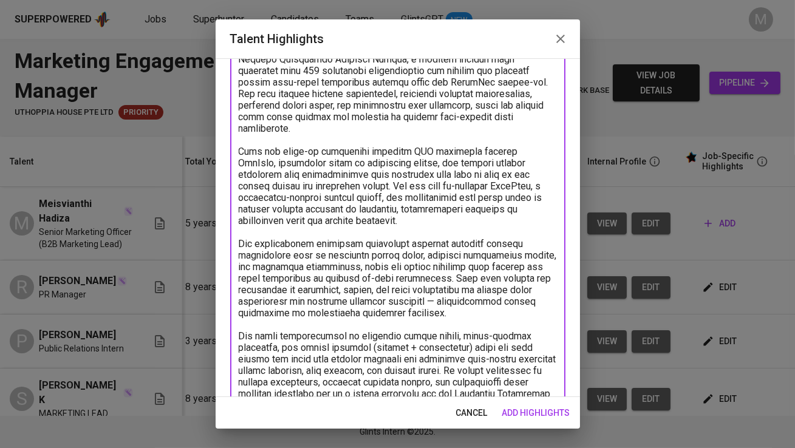
click at [476, 265] on textarea at bounding box center [398, 180] width 318 height 439
click at [443, 286] on textarea at bounding box center [398, 180] width 318 height 439
drag, startPoint x: 436, startPoint y: 286, endPoint x: 439, endPoint y: 299, distance: 13.7
click at [439, 299] on textarea at bounding box center [398, 180] width 318 height 439
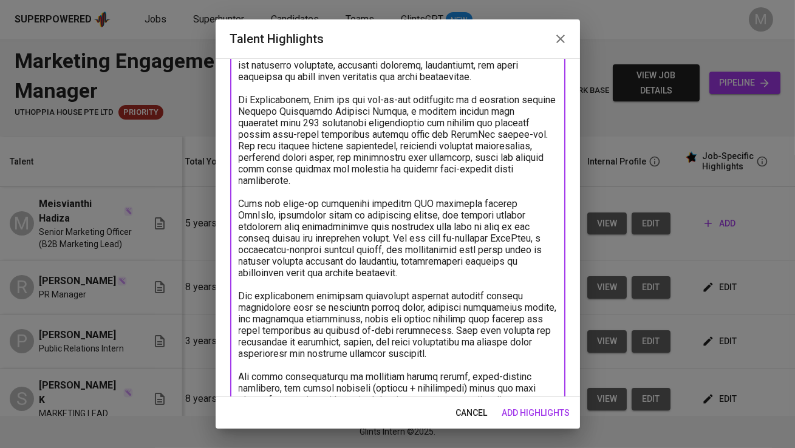
scroll to position [123, 0]
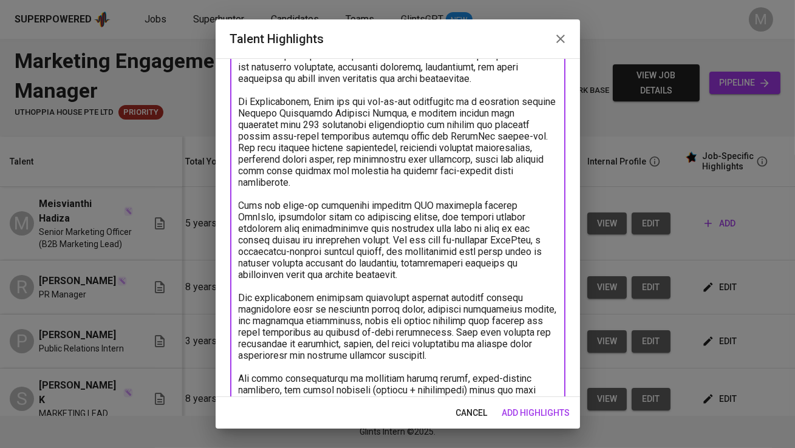
drag, startPoint x: 433, startPoint y: 266, endPoint x: 243, endPoint y: 193, distance: 203.8
click at [243, 193] on textarea at bounding box center [398, 228] width 318 height 427
click at [319, 222] on textarea at bounding box center [398, 228] width 318 height 427
click at [452, 264] on textarea at bounding box center [398, 228] width 318 height 427
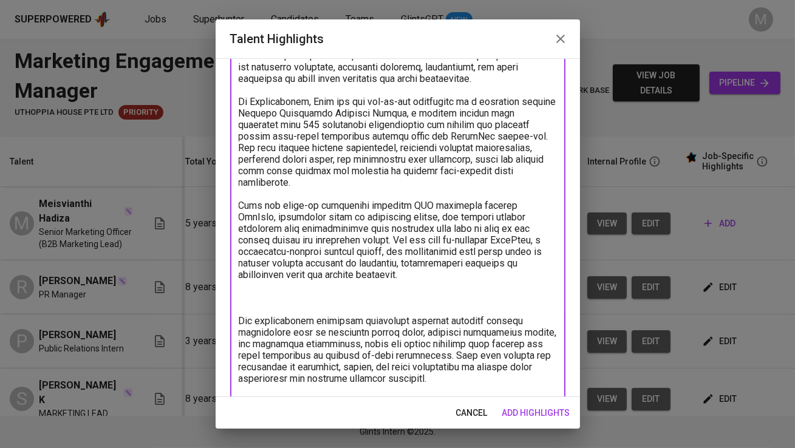
paste textarea "In her signature project, the Genetic Essentials Training Series, Mace led the …"
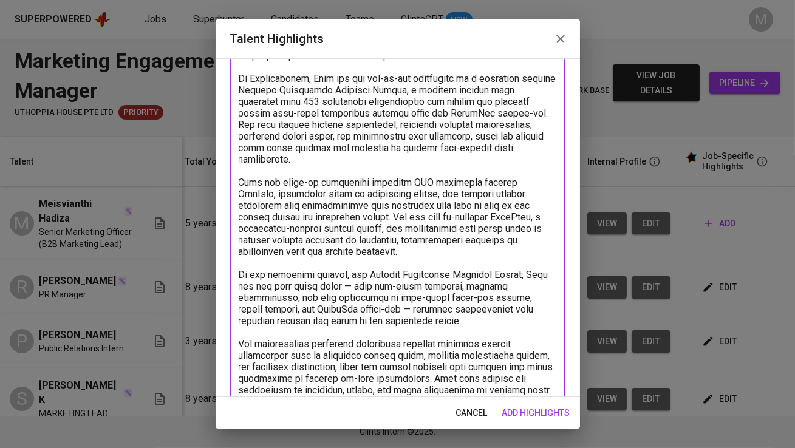
scroll to position [154, 0]
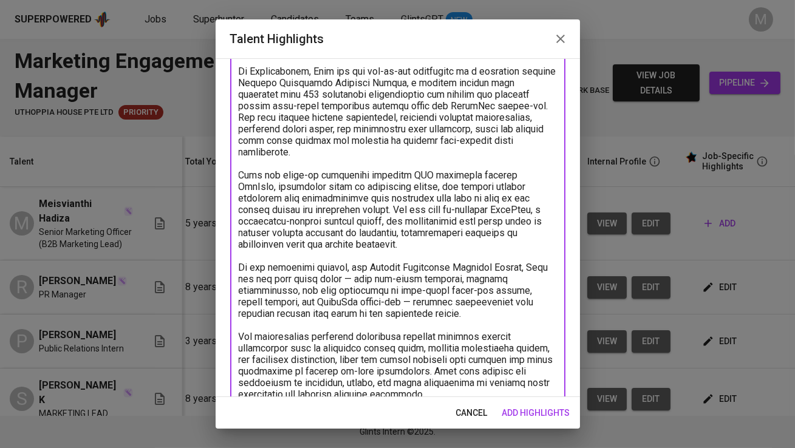
click at [531, 257] on textarea at bounding box center [398, 233] width 318 height 496
click at [329, 265] on textarea at bounding box center [398, 233] width 318 height 496
click at [296, 289] on textarea at bounding box center [398, 233] width 318 height 496
click at [350, 309] on textarea at bounding box center [398, 233] width 318 height 496
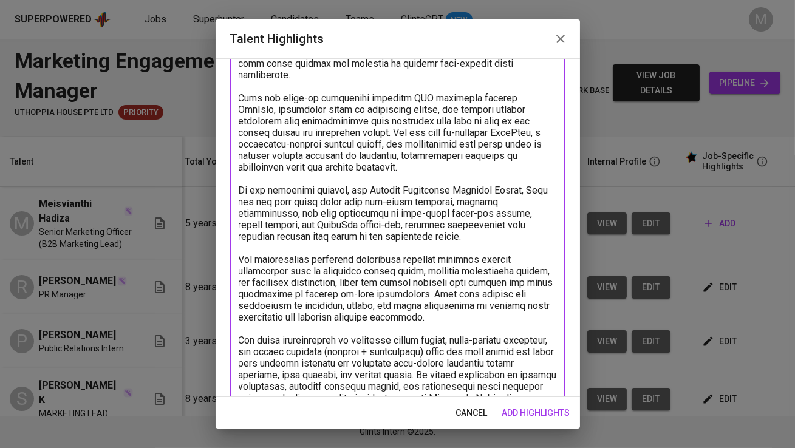
scroll to position [258, 0]
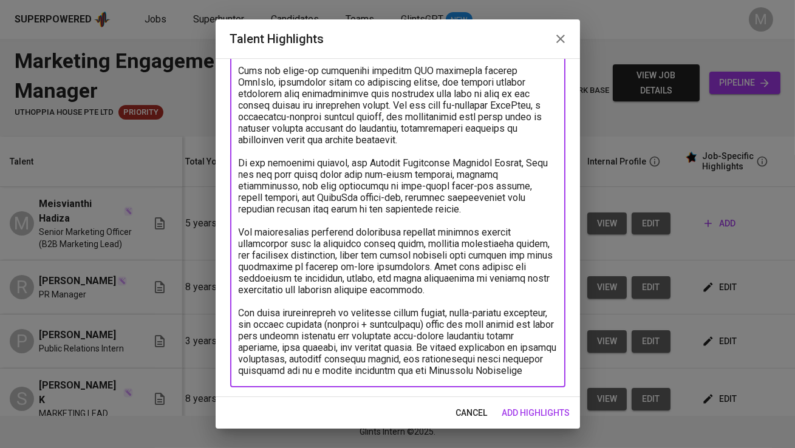
paste textarea "vianthi (Meis) Hadiza is a results-driven Marketing & Brand Activation Speciali…"
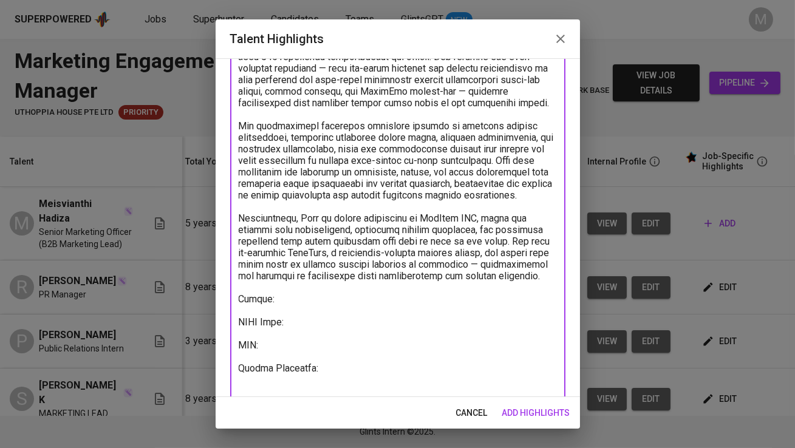
scroll to position [214, 0]
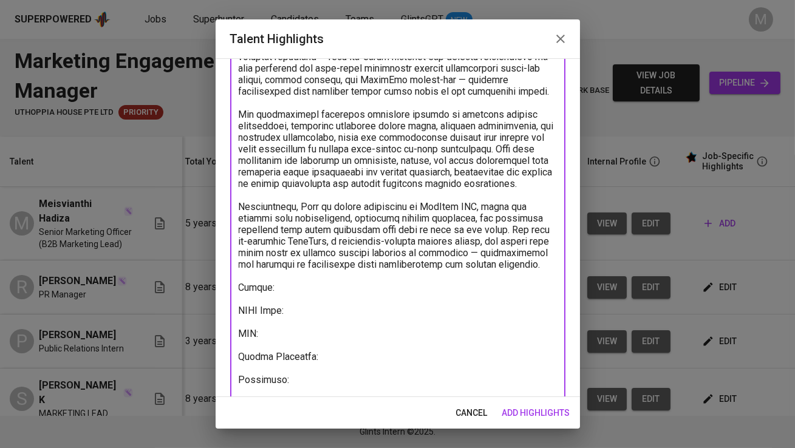
type textarea "Meisvianthi (Meis) Hadiza is a results-driven Marketing & Brand Activation Spec…"
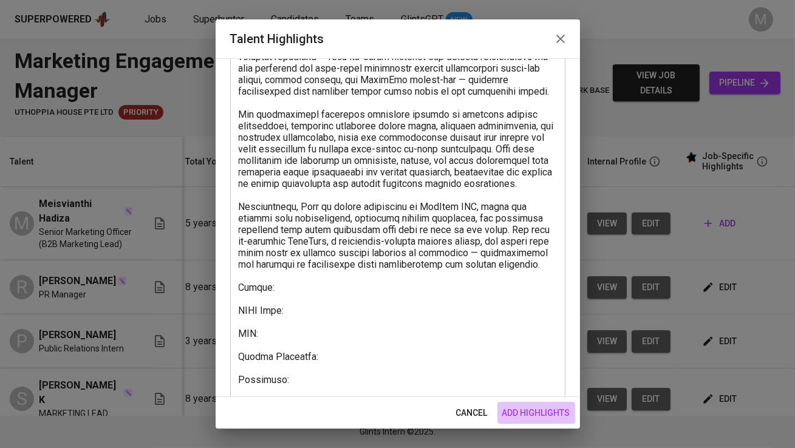
click at [548, 409] on span "add highlights" at bounding box center [536, 413] width 68 height 15
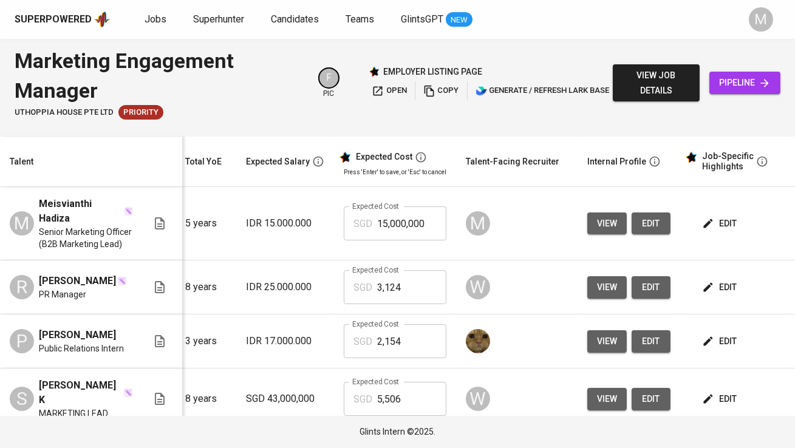
click at [729, 220] on span "edit" at bounding box center [721, 223] width 32 height 15
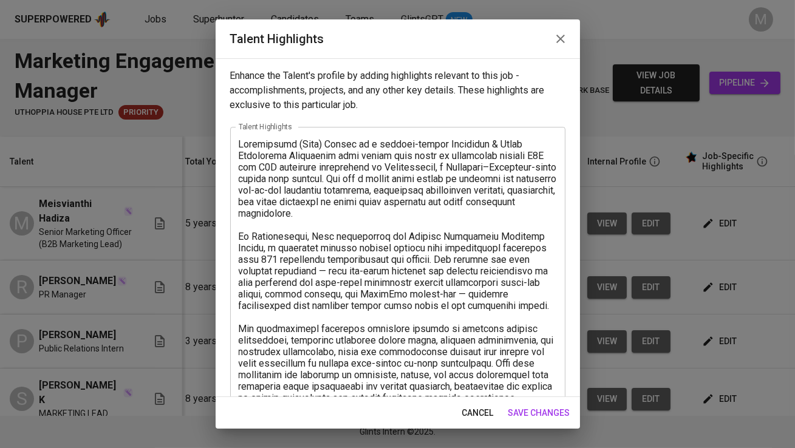
scroll to position [236, 0]
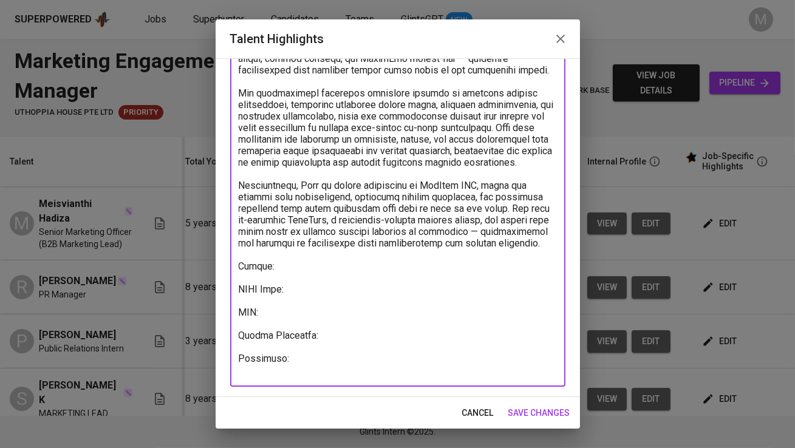
click at [312, 279] on textarea at bounding box center [398, 139] width 318 height 473
click at [287, 303] on textarea at bounding box center [398, 139] width 318 height 473
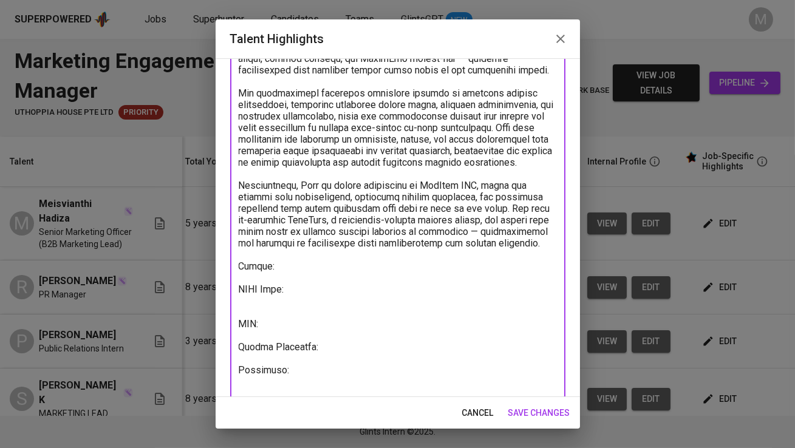
paste textarea "https://glints.sg.larksuite.com/wiki/EksOwT4n2ia8tdknnP2lVjFigJc?from=from_copy…"
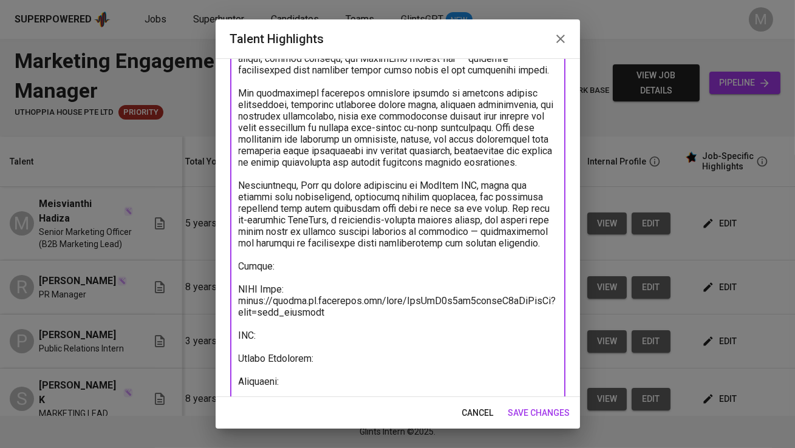
click at [273, 350] on textarea at bounding box center [398, 151] width 318 height 496
click at [309, 277] on textarea at bounding box center [398, 157] width 318 height 508
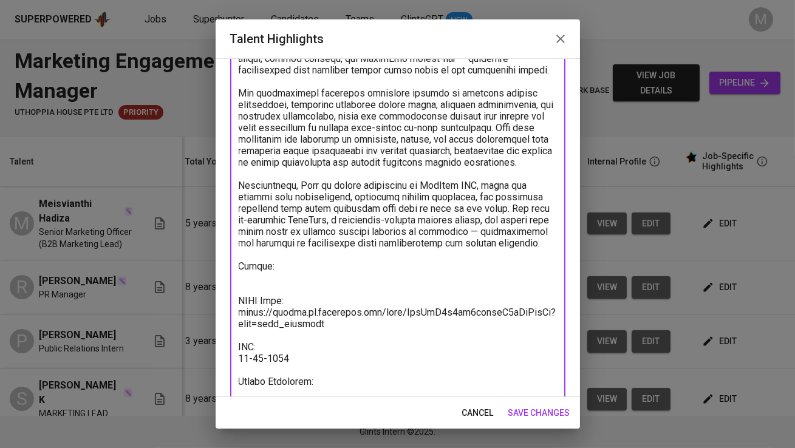
paste textarea "https://glints.sg.larksuite.com/wiki/DNSfwXSxwiE9ShkRkealdCO2gtb?from=from_copy…"
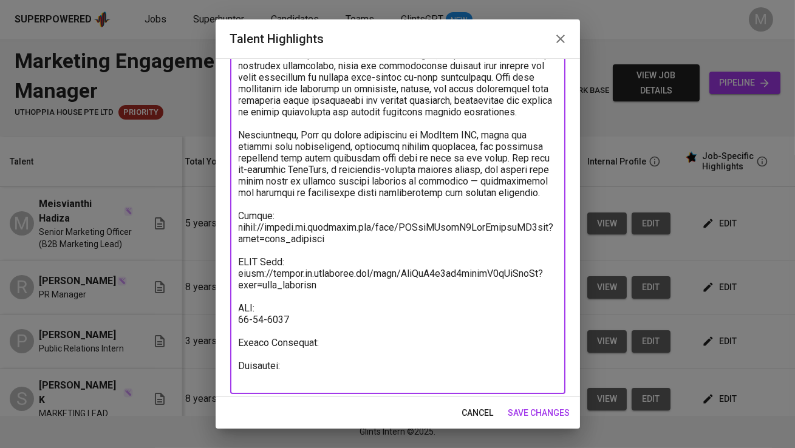
scroll to position [293, 0]
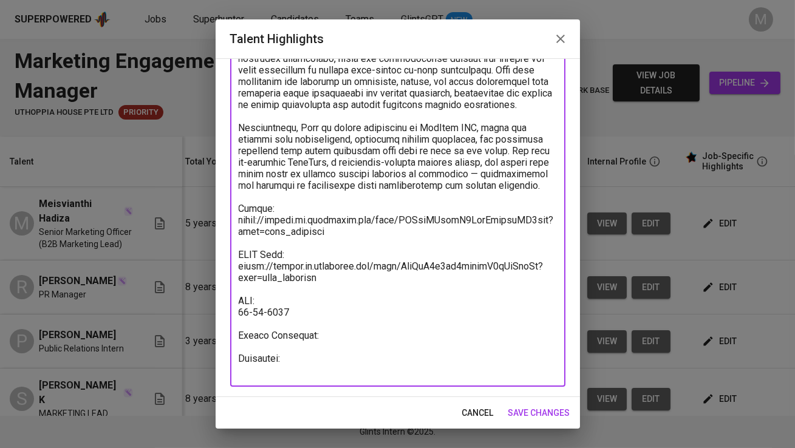
click at [326, 343] on textarea at bounding box center [398, 110] width 318 height 531
click at [306, 364] on textarea at bounding box center [398, 110] width 318 height 531
paste textarea "https://glints.sg.larksuite.com/minutes/obsghll6f66hv4i94ac44r6u?from=from_copy…"
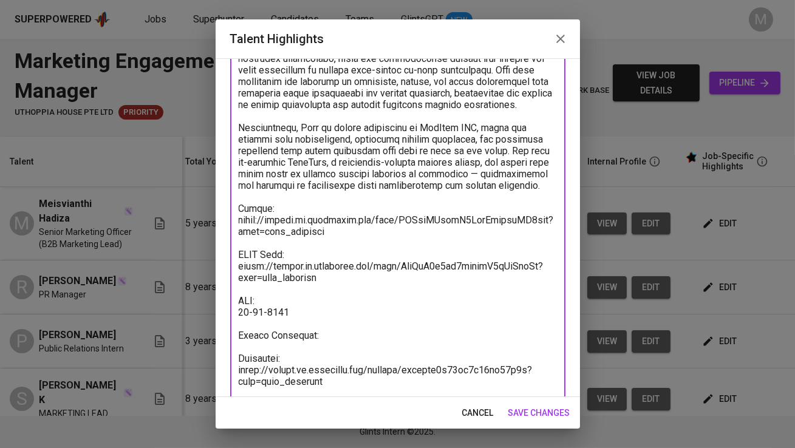
scroll to position [295, 0]
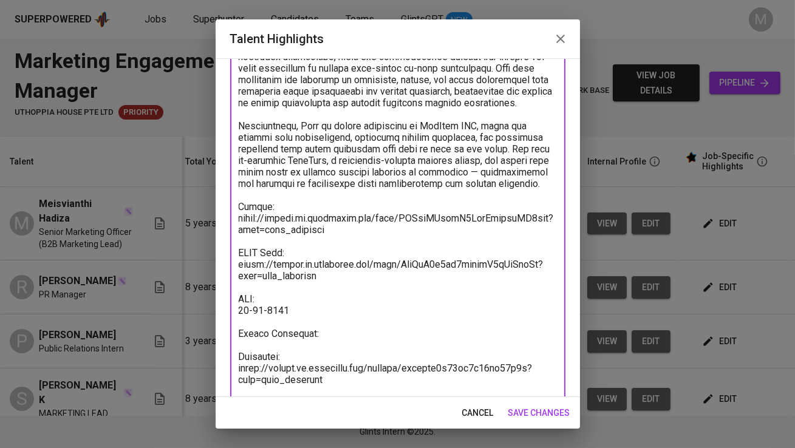
click at [348, 341] on textarea at bounding box center [398, 120] width 318 height 554
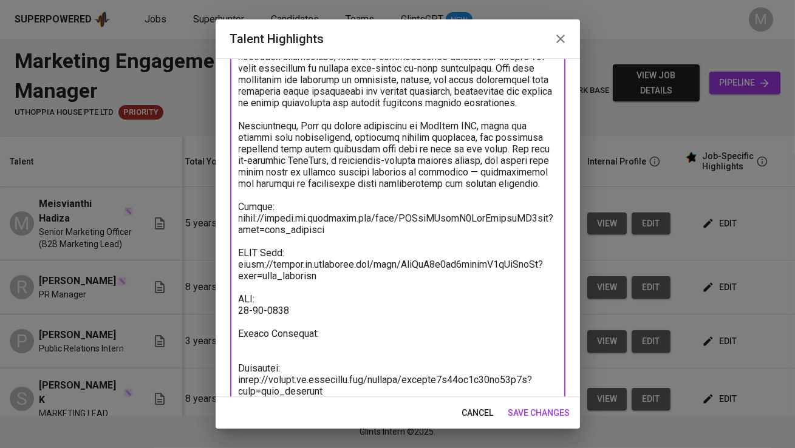
type textarea "Meisvianthi (Meis) Hadiza is a results-driven Marketing & Brand Activation Spec…"
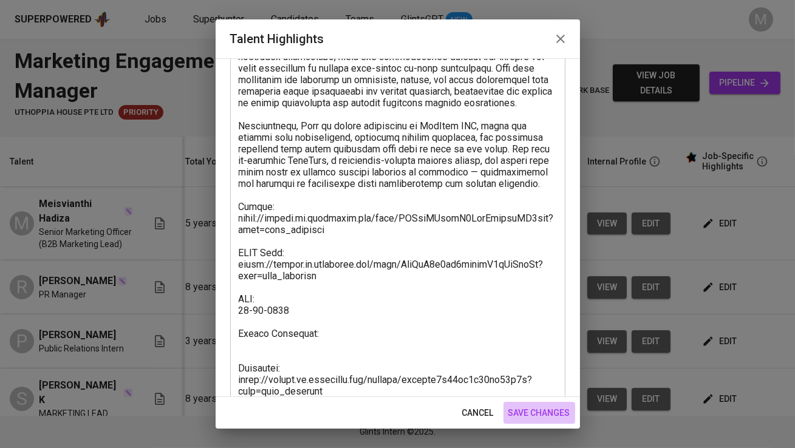
click at [553, 417] on span "save changes" at bounding box center [539, 413] width 62 height 15
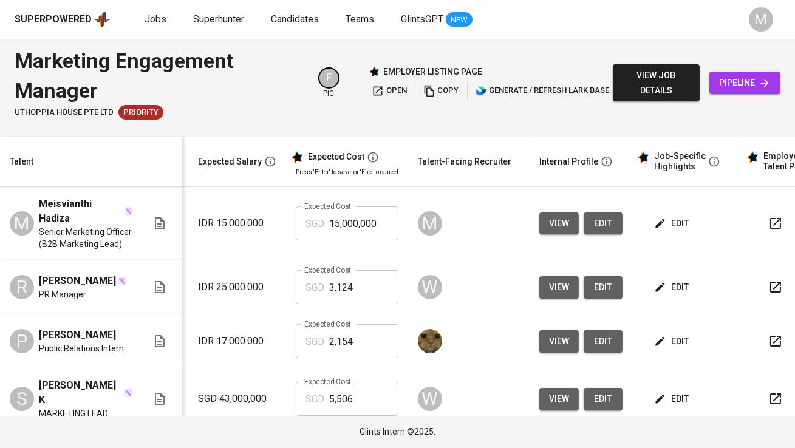
scroll to position [0, 241]
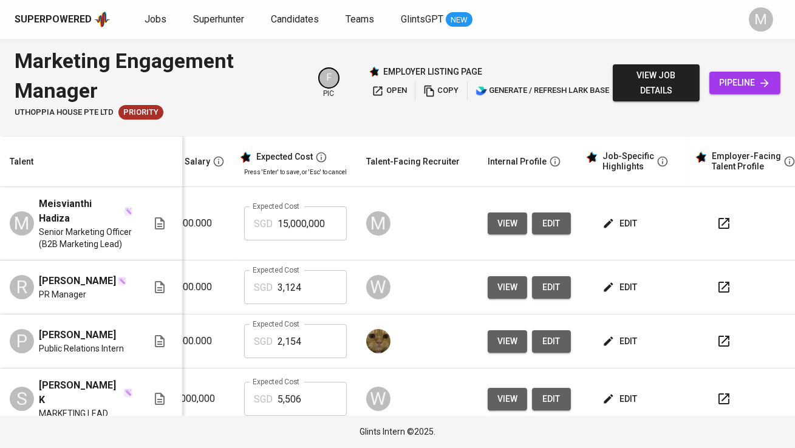
click at [620, 230] on span "edit" at bounding box center [621, 223] width 32 height 15
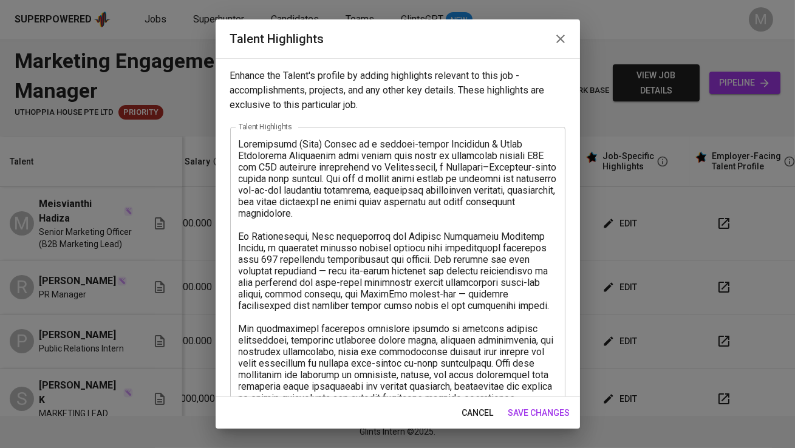
scroll to position [328, 0]
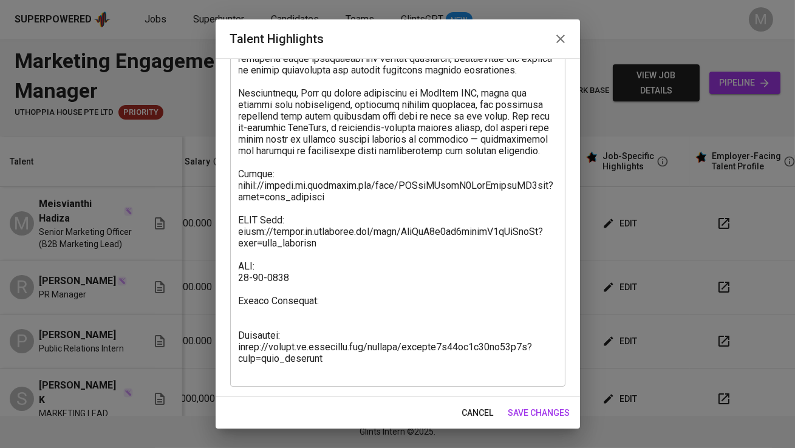
click at [347, 315] on textarea at bounding box center [398, 92] width 318 height 565
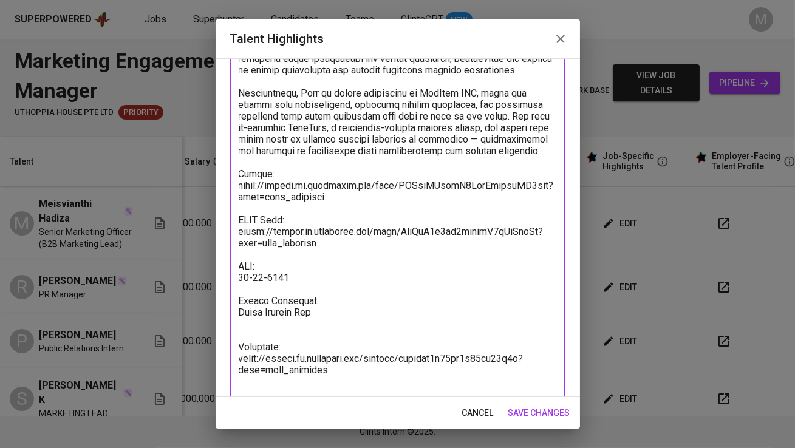
paste textarea "1927.628723"
click at [323, 322] on textarea at bounding box center [398, 98] width 318 height 577
click at [373, 327] on textarea at bounding box center [398, 98] width 318 height 577
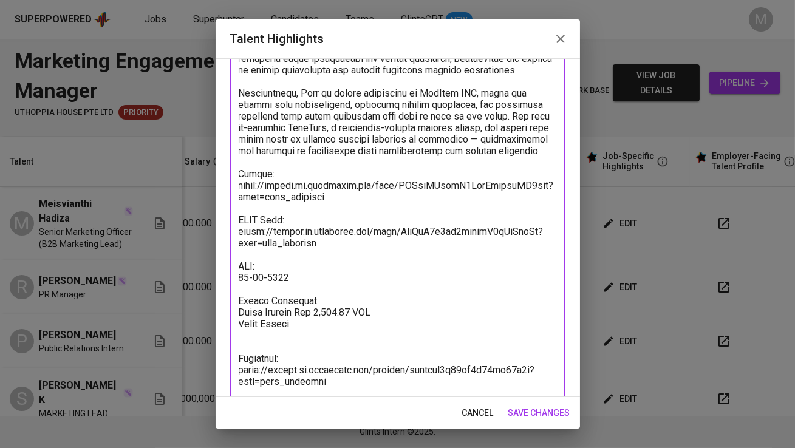
paste textarea "1407.72"
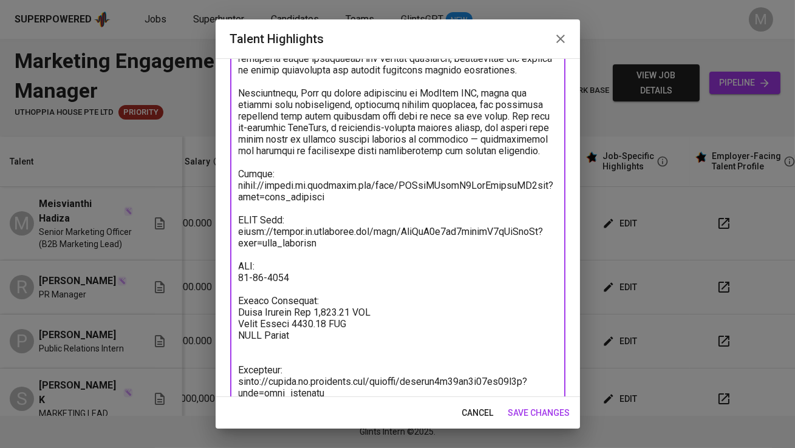
paste textarea "50.25"
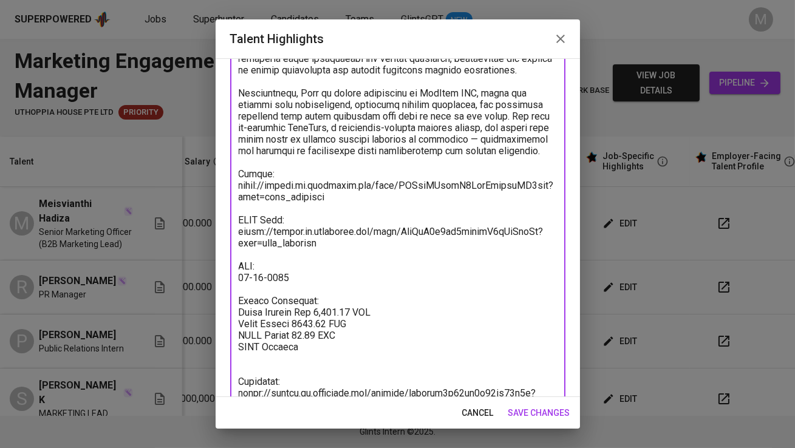
paste textarea "77.35"
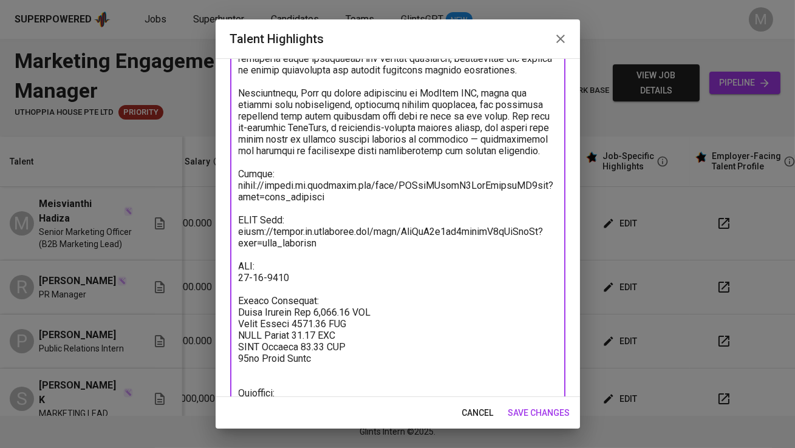
paste textarea "117.31"
paste textarea "275.00"
click at [300, 333] on textarea at bounding box center [398, 127] width 318 height 635
type textarea "Meisvianthi (Meis) Hadiza is a results-driven Marketing & Brand Activation Spec…"
click at [552, 411] on span "save changes" at bounding box center [539, 413] width 62 height 15
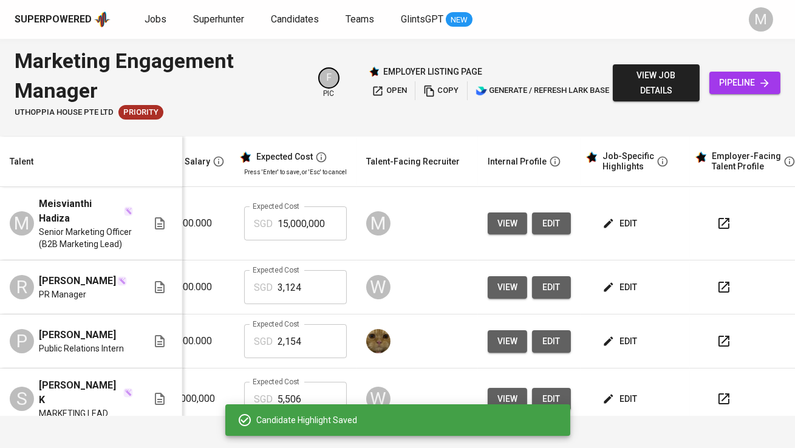
click at [300, 217] on input "15,000,000" at bounding box center [312, 224] width 69 height 34
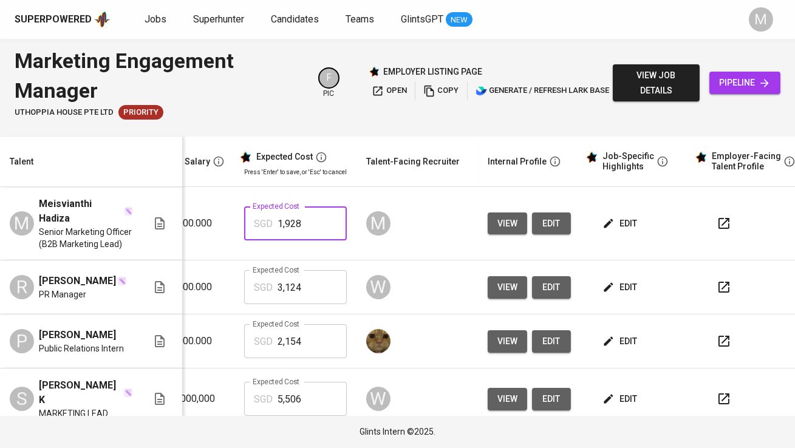
type input "1,928"
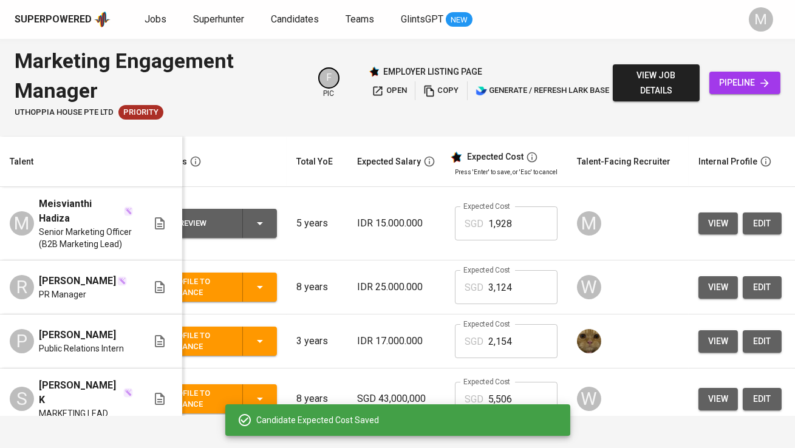
scroll to position [0, 0]
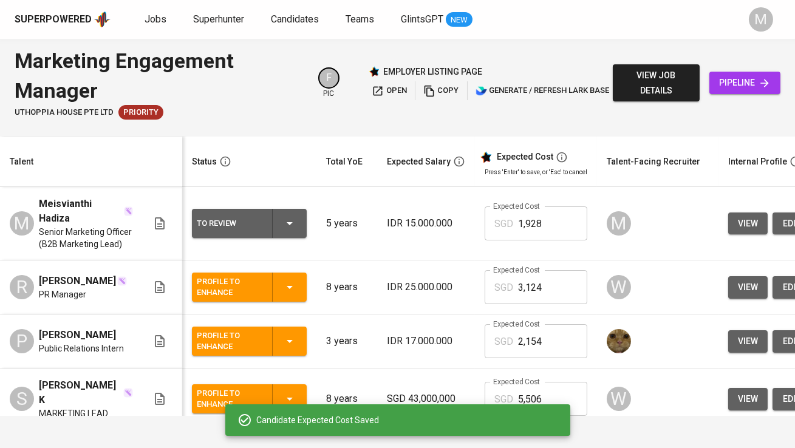
click at [278, 212] on div "To Review" at bounding box center [249, 223] width 105 height 29
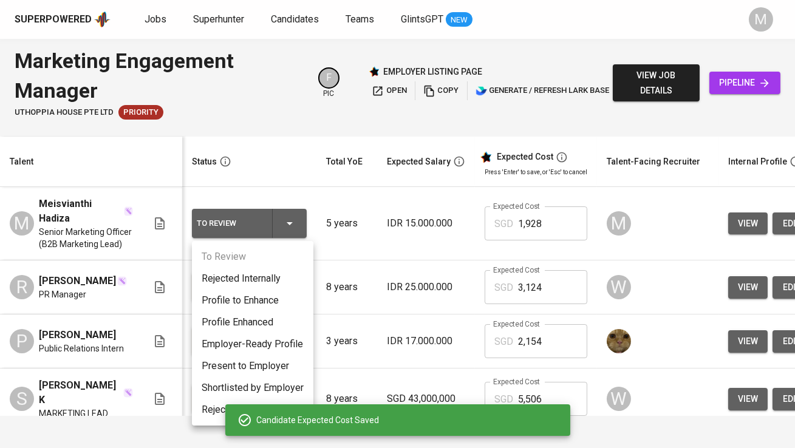
click at [271, 325] on li "Profile Enhanced" at bounding box center [252, 323] width 121 height 22
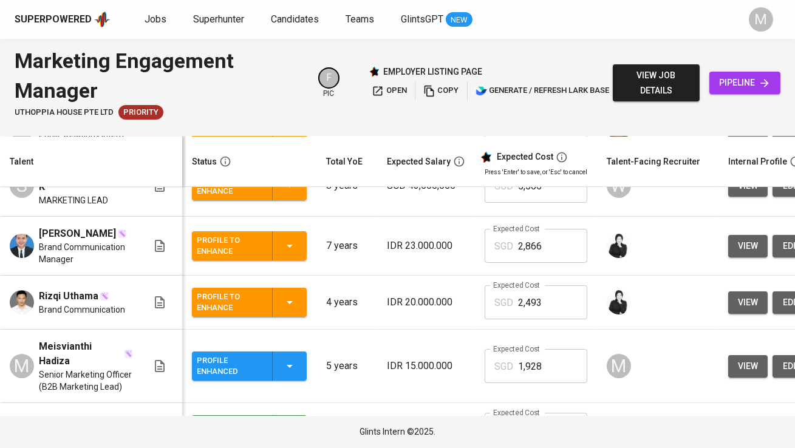
scroll to position [357, 0]
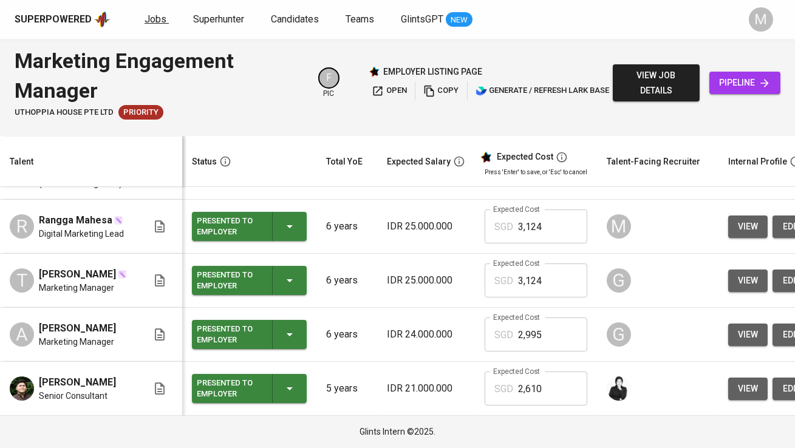
click at [156, 22] on span "Jobs" at bounding box center [156, 19] width 22 height 12
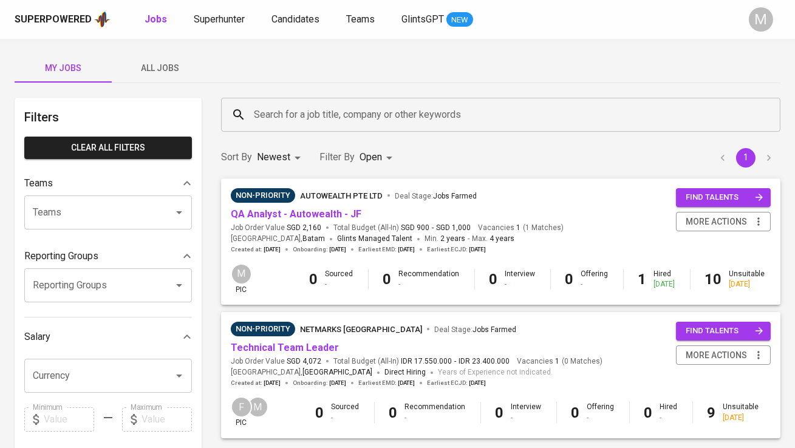
click at [171, 68] on span "All Jobs" at bounding box center [160, 68] width 83 height 15
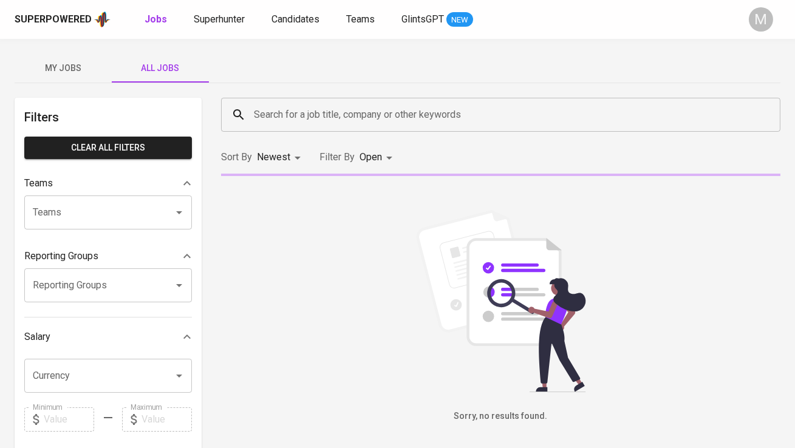
click at [316, 111] on input "Search for a job title, company or other keywords" at bounding box center [504, 114] width 506 height 23
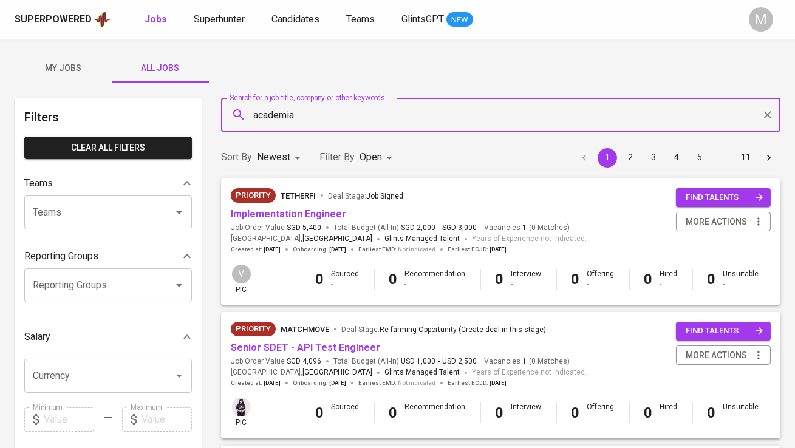
type input "academia"
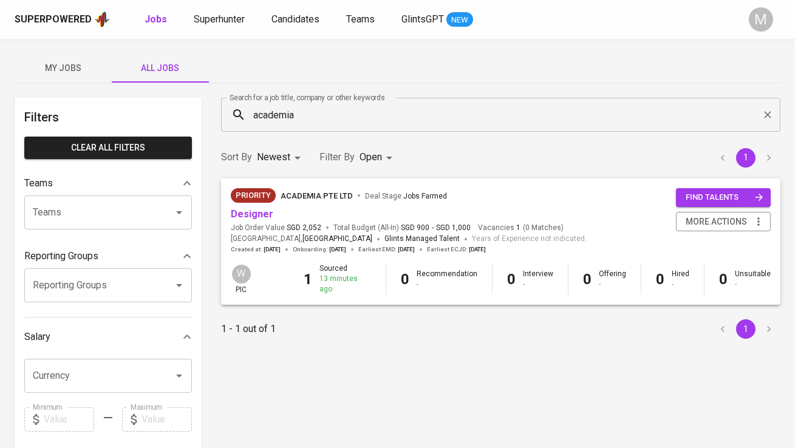
click at [259, 206] on div "Priority Academia Pte Ltd Deal Stage : Jobs Farmed" at bounding box center [409, 197] width 356 height 19
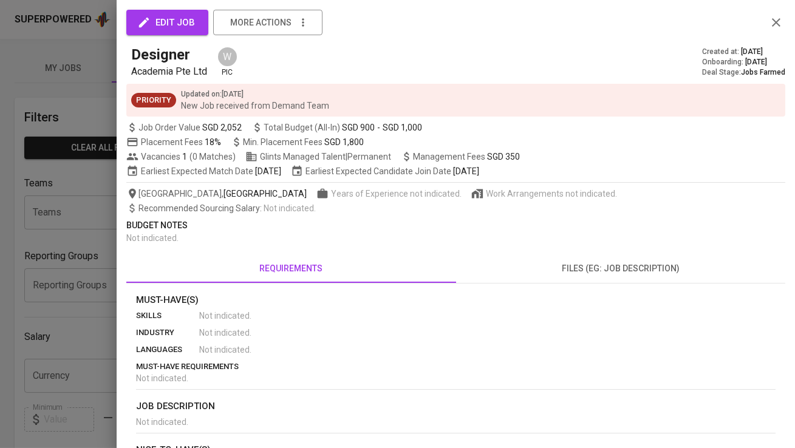
click at [27, 217] on div at bounding box center [397, 224] width 795 height 448
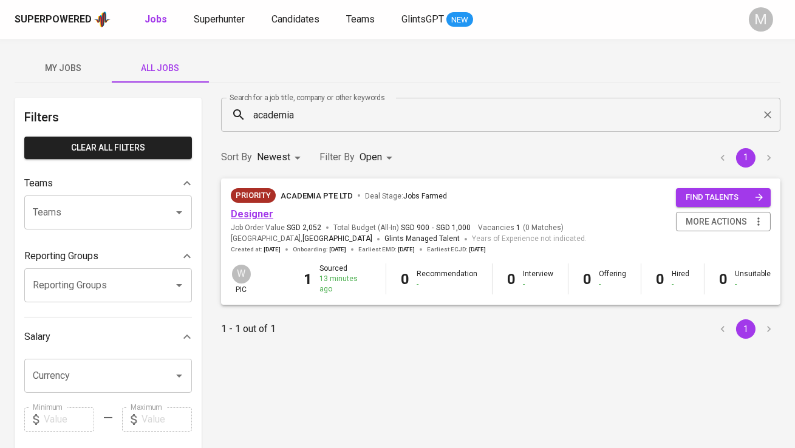
click at [251, 211] on link "Designer" at bounding box center [252, 214] width 43 height 12
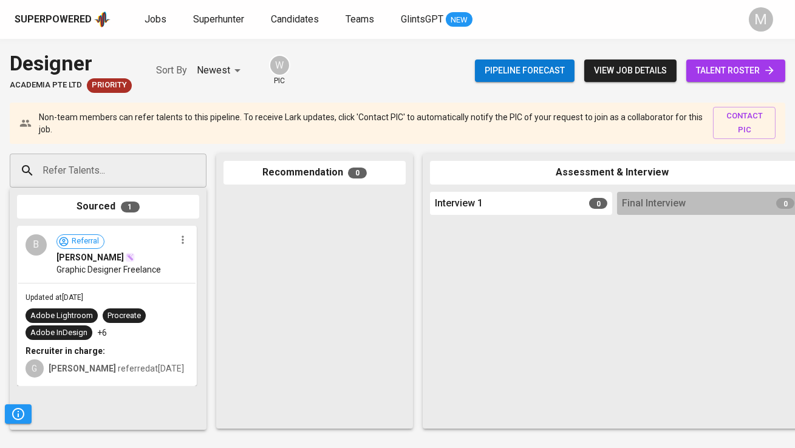
click at [740, 76] on span "talent roster" at bounding box center [736, 70] width 80 height 15
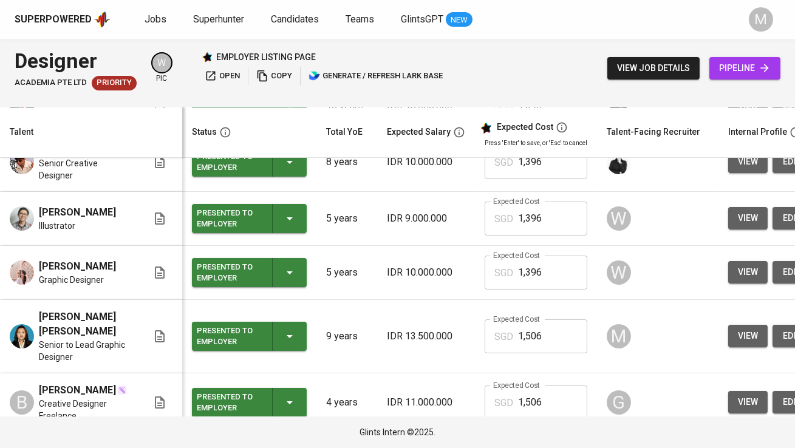
scroll to position [379, 0]
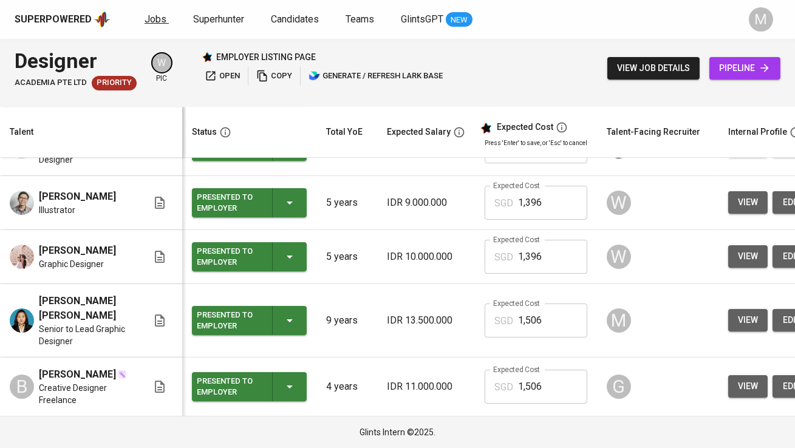
click at [159, 23] on span "Jobs" at bounding box center [156, 19] width 22 height 12
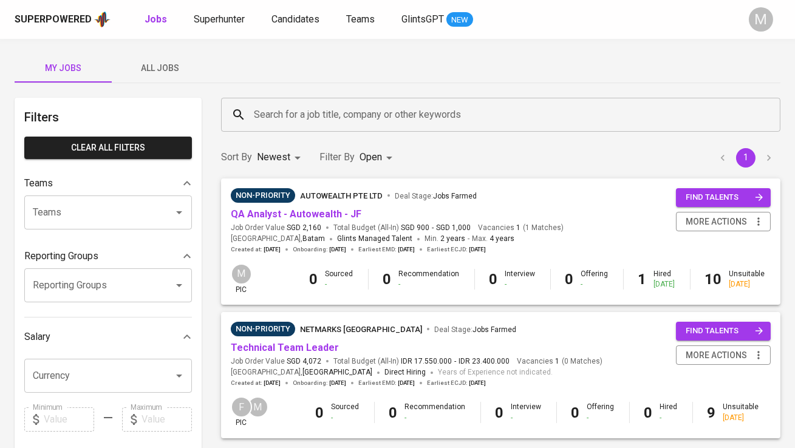
click at [170, 66] on span "All Jobs" at bounding box center [160, 68] width 83 height 15
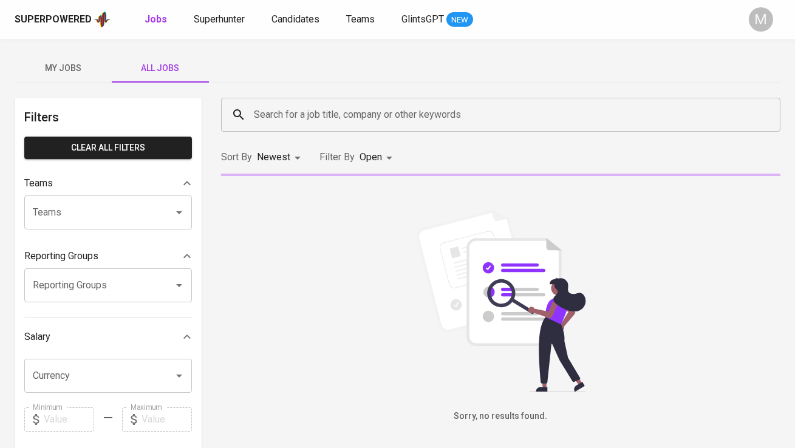
click at [283, 105] on input "Search for a job title, company or other keywords" at bounding box center [504, 114] width 506 height 23
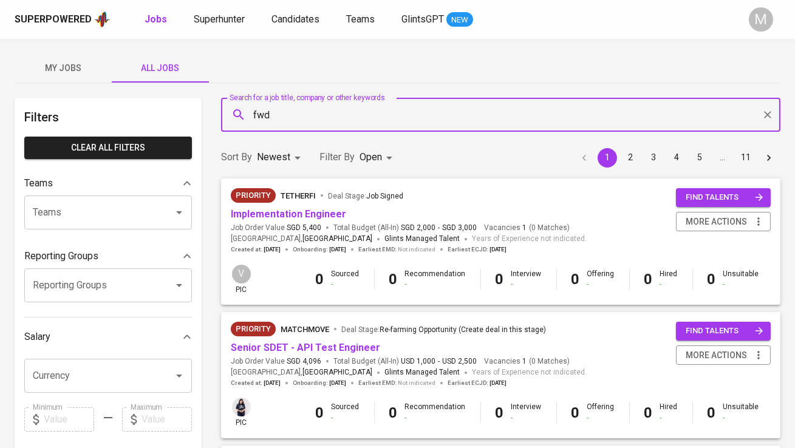
type input "fwd"
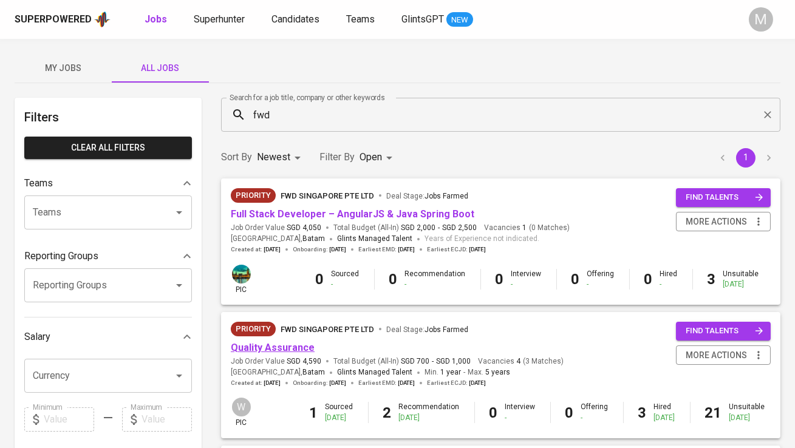
click at [284, 351] on link "Quality Assurance" at bounding box center [273, 348] width 84 height 12
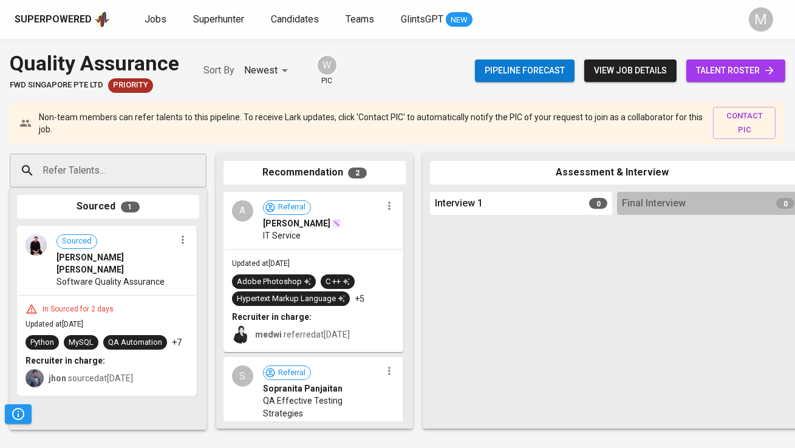
click at [740, 55] on div "Pipeline forecast view job details talent roster" at bounding box center [630, 71] width 310 height 44
click at [736, 73] on span "talent roster" at bounding box center [736, 70] width 80 height 15
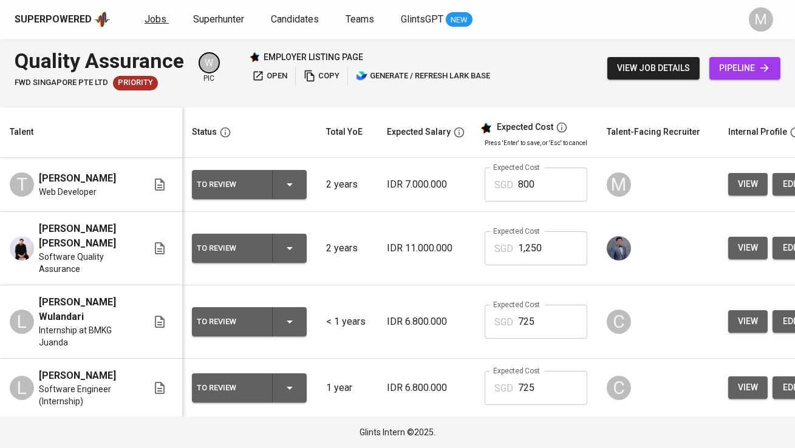
click at [155, 22] on span "Jobs" at bounding box center [156, 19] width 22 height 12
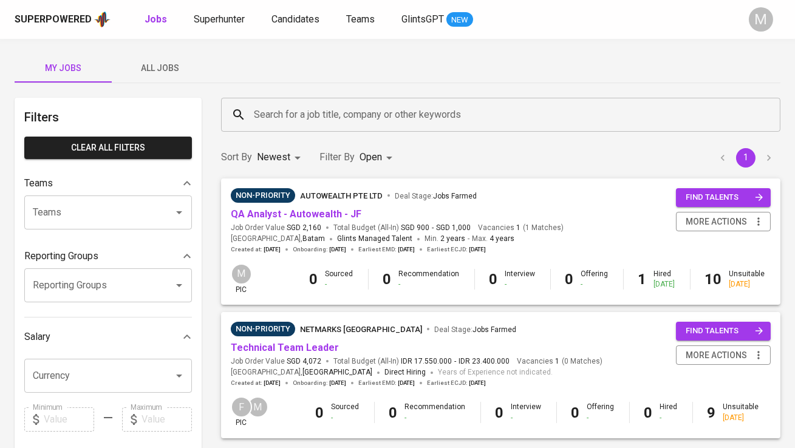
click at [173, 64] on span "All Jobs" at bounding box center [160, 68] width 83 height 15
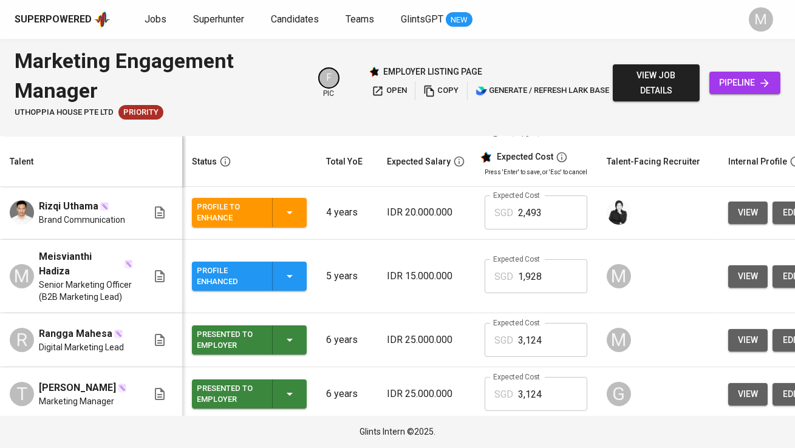
scroll to position [218, 0]
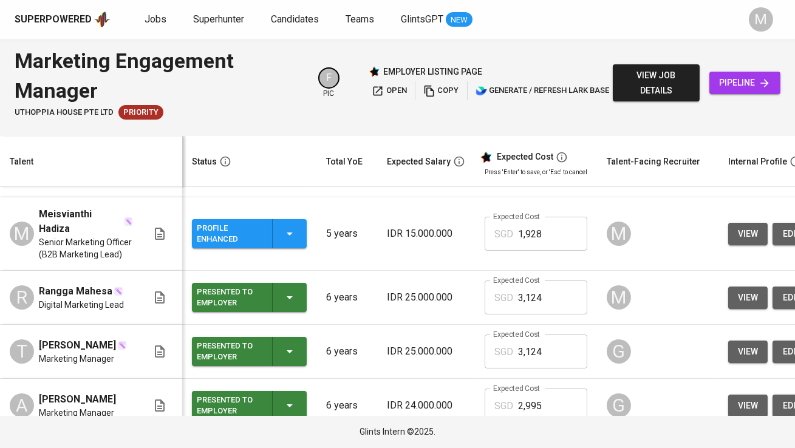
scroll to position [273, 0]
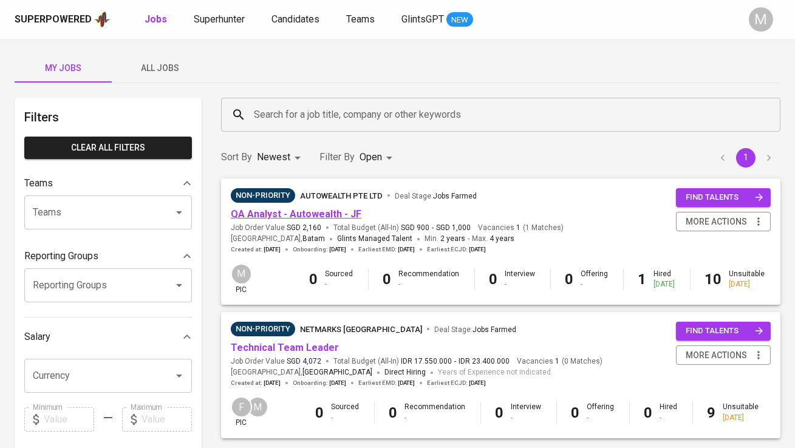
click at [324, 216] on link "QA Analyst - Autowealth - JF" at bounding box center [296, 214] width 131 height 12
click at [714, 225] on span "more actions" at bounding box center [716, 221] width 61 height 15
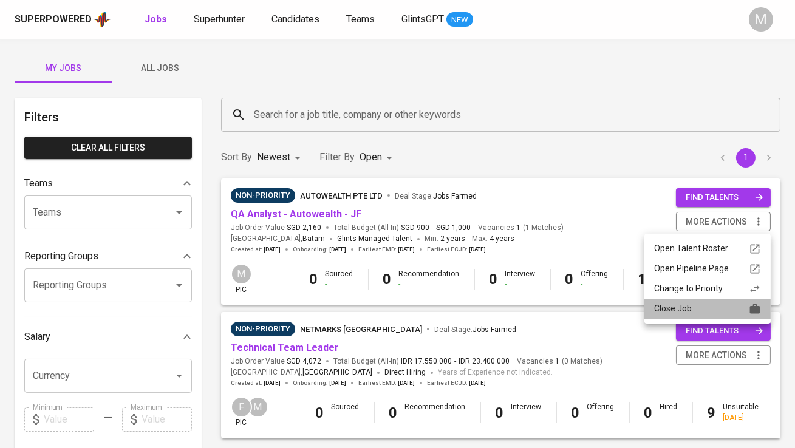
click at [695, 311] on div "Close Job" at bounding box center [707, 308] width 107 height 13
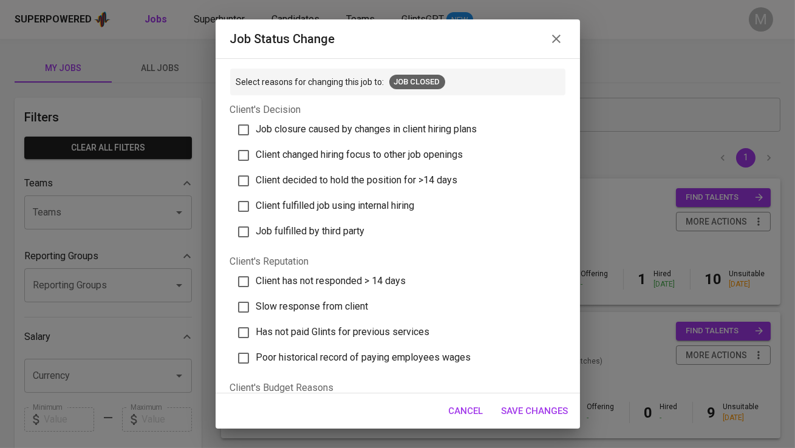
scroll to position [357, 0]
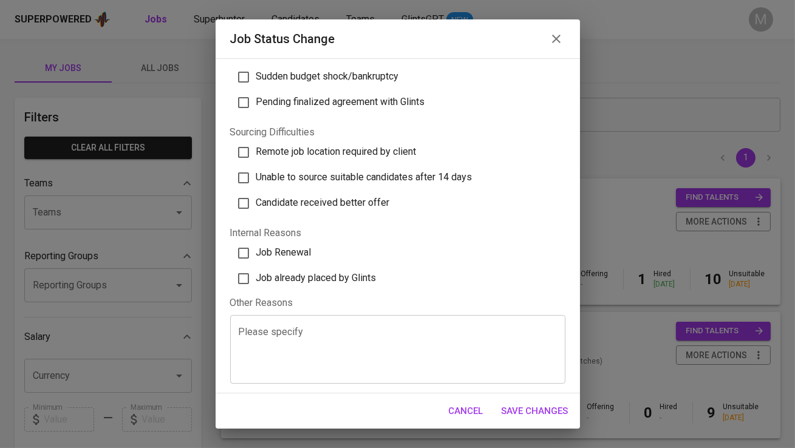
click at [293, 276] on span "Job already placed by Glints" at bounding box center [316, 278] width 120 height 12
click at [256, 276] on input "Job already placed by Glints" at bounding box center [244, 279] width 26 height 26
checkbox input "true"
click at [525, 411] on span "Save Changes" at bounding box center [535, 411] width 67 height 16
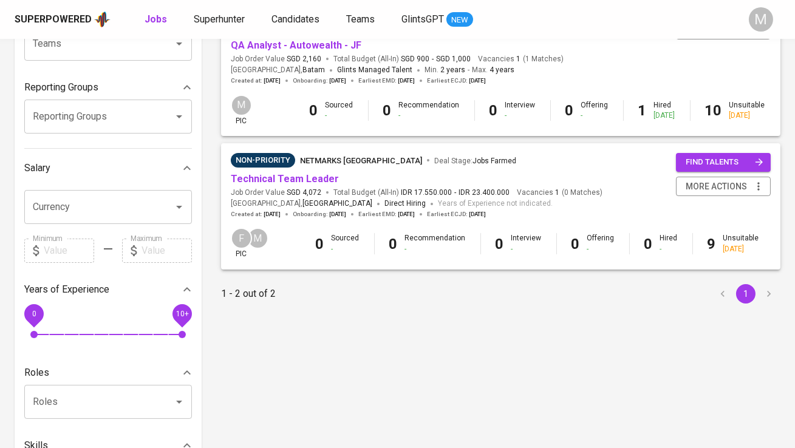
scroll to position [0, 0]
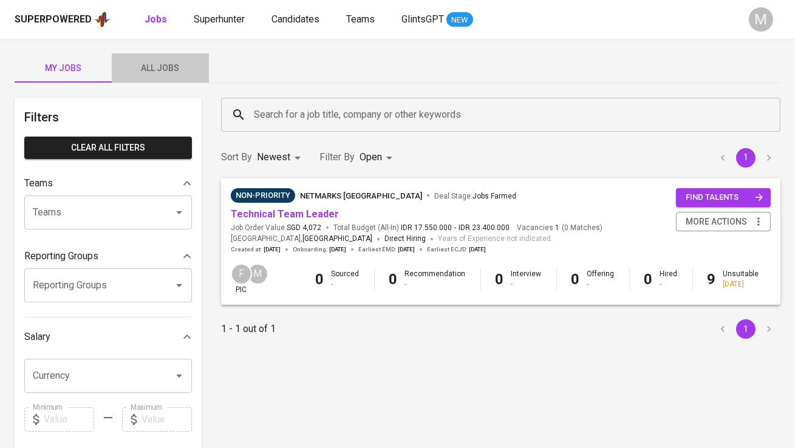
click at [176, 74] on span "All Jobs" at bounding box center [160, 68] width 83 height 15
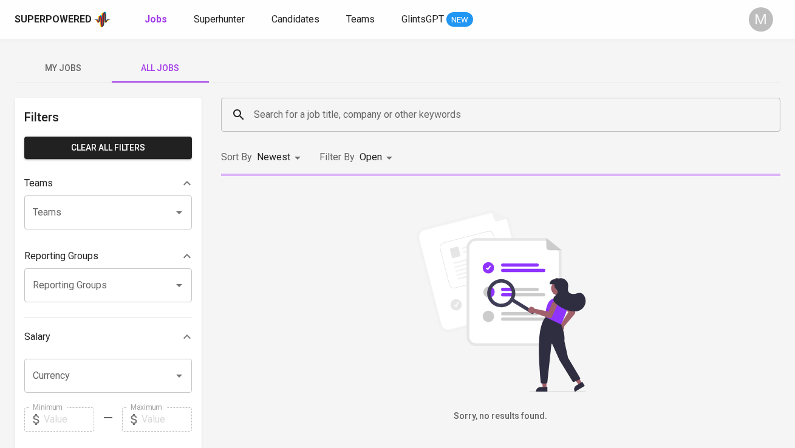
click at [332, 112] on input "Search for a job title, company or other keywords" at bounding box center [504, 114] width 506 height 23
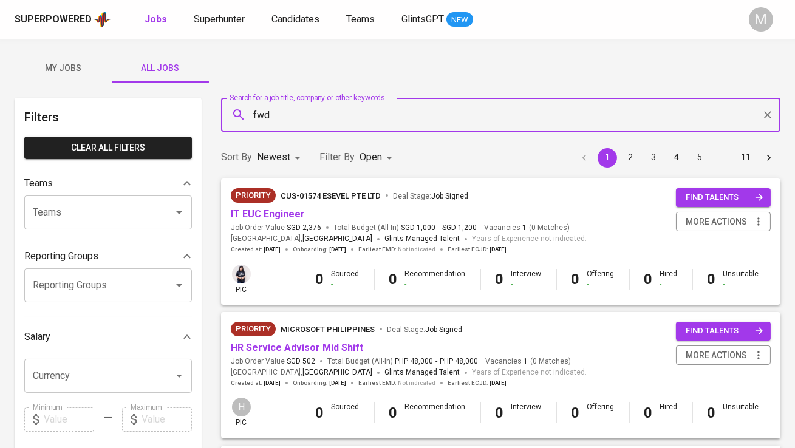
type input "fwd"
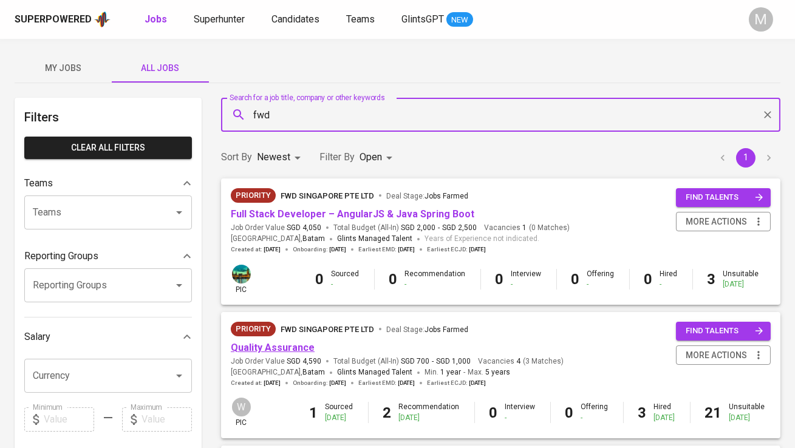
click at [293, 350] on link "Quality Assurance" at bounding box center [273, 348] width 84 height 12
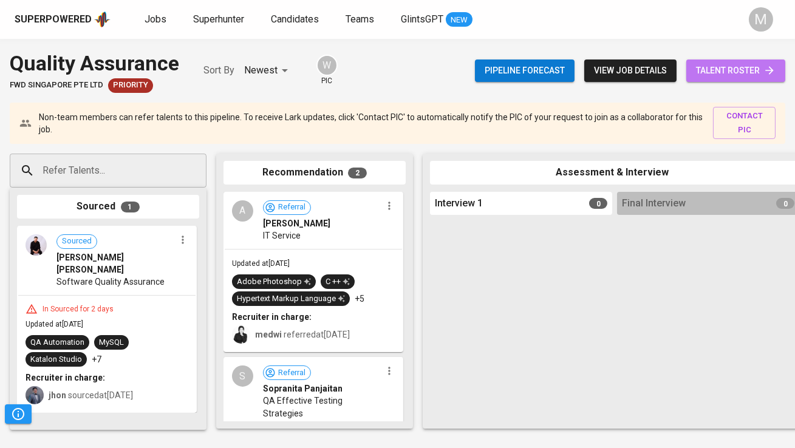
click at [759, 78] on span "talent roster" at bounding box center [736, 70] width 80 height 15
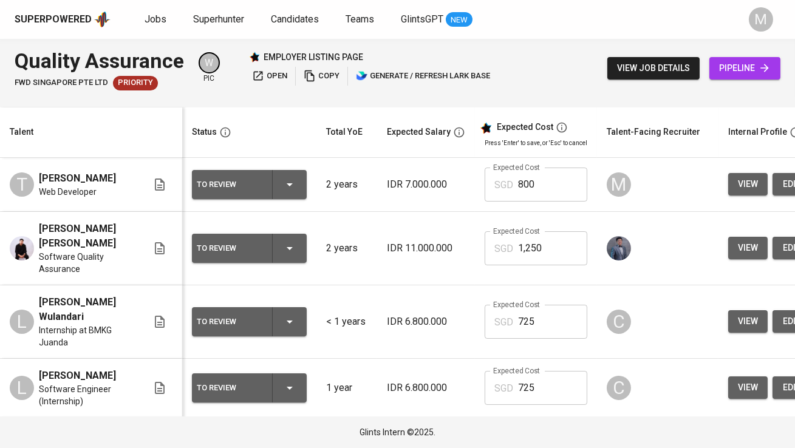
click at [737, 75] on span "pipeline" at bounding box center [745, 68] width 52 height 15
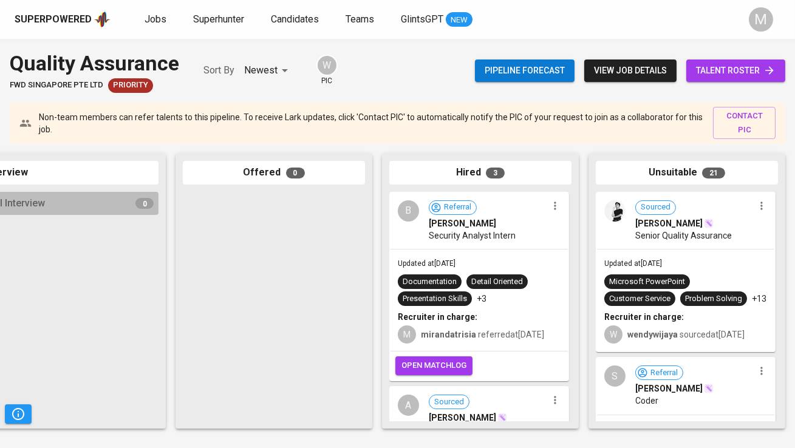
scroll to position [0, 651]
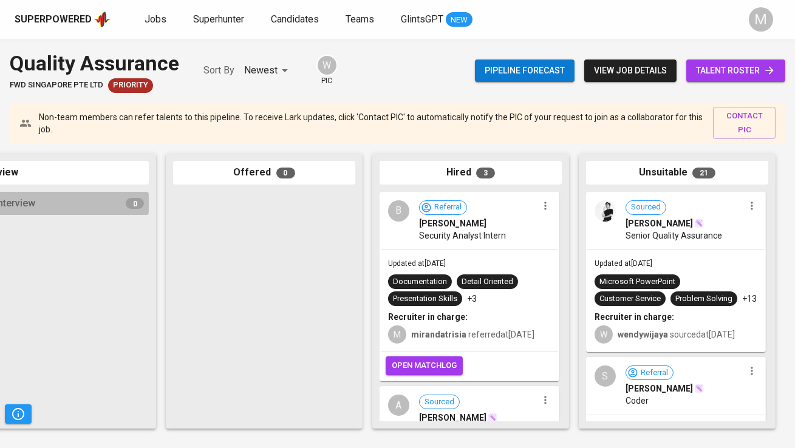
click at [442, 365] on span "open matchlog" at bounding box center [424, 366] width 65 height 14
click at [726, 67] on span "talent roster" at bounding box center [736, 70] width 80 height 15
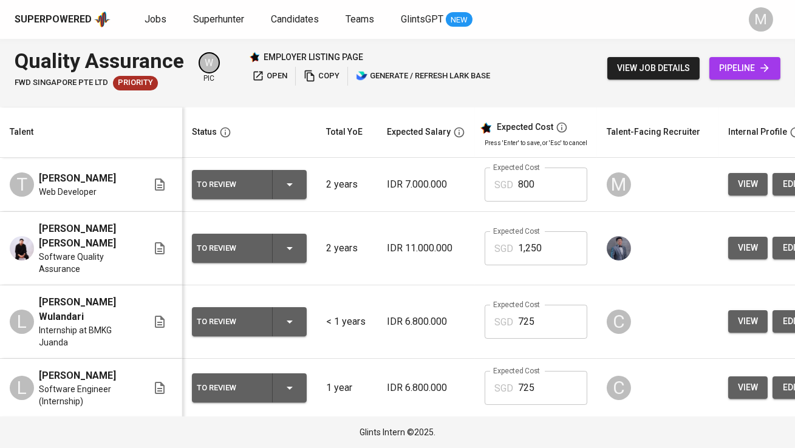
click at [726, 67] on span "pipeline" at bounding box center [745, 68] width 52 height 15
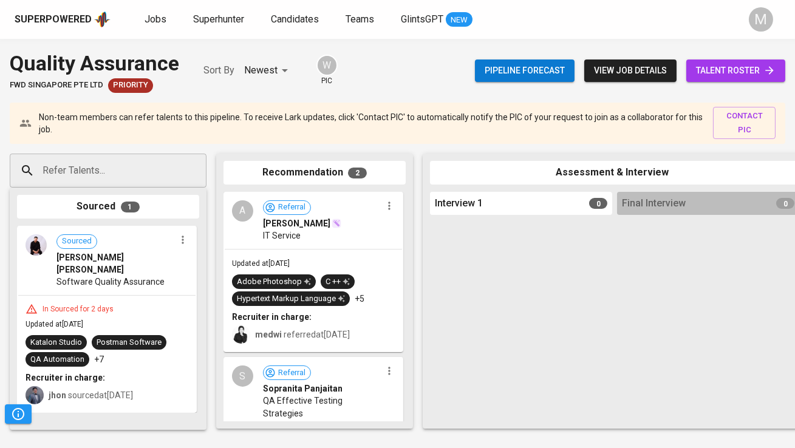
click at [630, 69] on span "view job details" at bounding box center [630, 70] width 73 height 15
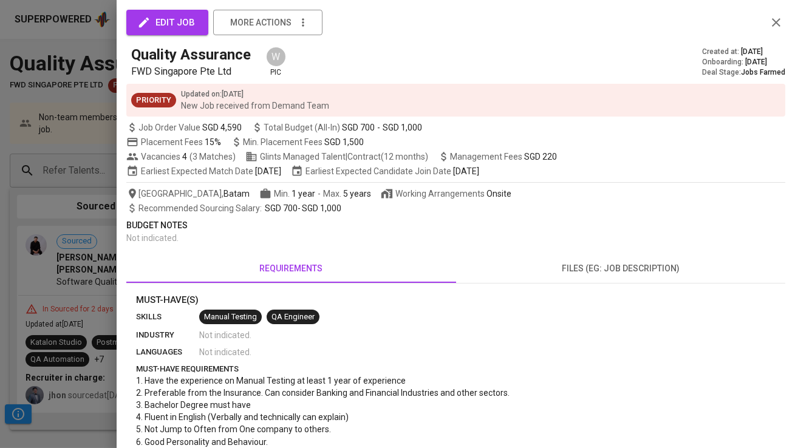
click at [83, 231] on div at bounding box center [397, 224] width 795 height 448
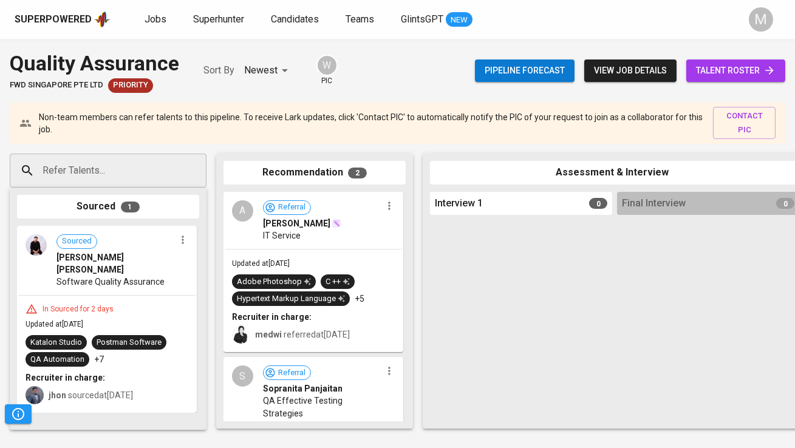
click at [79, 21] on div "Superpowered" at bounding box center [53, 20] width 77 height 14
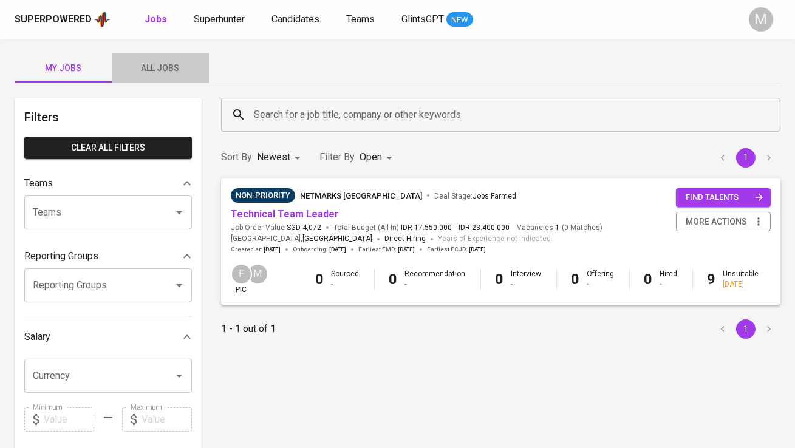
click at [168, 70] on span "All Jobs" at bounding box center [160, 68] width 83 height 15
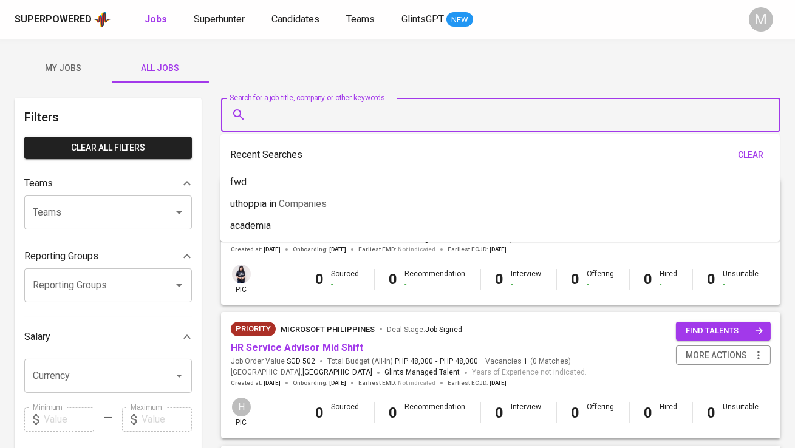
click at [333, 103] on input "Search for a job title, company or other keywords" at bounding box center [504, 114] width 506 height 23
click at [326, 199] on span "Companies" at bounding box center [303, 204] width 48 height 12
type input "uthoppia"
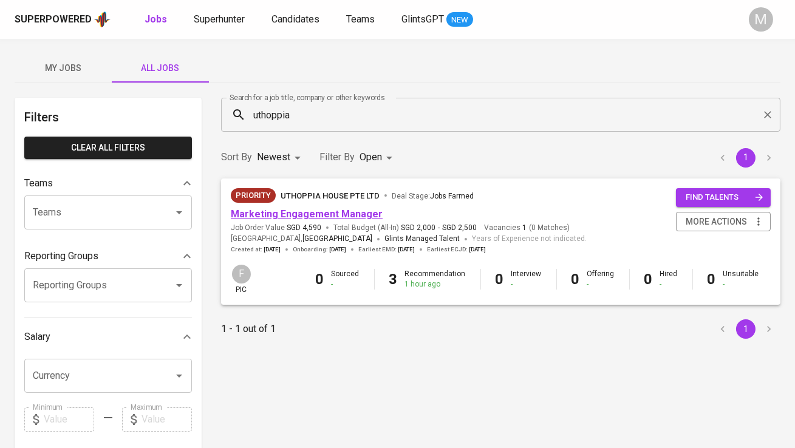
click at [296, 212] on link "Marketing Engagement Manager" at bounding box center [307, 214] width 152 height 12
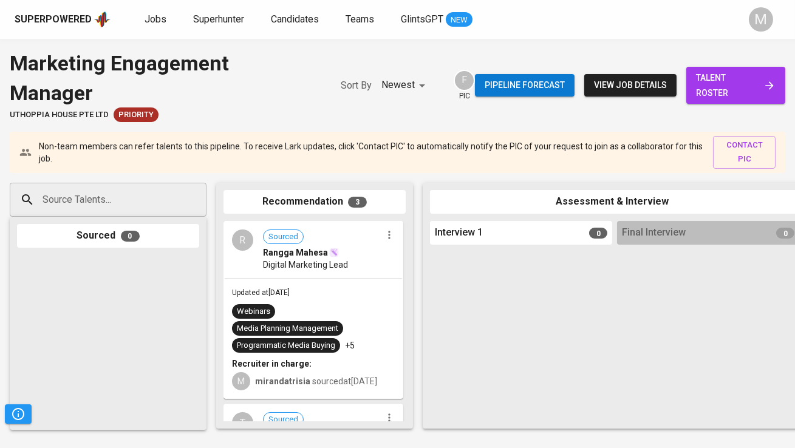
click at [725, 70] on span "talent roster" at bounding box center [736, 85] width 80 height 30
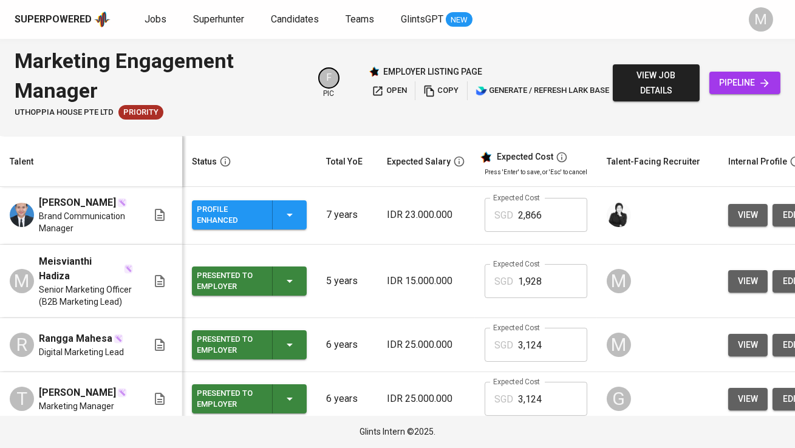
scroll to position [255, 0]
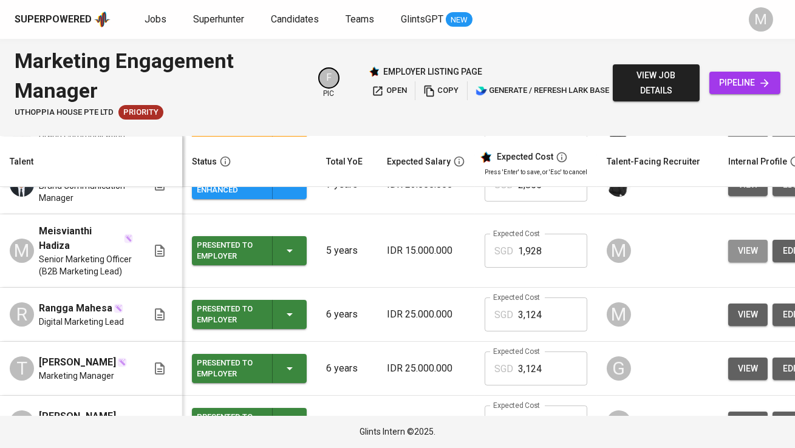
click at [738, 258] on span "view" at bounding box center [748, 251] width 20 height 15
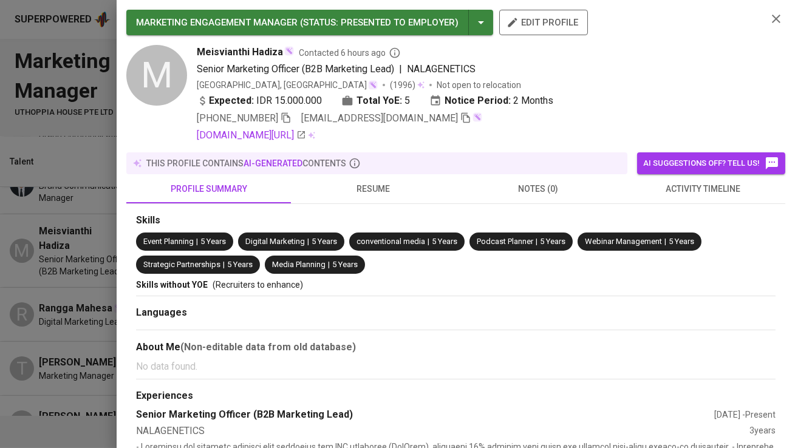
click at [460, 117] on icon "button" at bounding box center [465, 117] width 11 height 11
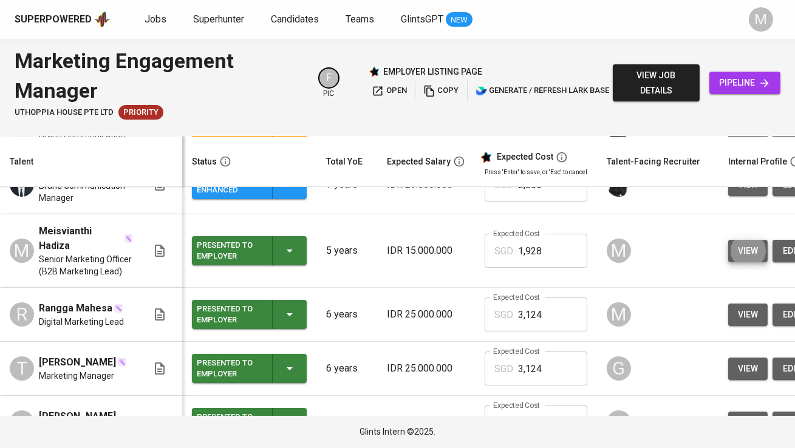
click at [706, 84] on div "view job details pipeline" at bounding box center [697, 82] width 168 height 73
click at [722, 86] on span "pipeline" at bounding box center [745, 82] width 52 height 15
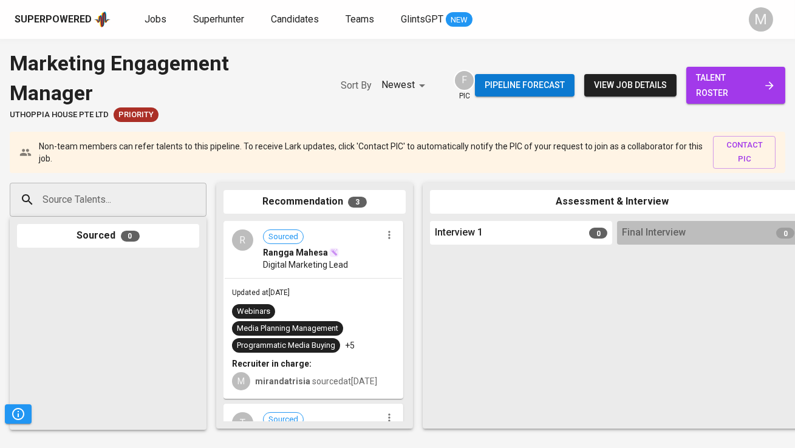
click at [145, 188] on input "Source Talents..." at bounding box center [103, 199] width 128 height 23
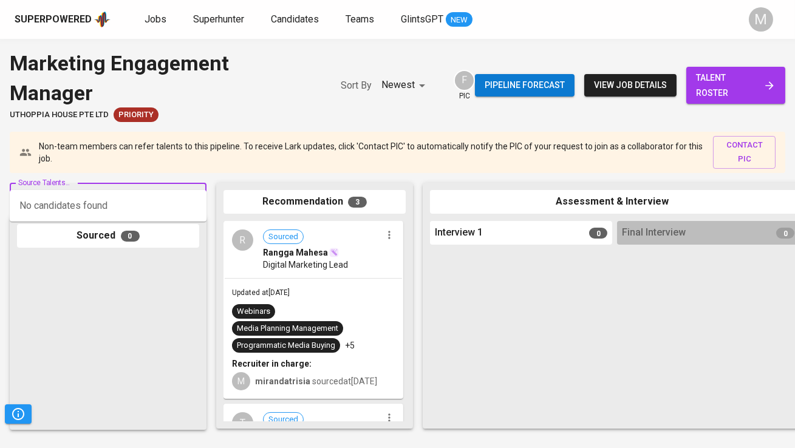
paste input "[EMAIL_ADDRESS][DOMAIN_NAME]"
type input "[EMAIL_ADDRESS][DOMAIN_NAME]"
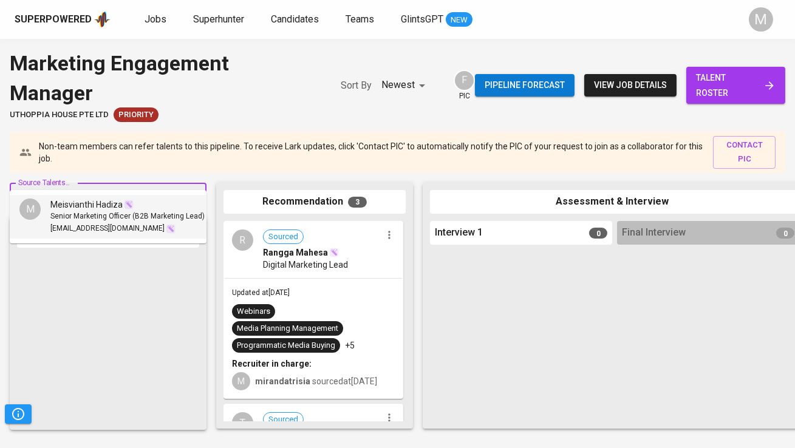
click at [133, 202] on div "Meisvianthi Hadiza" at bounding box center [127, 205] width 154 height 12
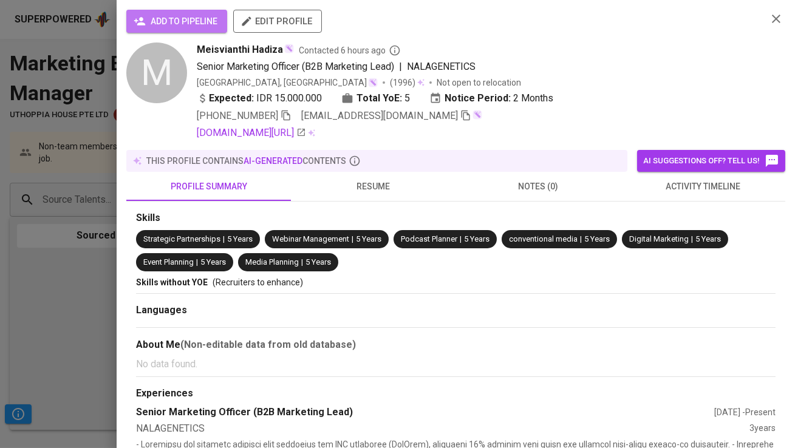
click at [198, 27] on span "add to pipeline" at bounding box center [176, 21] width 81 height 15
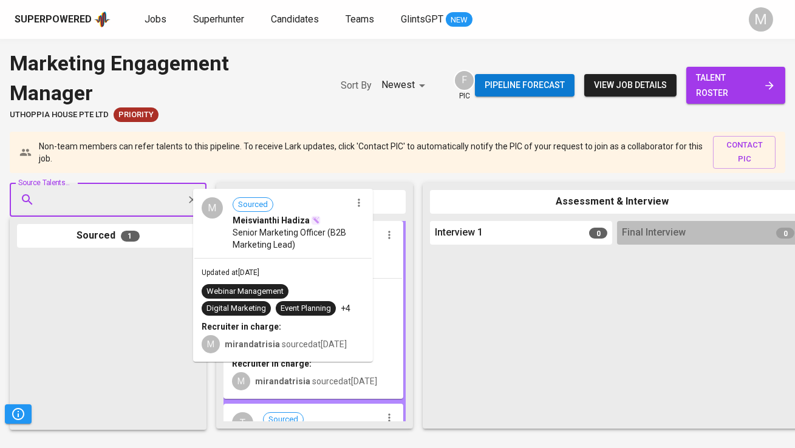
drag, startPoint x: 115, startPoint y: 306, endPoint x: 298, endPoint y: 268, distance: 186.2
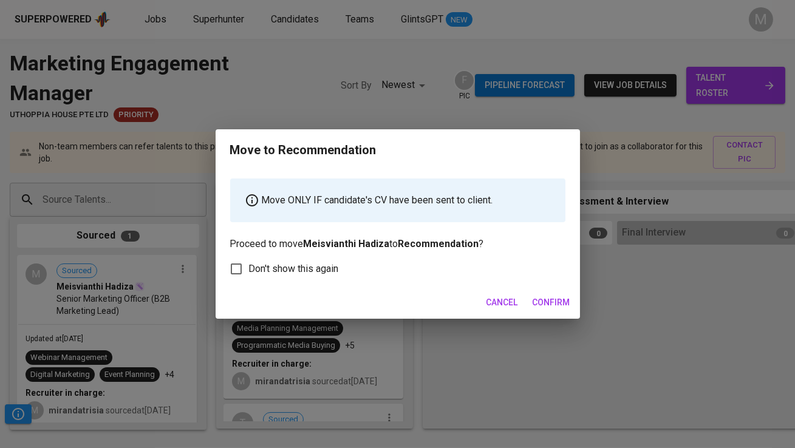
click at [558, 304] on span "Confirm" at bounding box center [552, 302] width 38 height 15
